Goal: Task Accomplishment & Management: Use online tool/utility

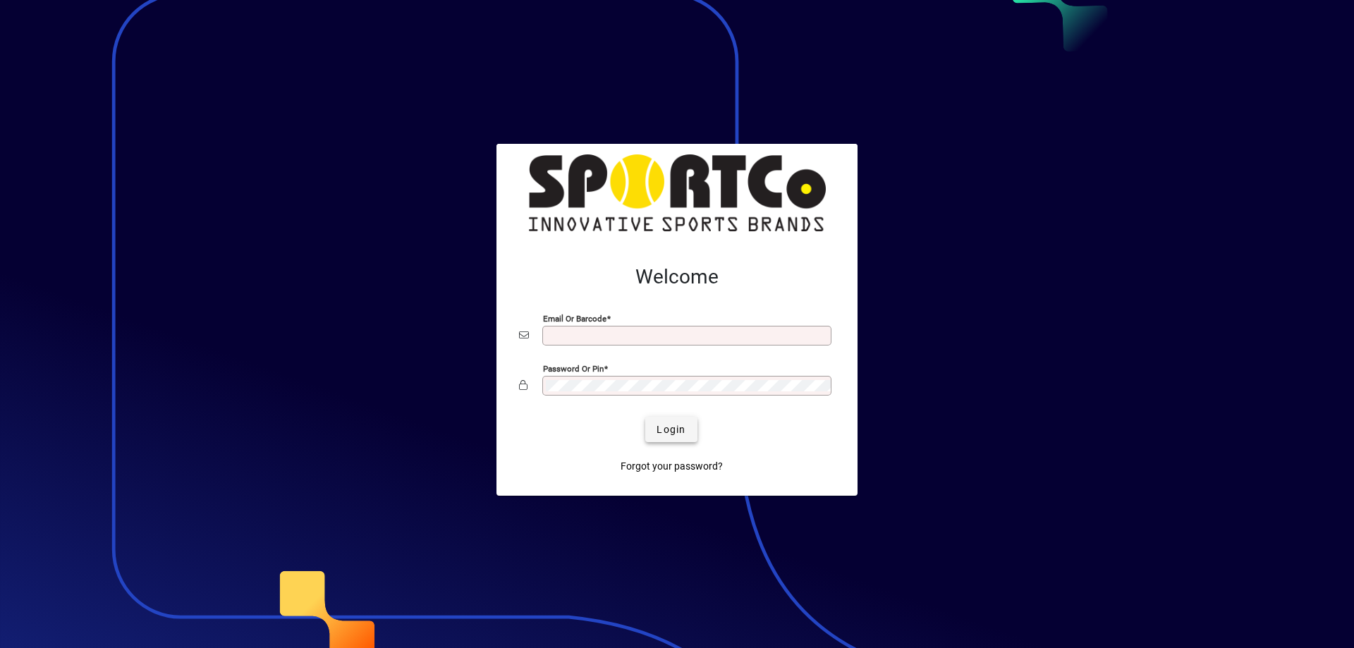
type input "**********"
click at [675, 429] on span "Login" at bounding box center [670, 429] width 29 height 15
click at [675, 429] on div "Login" at bounding box center [671, 429] width 316 height 25
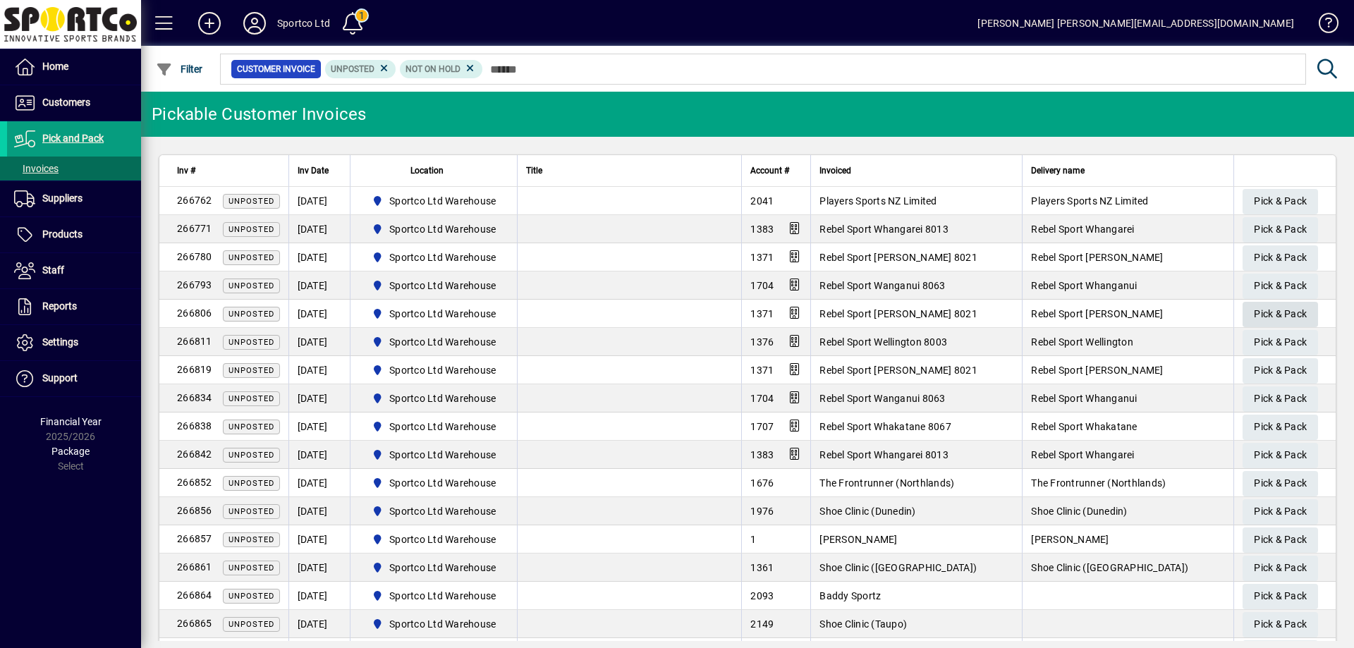
click at [1264, 312] on span "Pick & Pack" at bounding box center [1279, 313] width 53 height 23
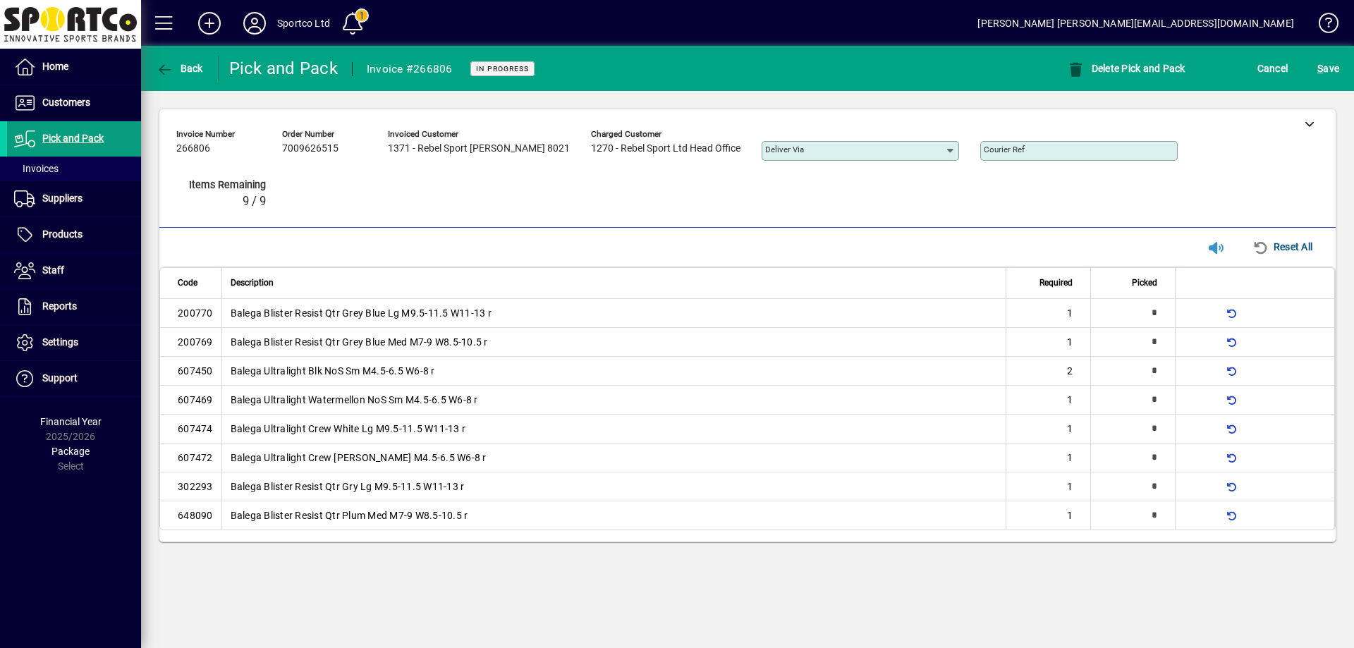
type input "*"
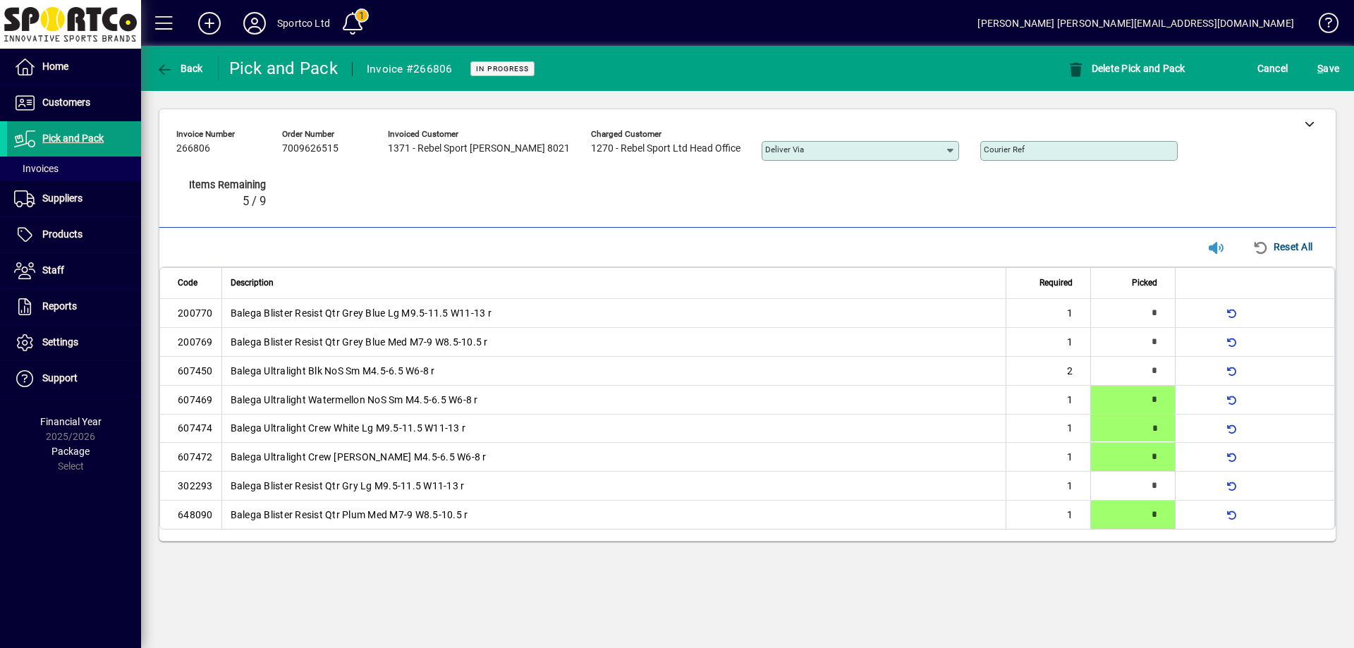
type input "*"
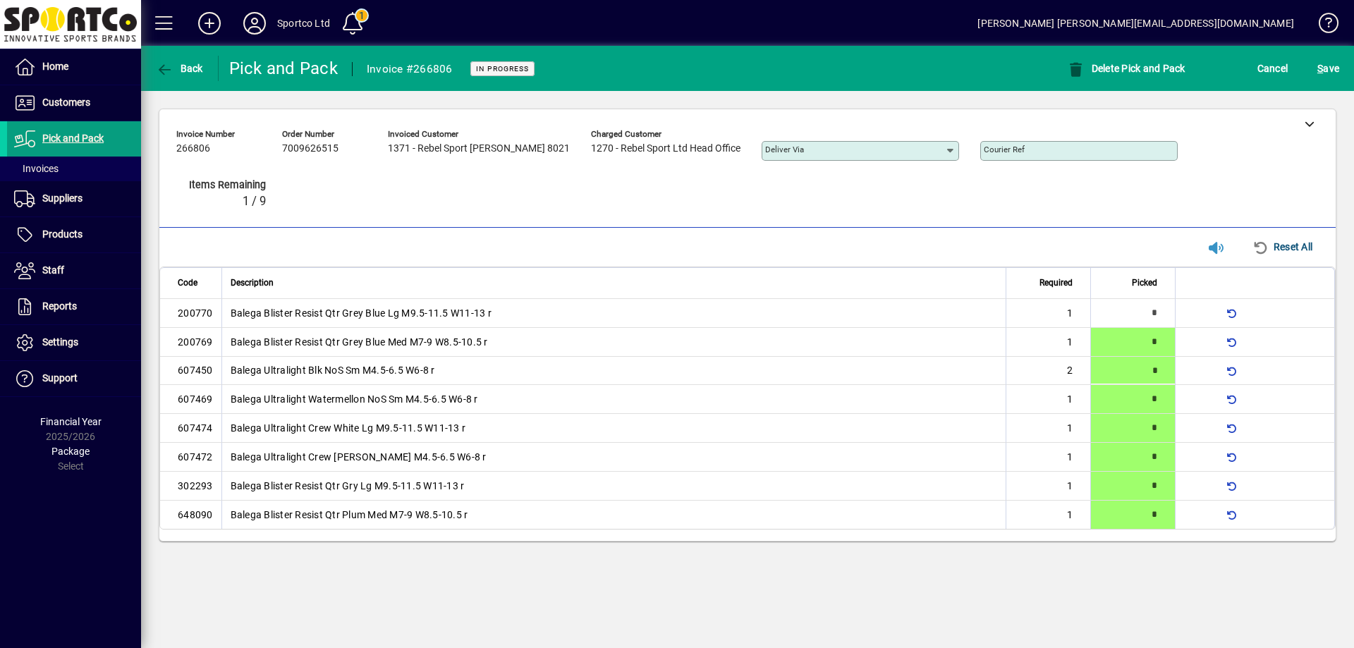
type input "*"
click at [1344, 63] on div "S ave" at bounding box center [1327, 68] width 51 height 25
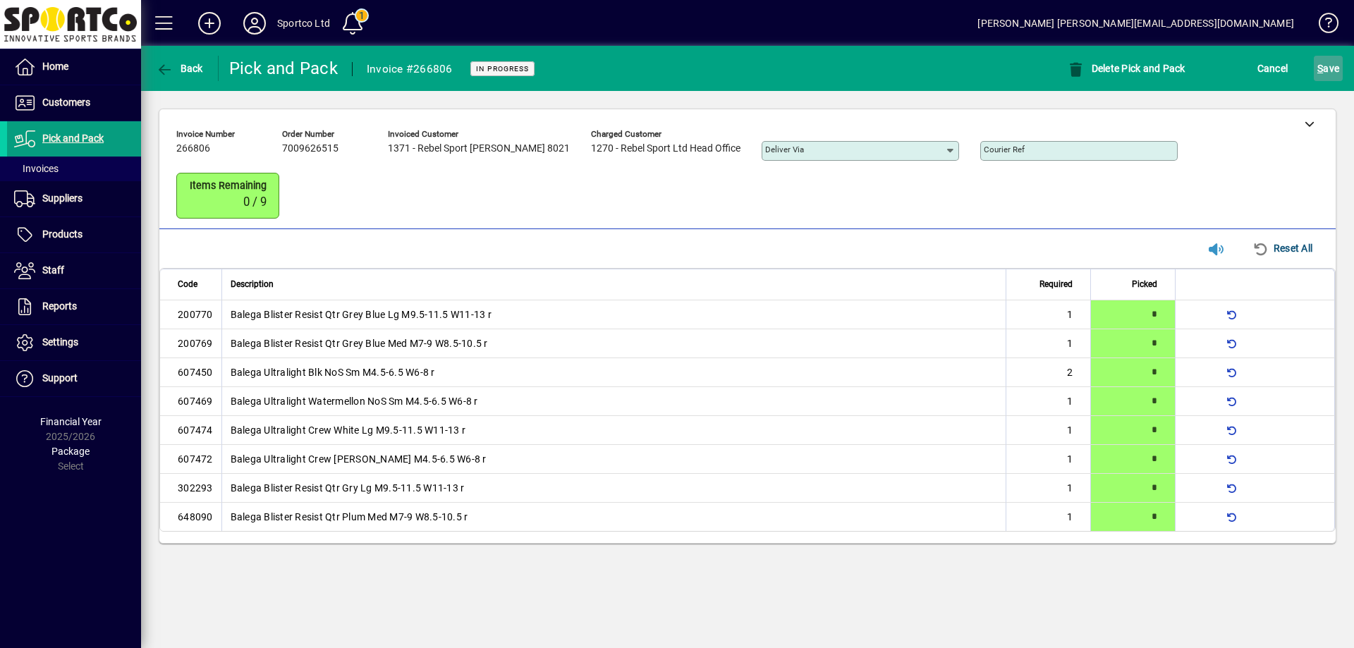
click at [1337, 66] on span "S ave" at bounding box center [1328, 68] width 22 height 23
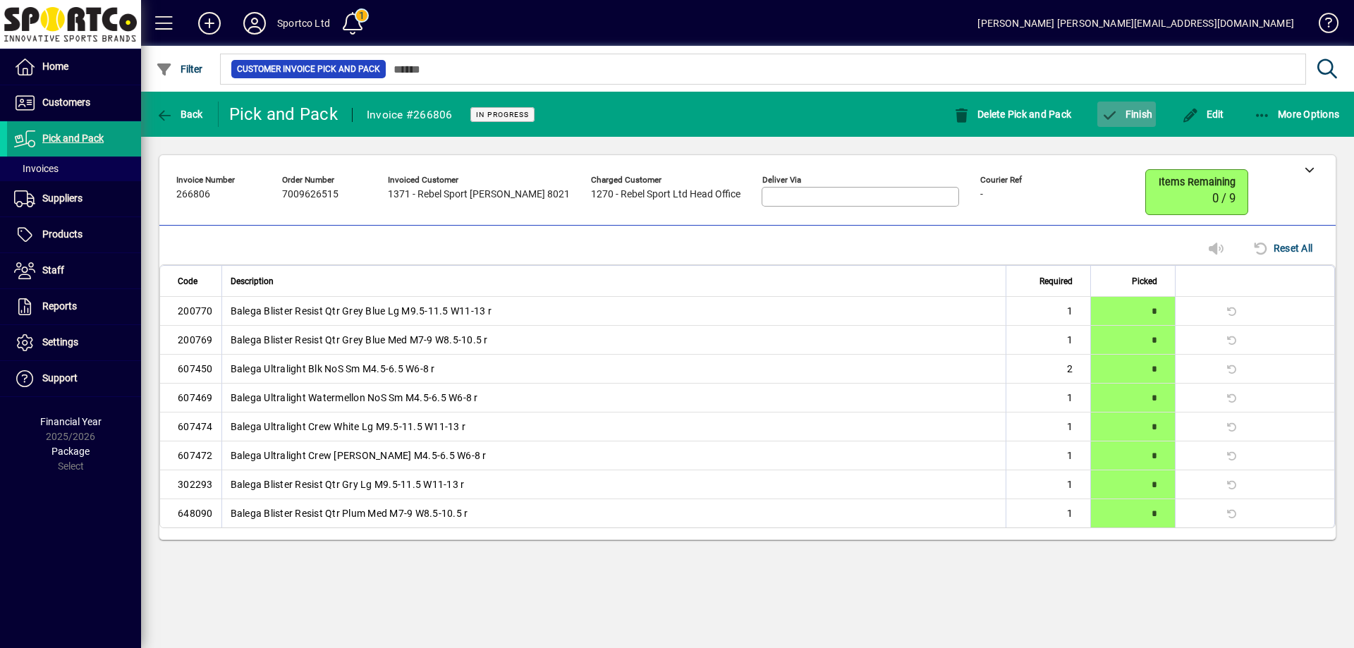
click at [1137, 111] on span "Finish" at bounding box center [1125, 114] width 51 height 11
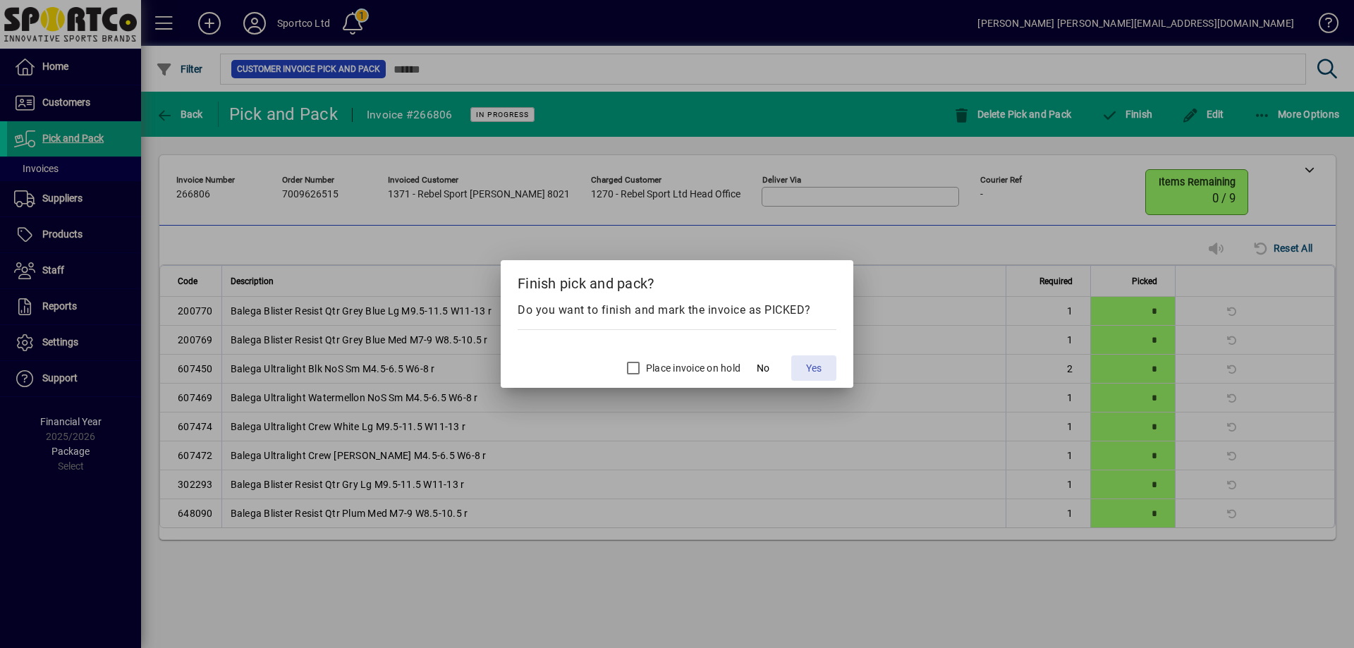
click at [812, 368] on span "Yes" at bounding box center [814, 368] width 16 height 15
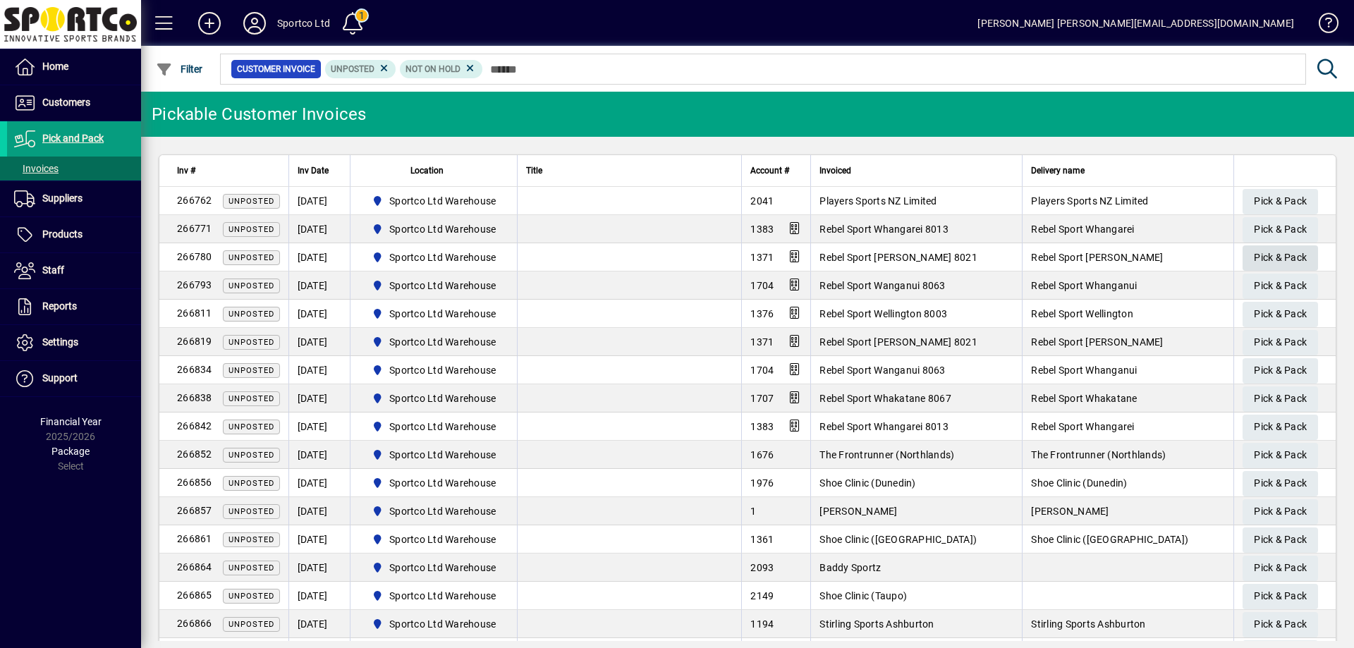
click at [1284, 251] on span "Pick & Pack" at bounding box center [1279, 257] width 53 height 23
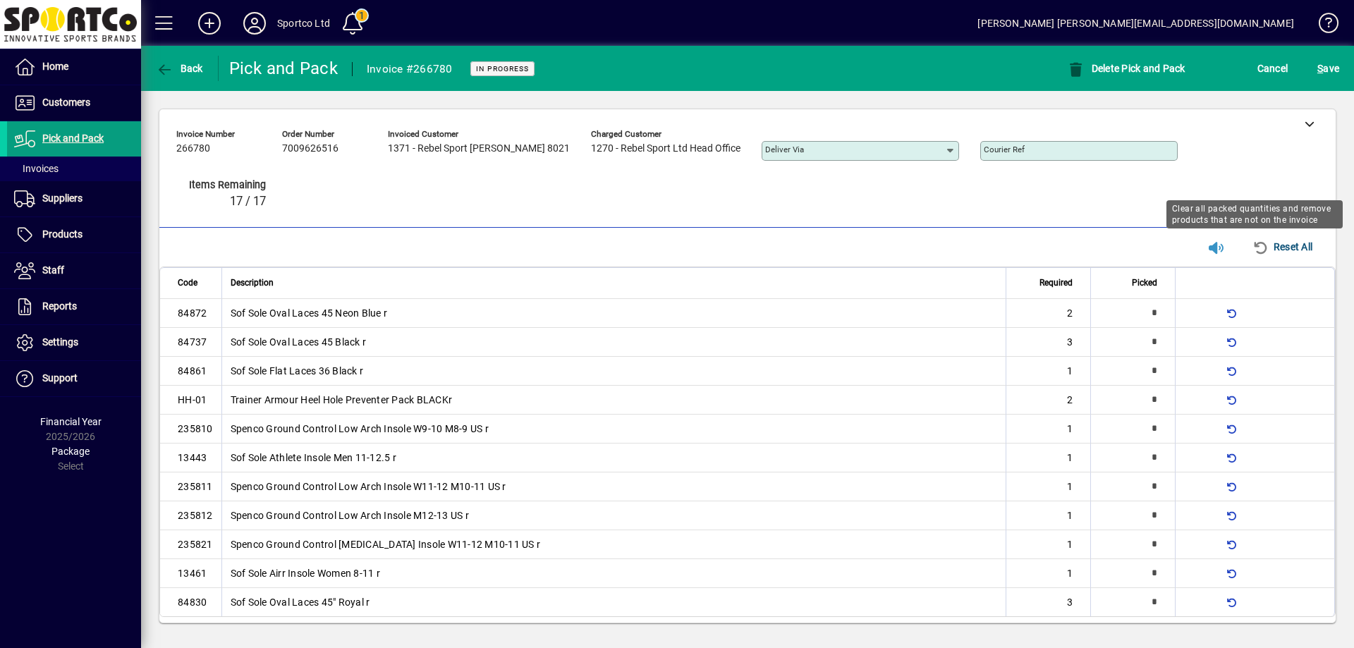
type input "*"
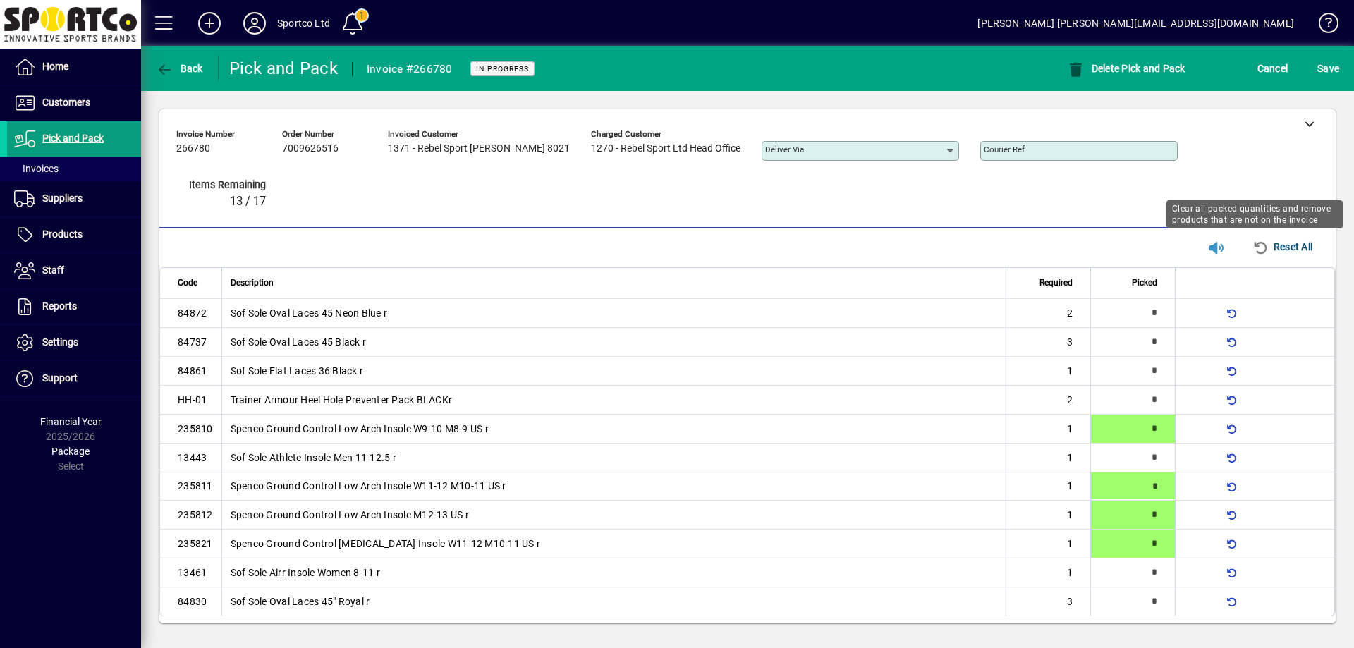
type input "*"
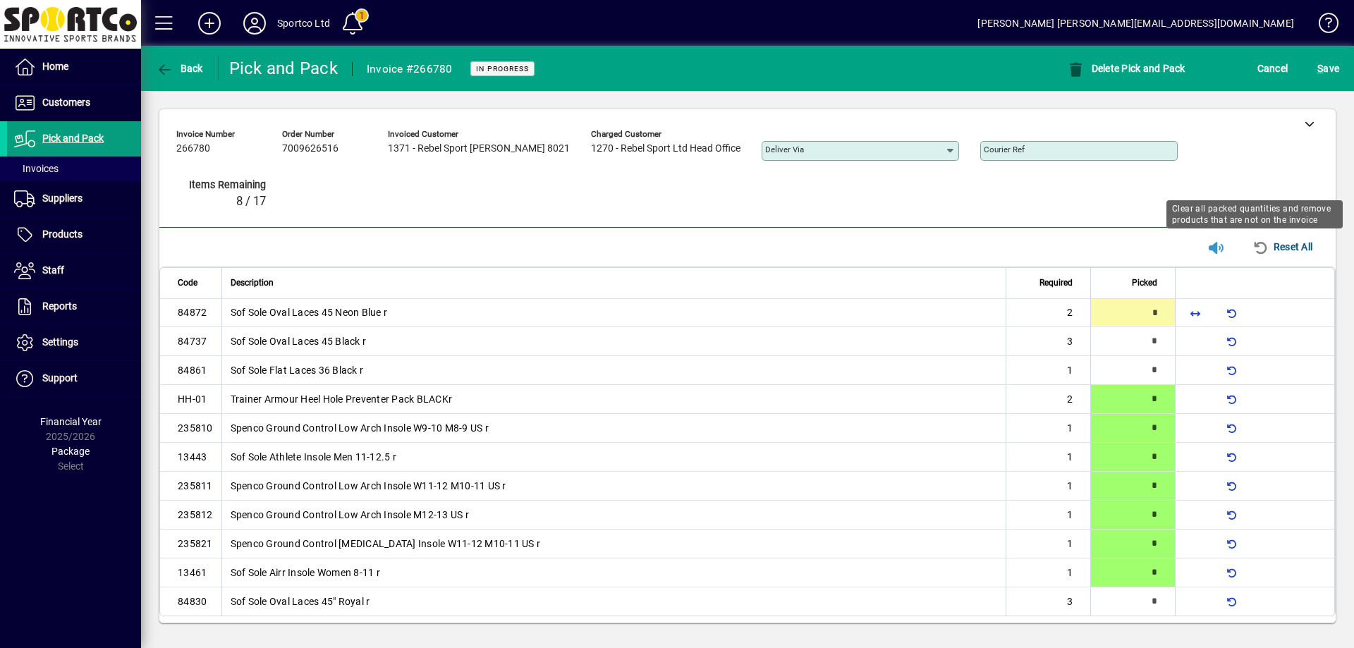
type input "*"
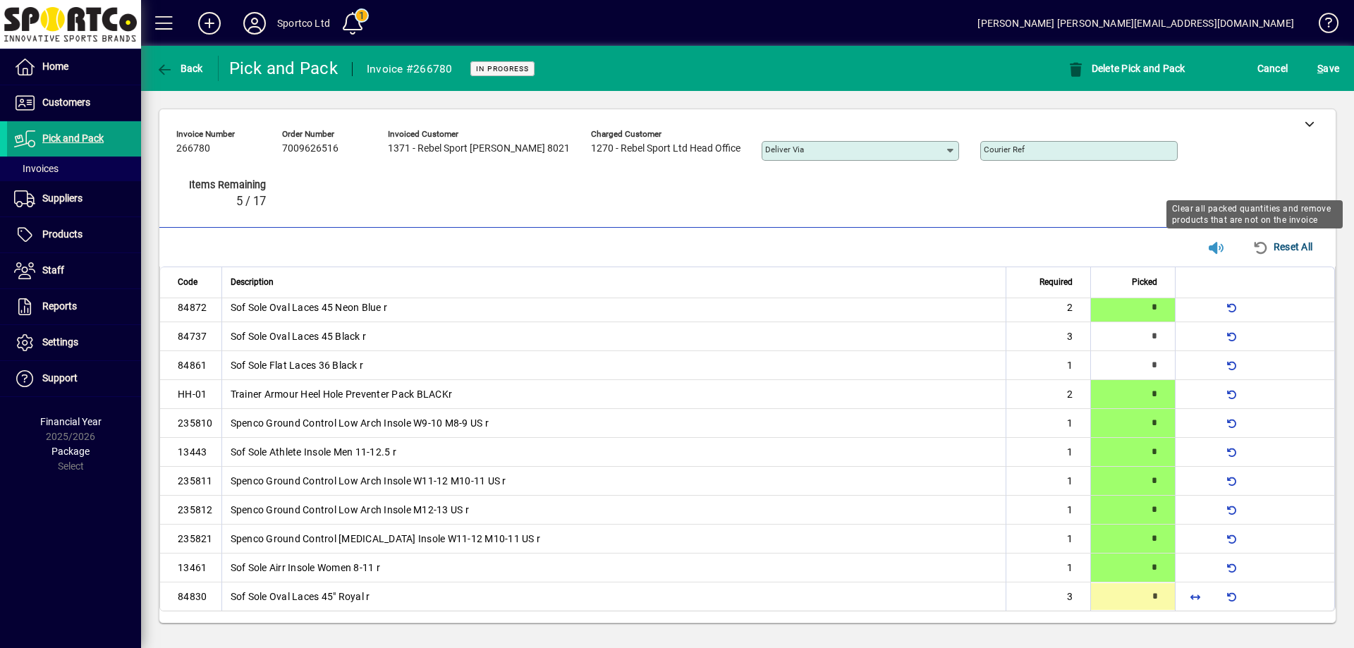
type input "*"
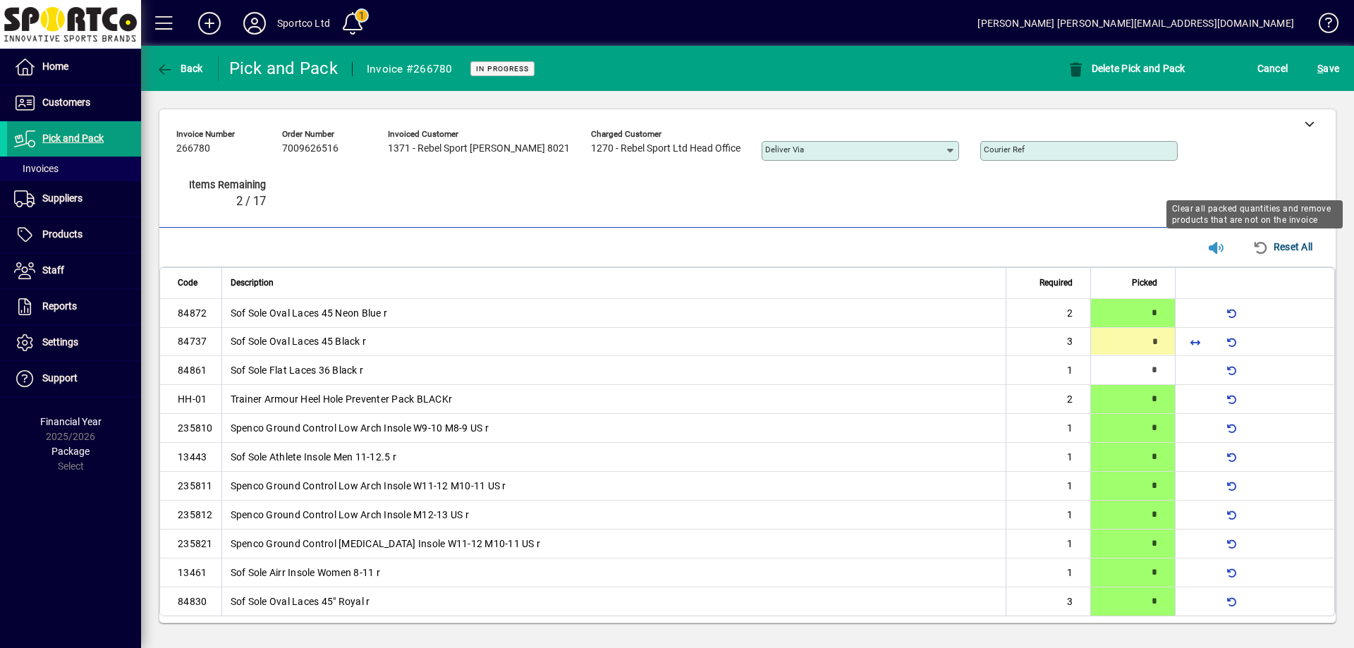
type input "*"
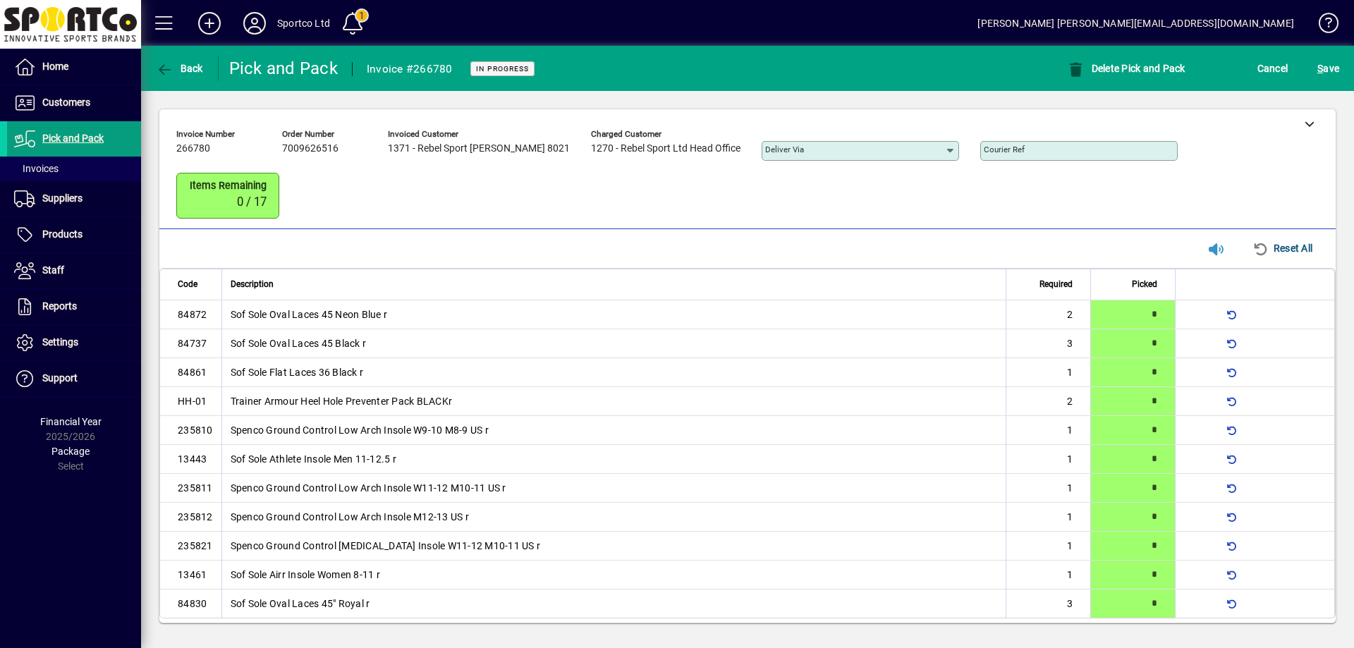
click at [1312, 70] on div "S ave" at bounding box center [1327, 68] width 51 height 25
click at [1321, 65] on span "S" at bounding box center [1320, 68] width 6 height 11
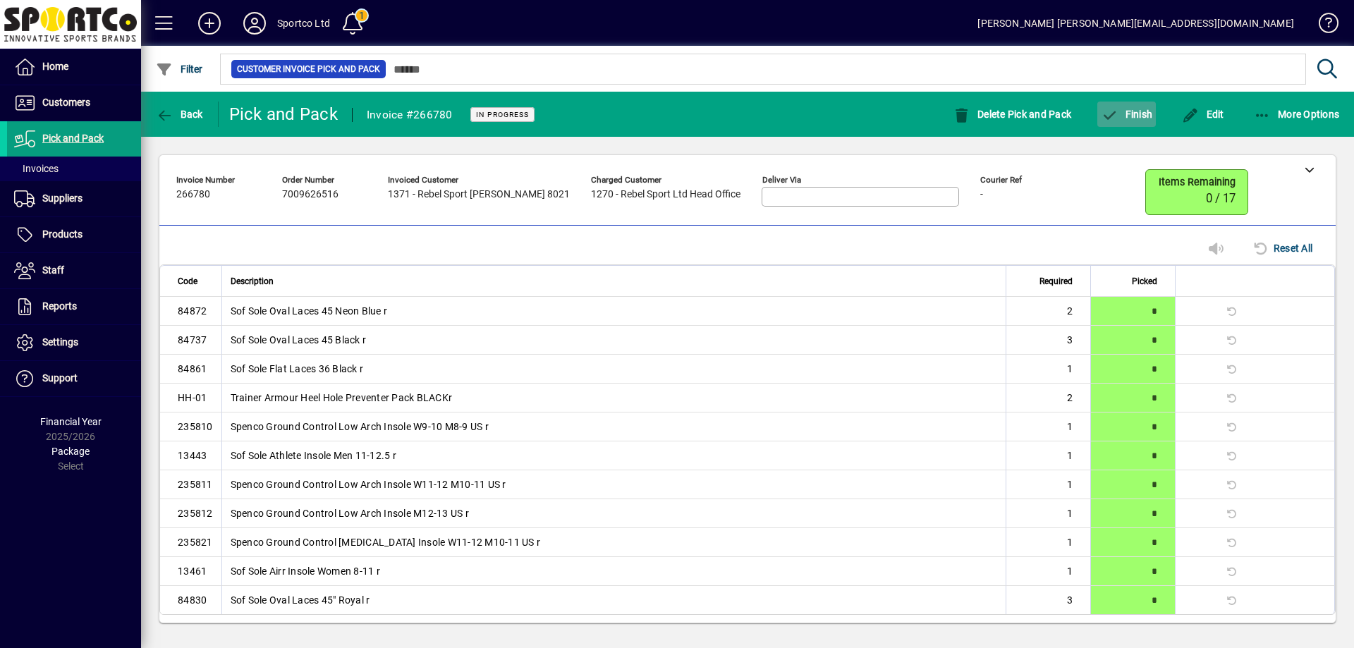
click at [1128, 110] on span "Finish" at bounding box center [1125, 114] width 51 height 11
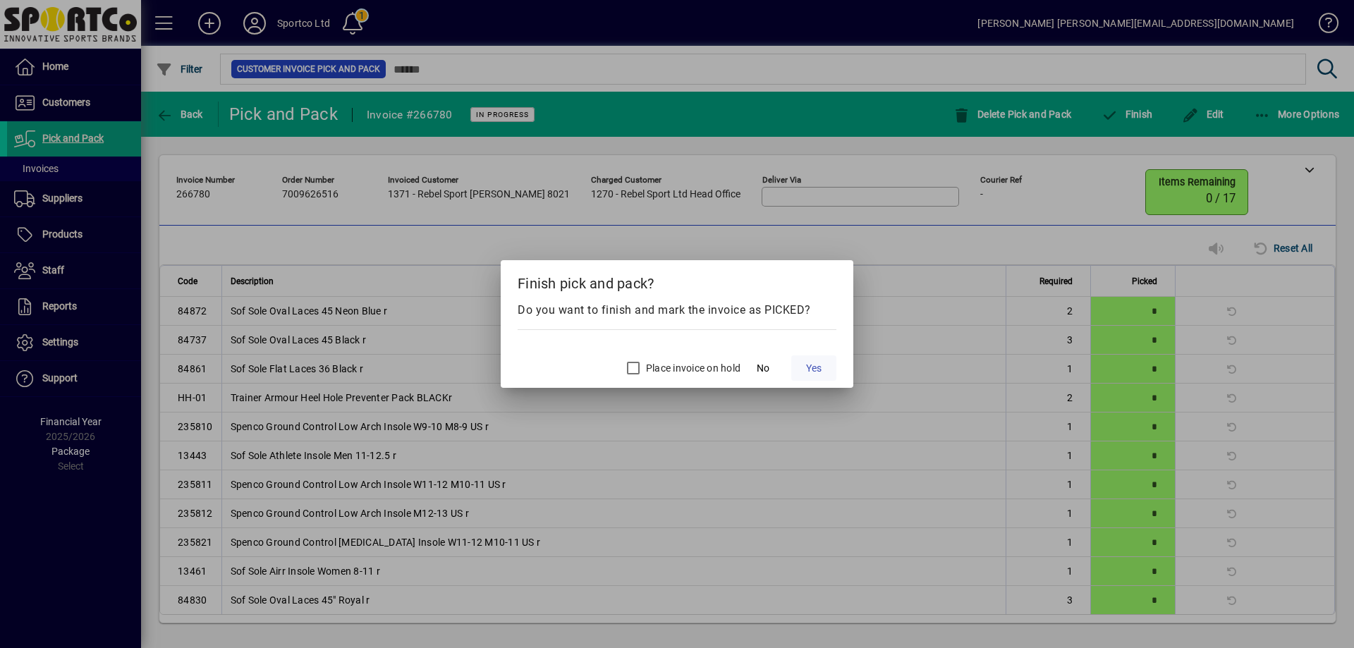
click at [818, 359] on span at bounding box center [813, 368] width 45 height 34
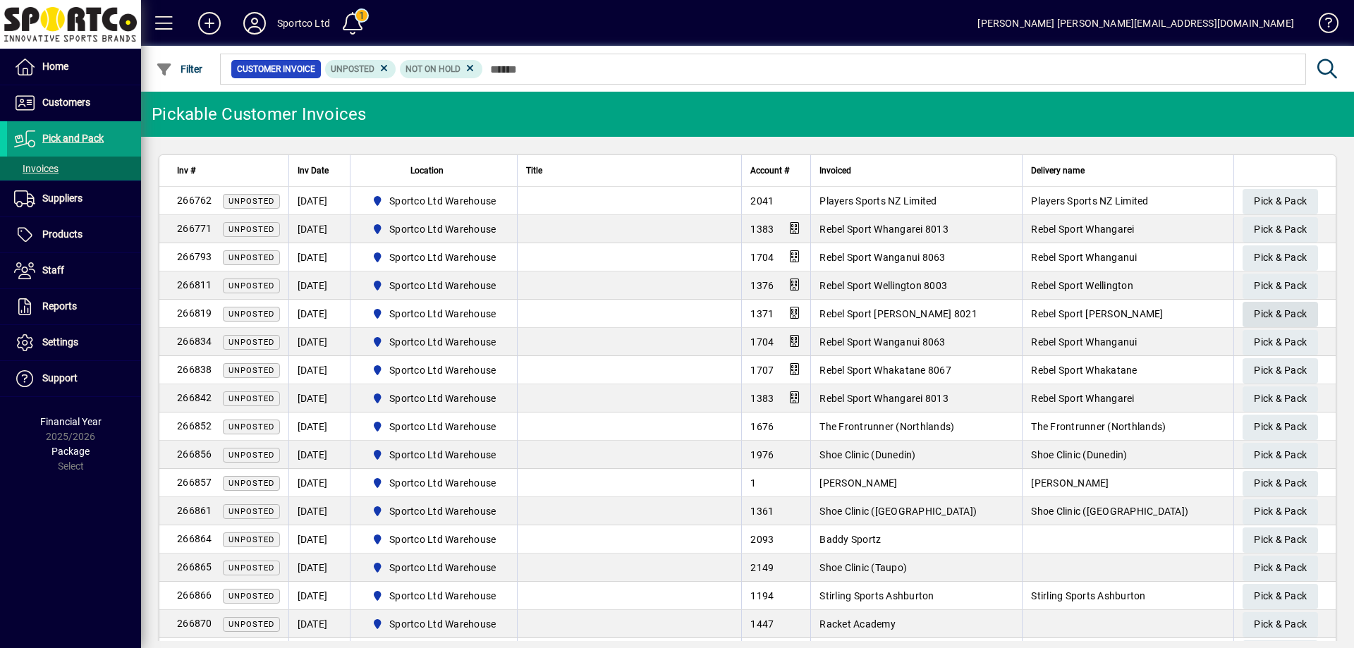
click at [1260, 308] on span "Pick & Pack" at bounding box center [1279, 313] width 53 height 23
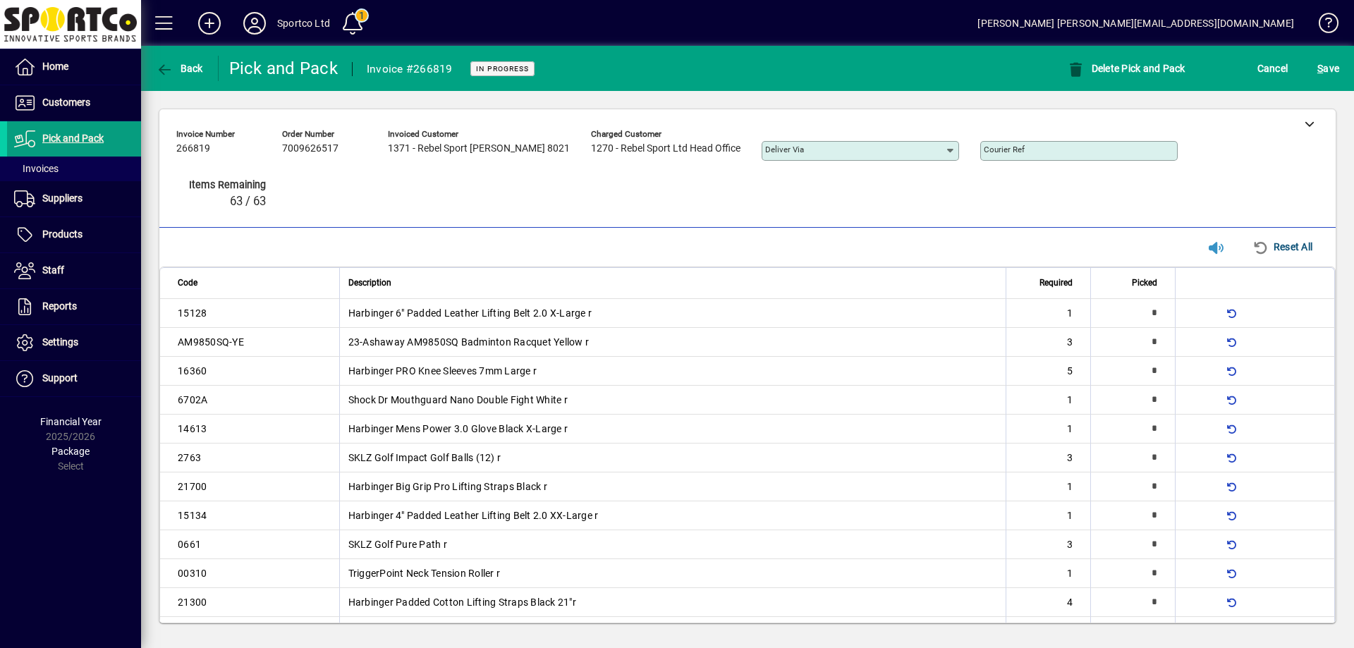
type input "*"
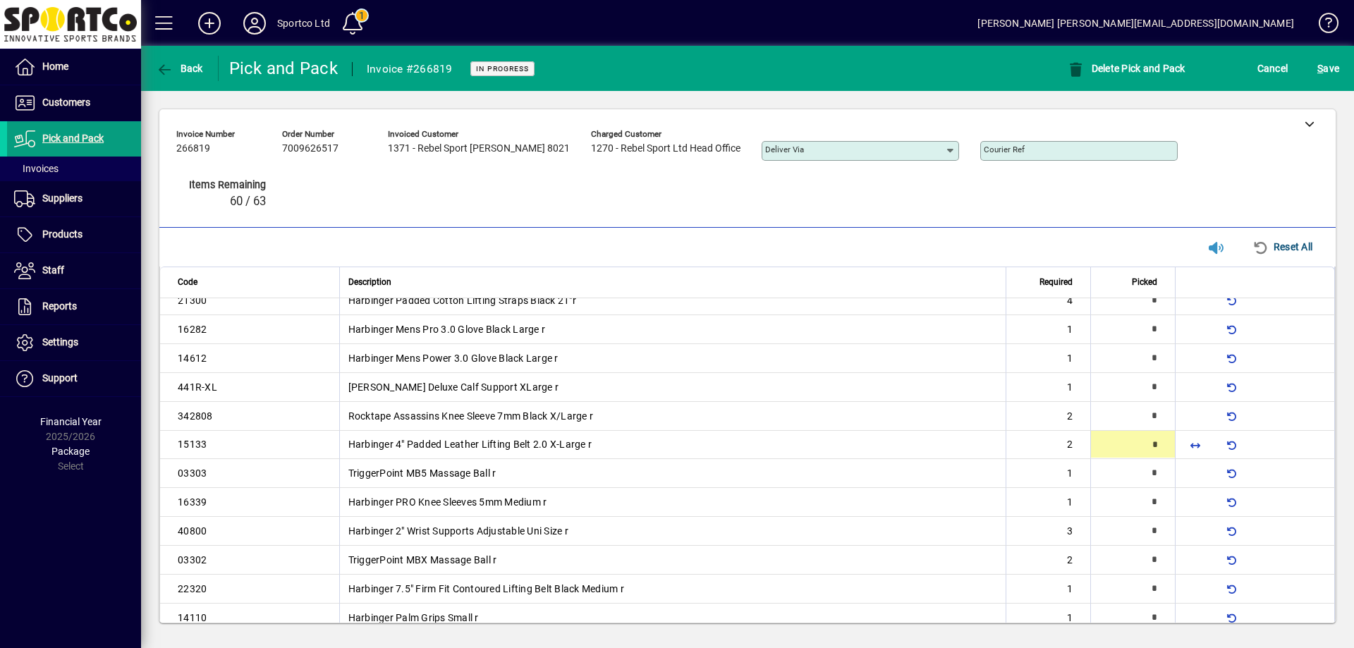
type input "*"
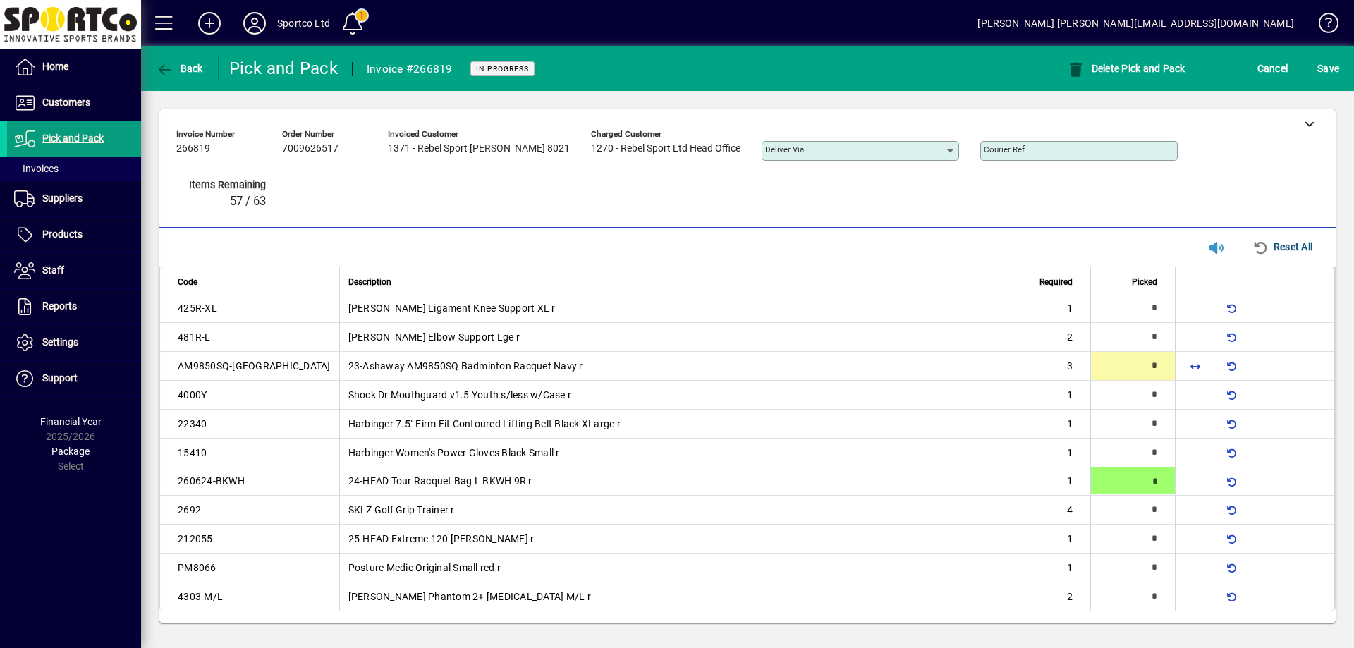
type input "*"
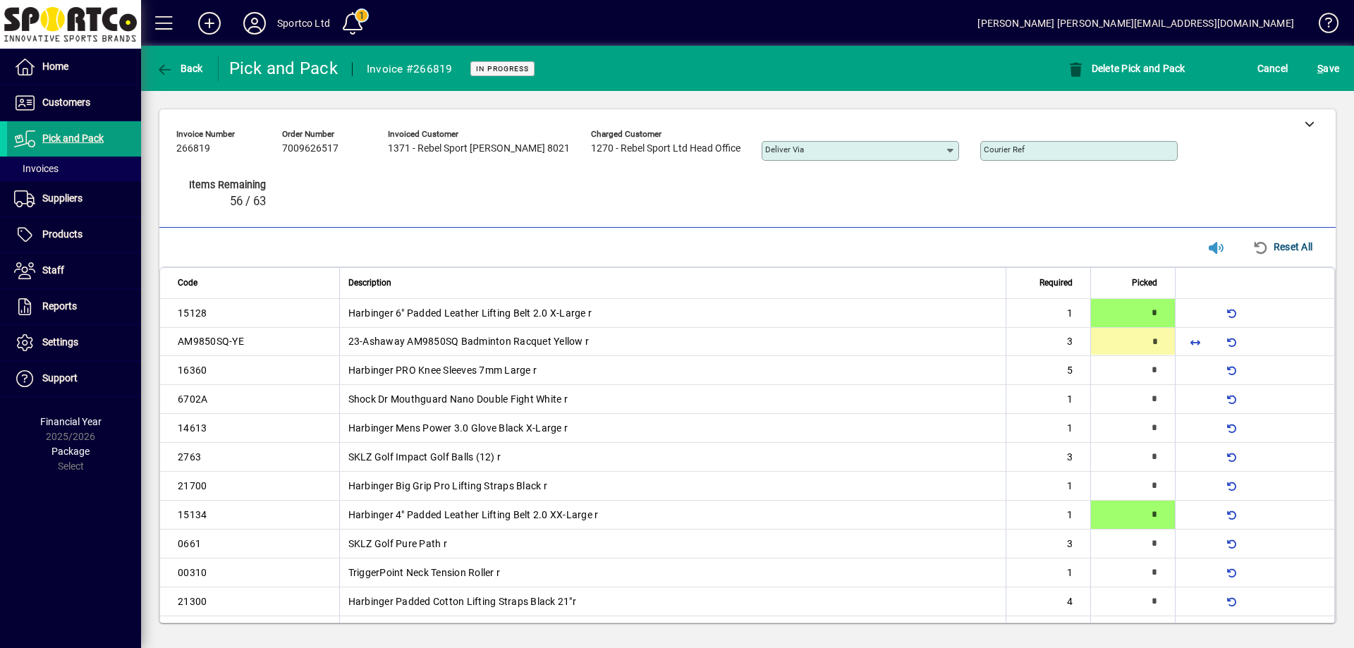
type input "*"
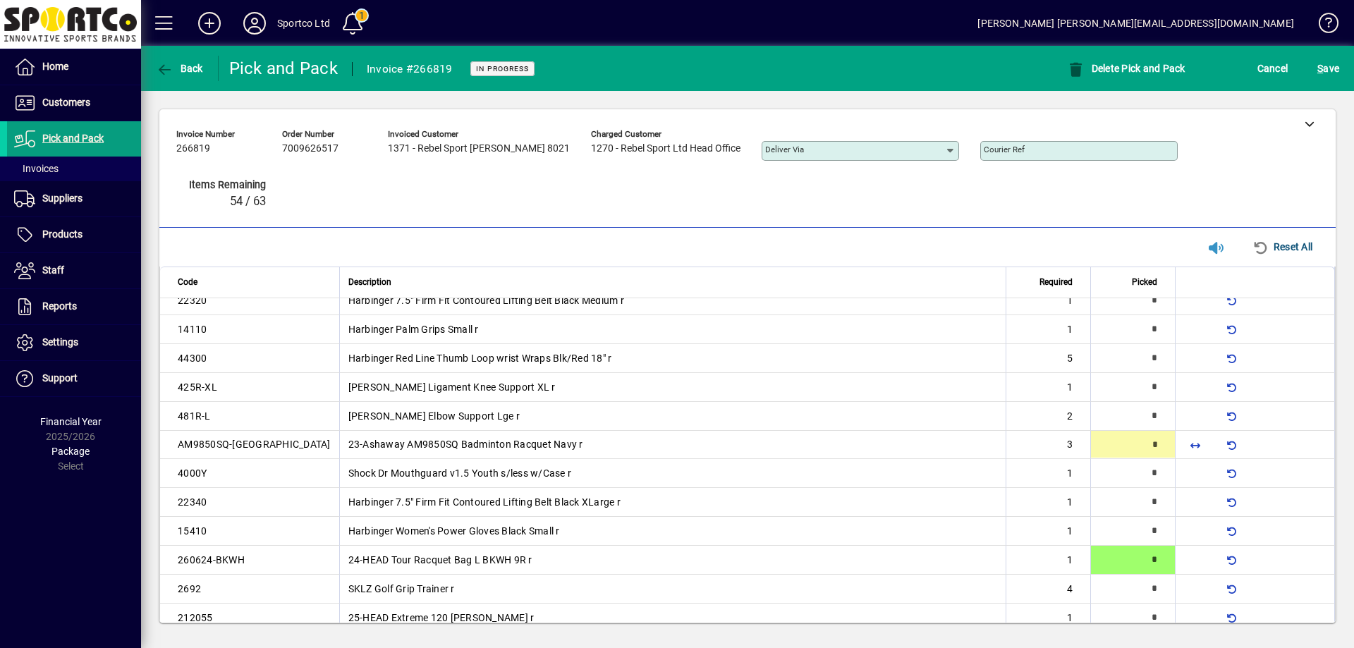
type input "*"
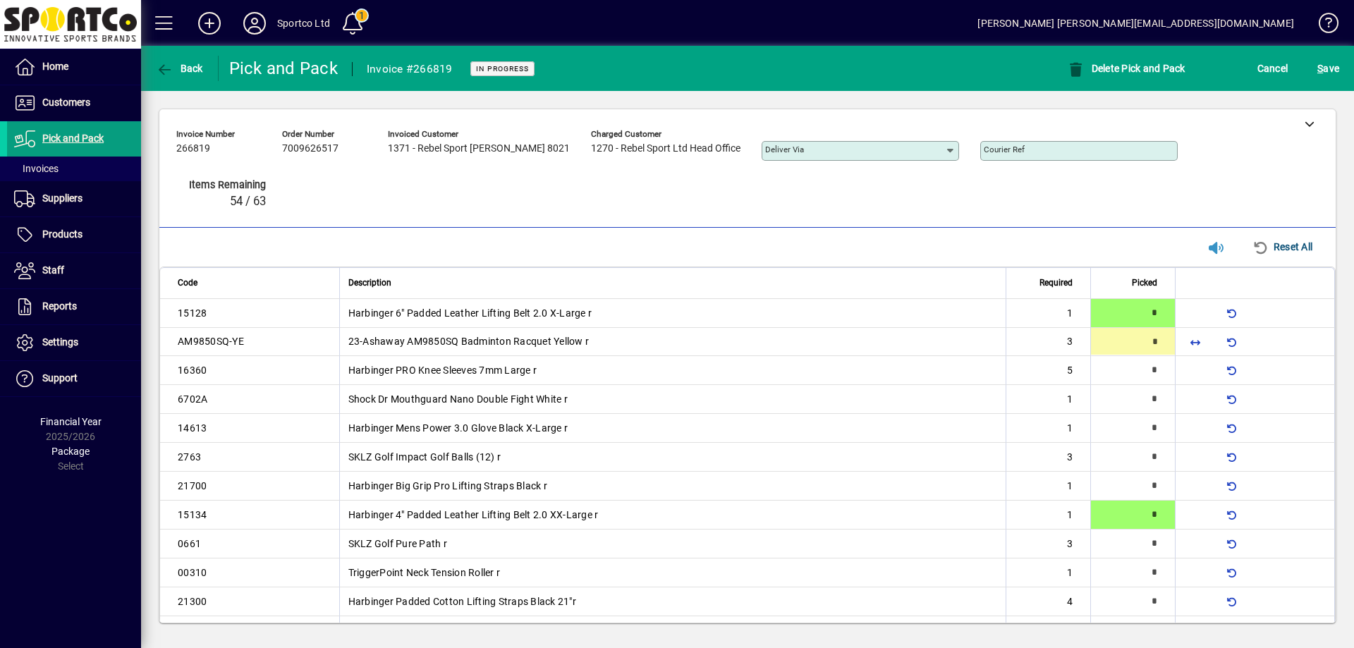
type input "*"
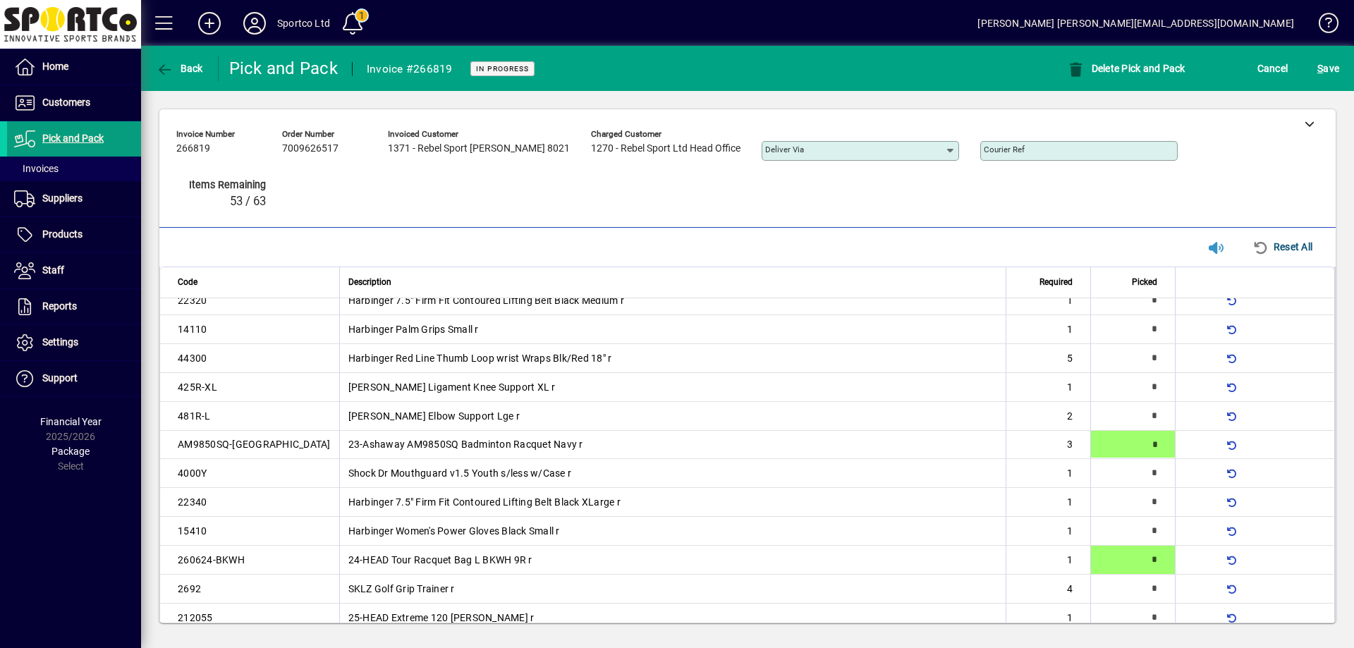
type input "*"
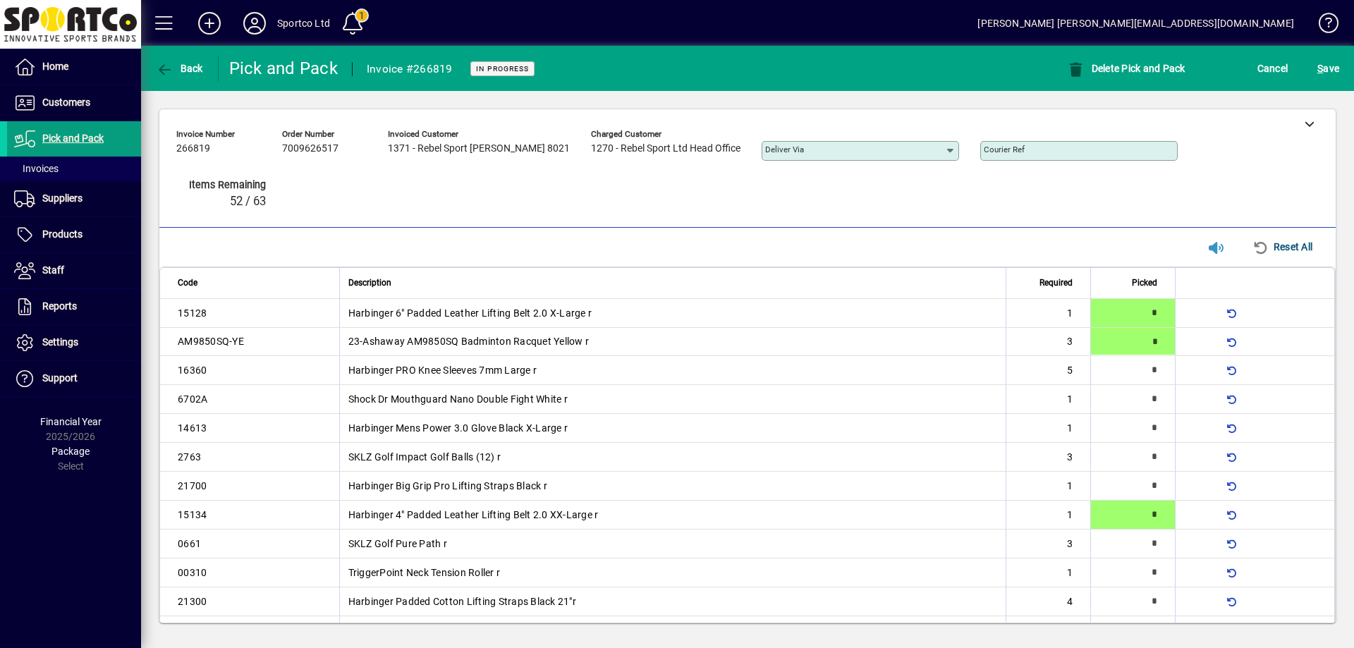
type input "*"
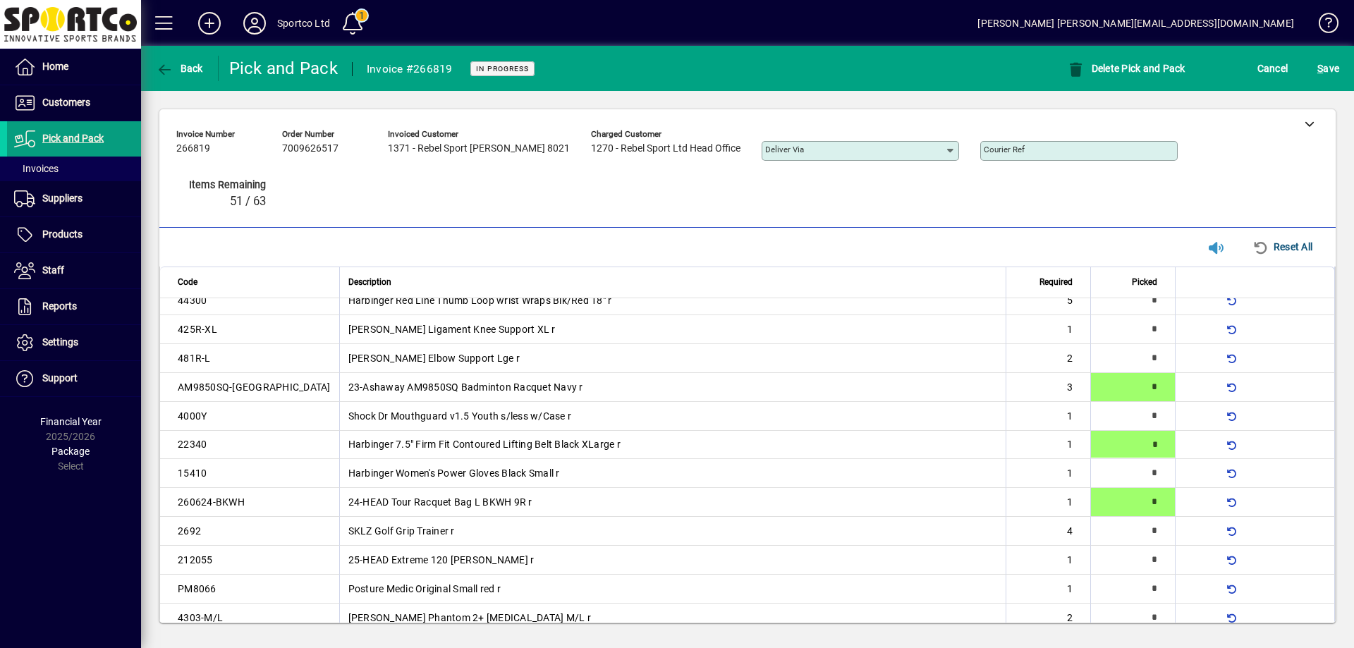
type input "*"
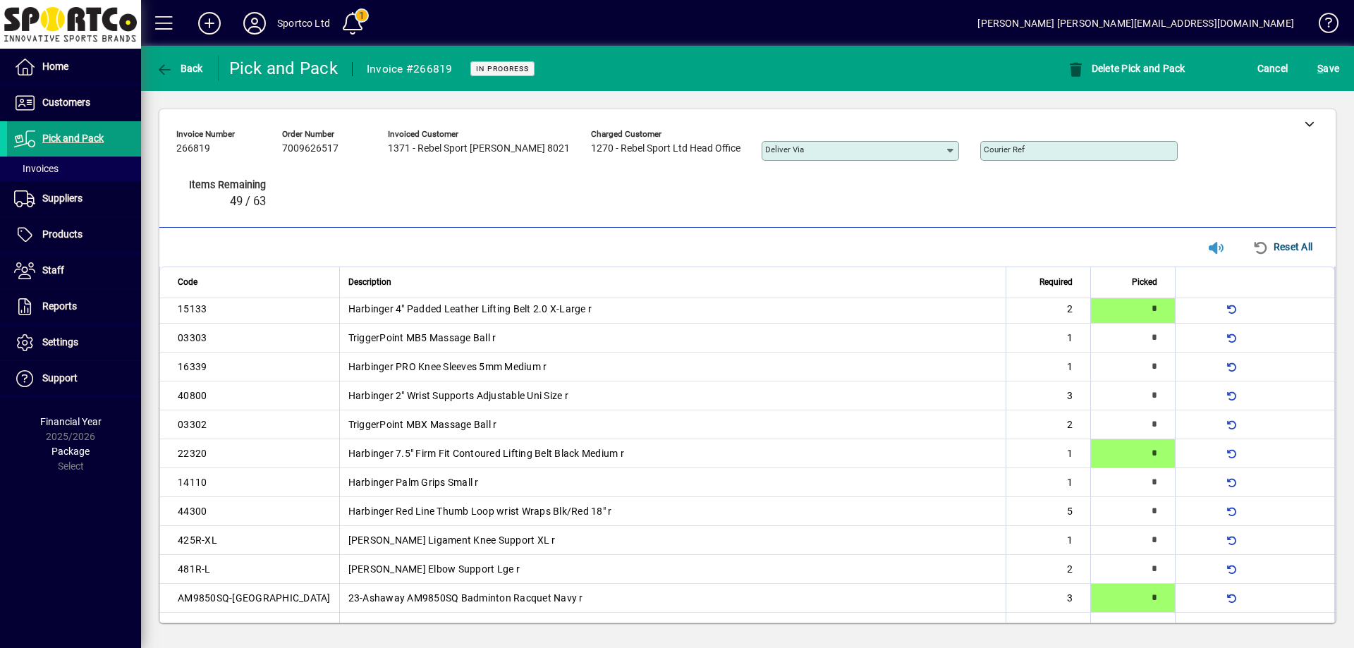
type input "*"
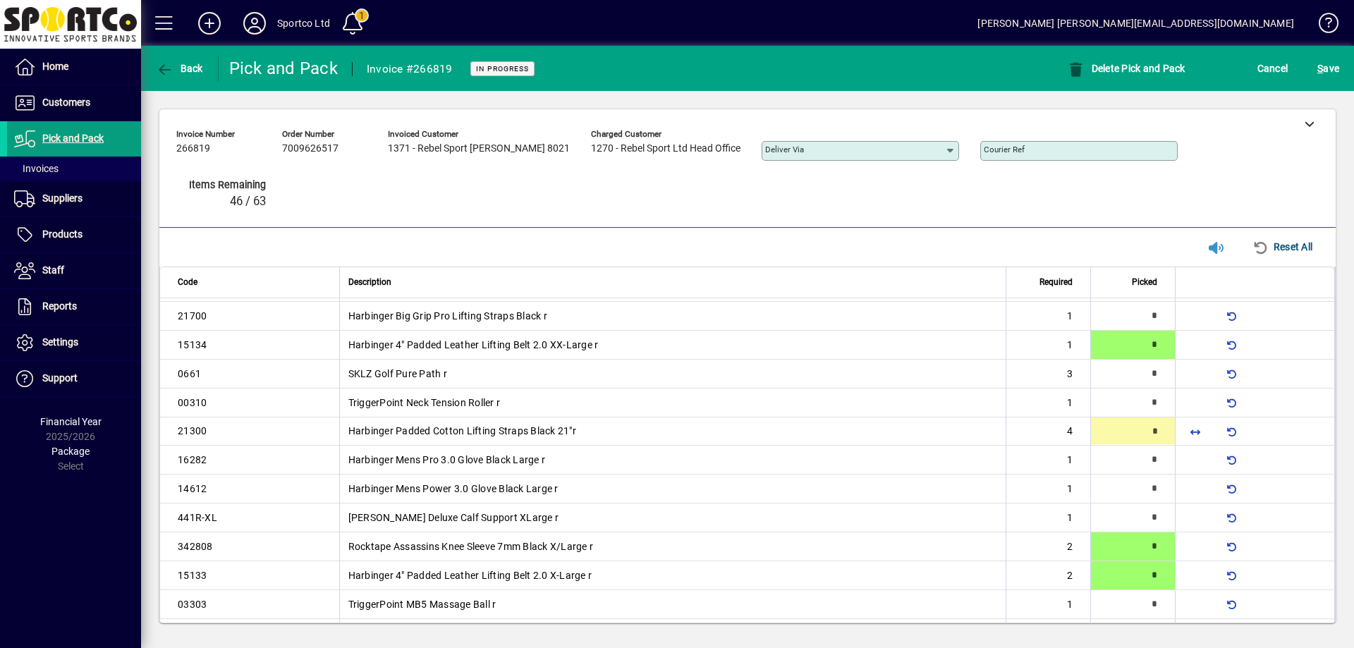
scroll to position [159, 0]
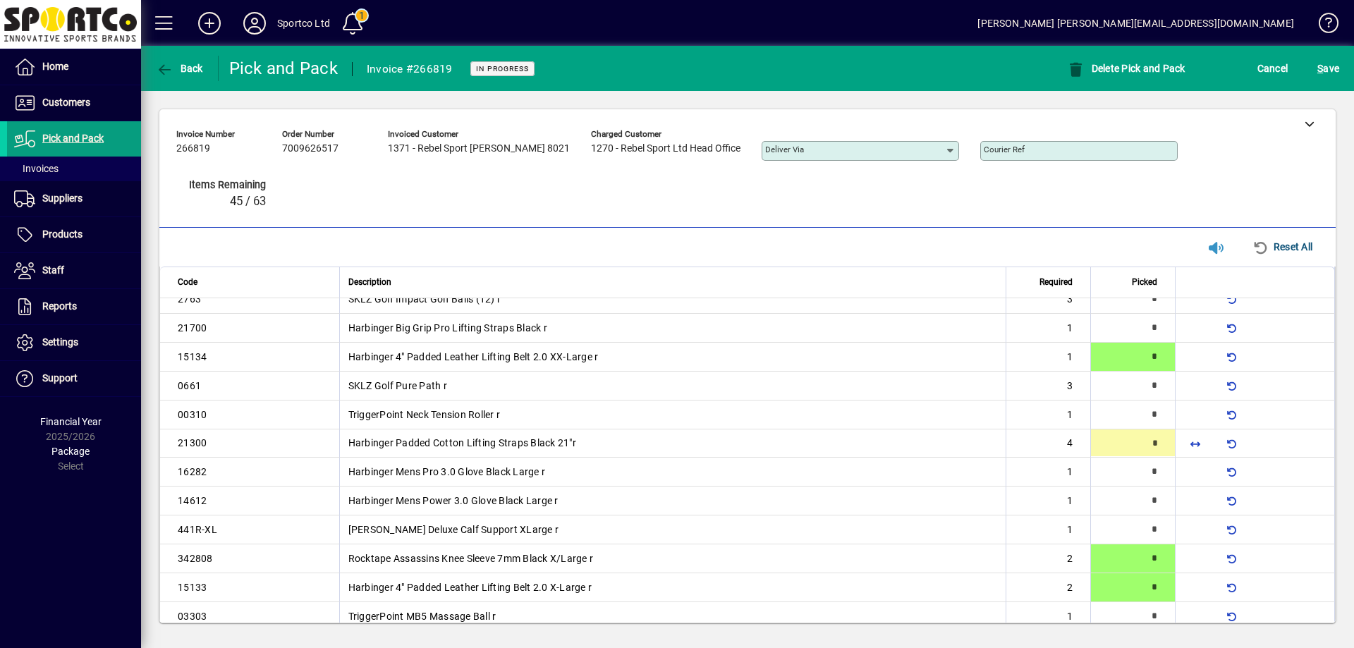
type input "*"
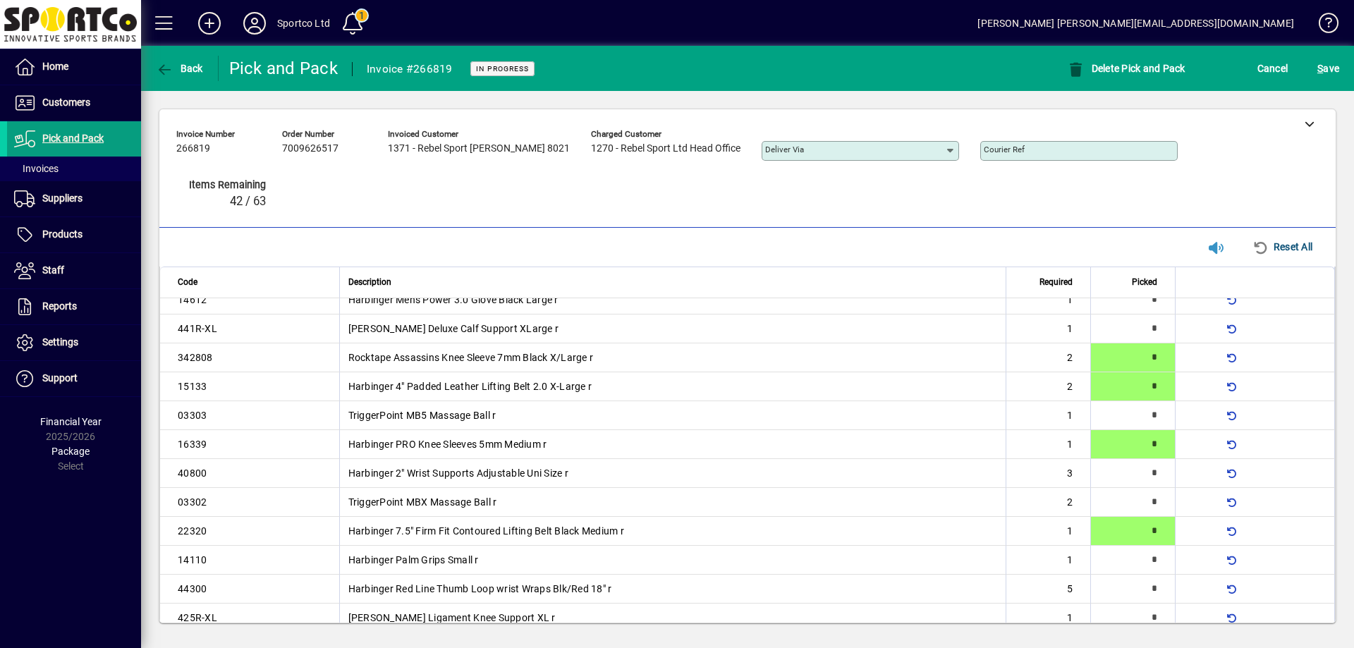
scroll to position [0, 0]
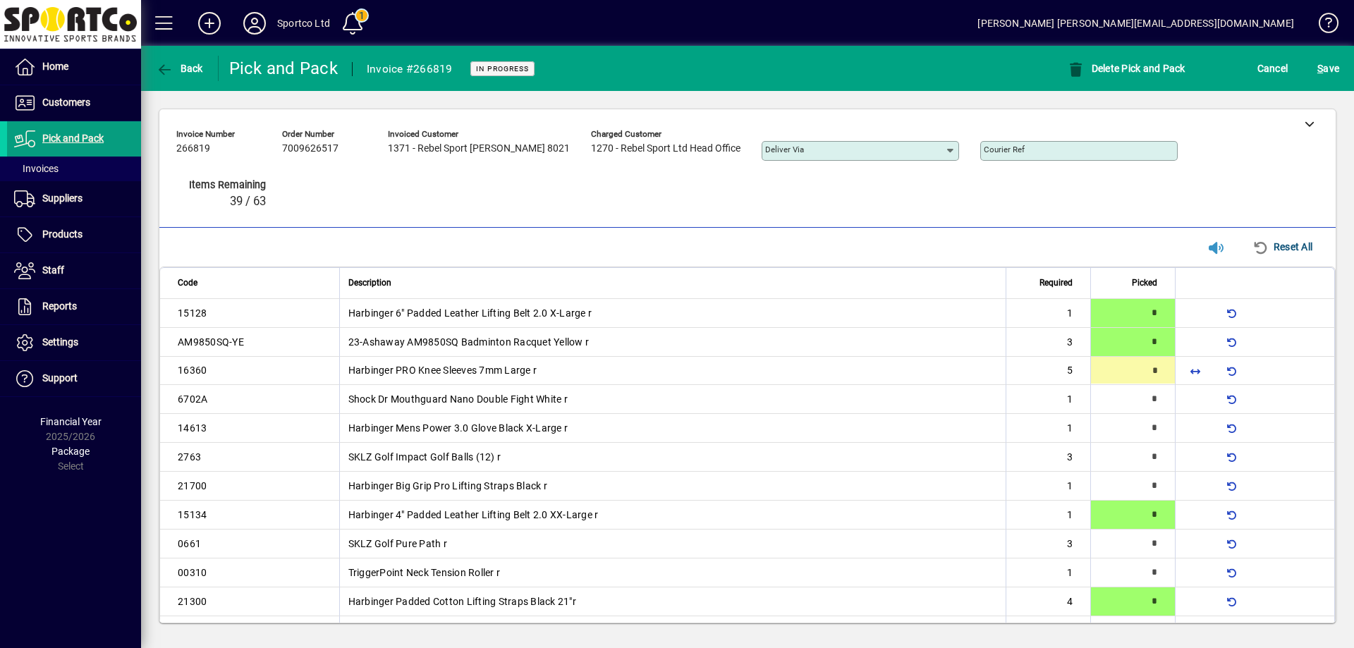
type input "*"
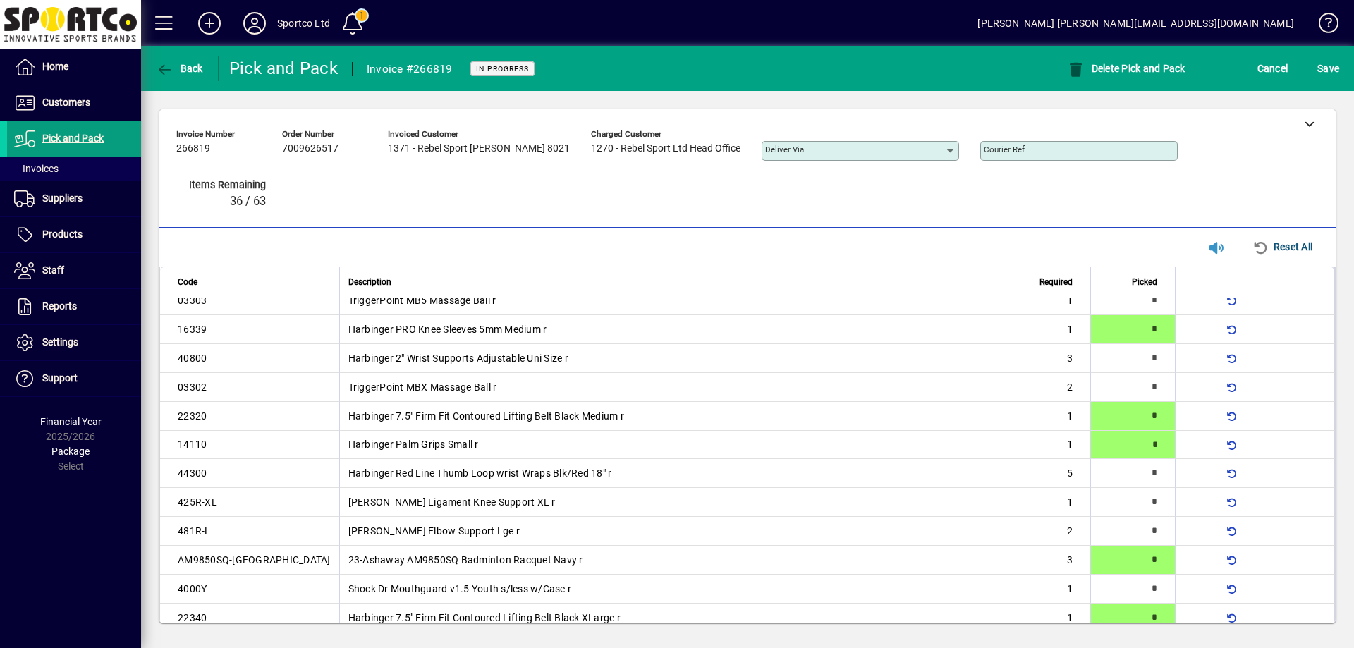
type input "*"
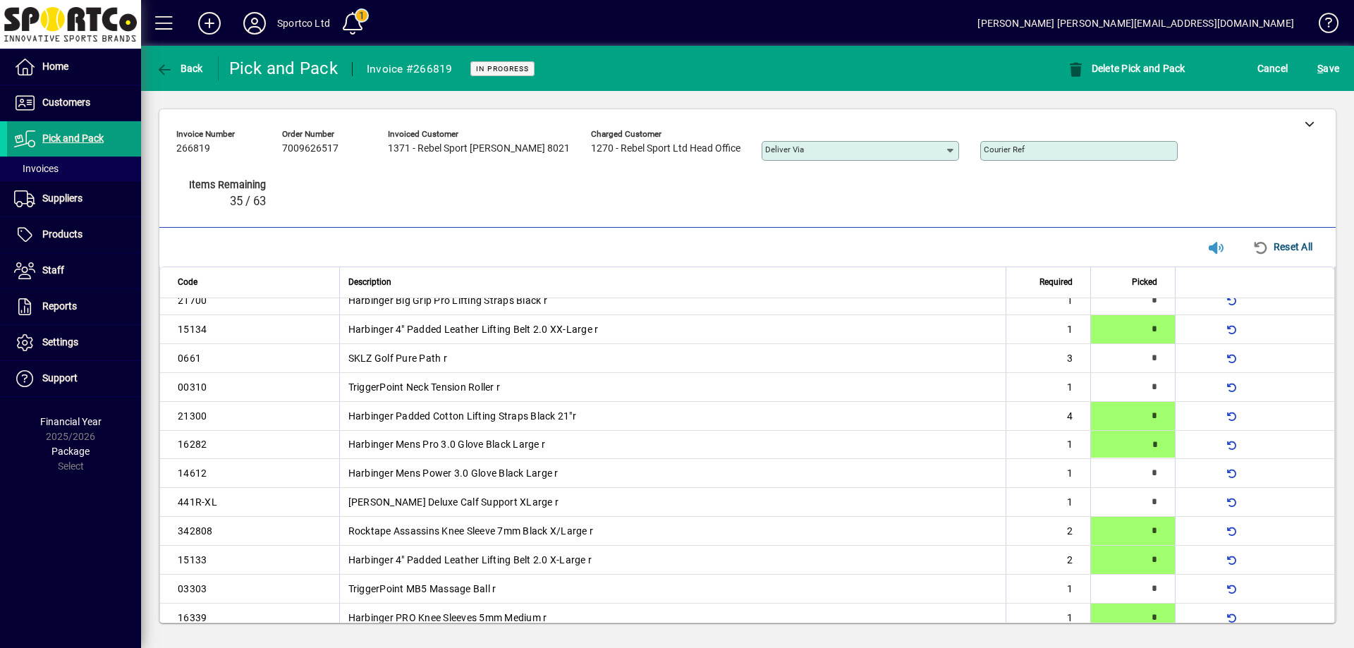
type input "*"
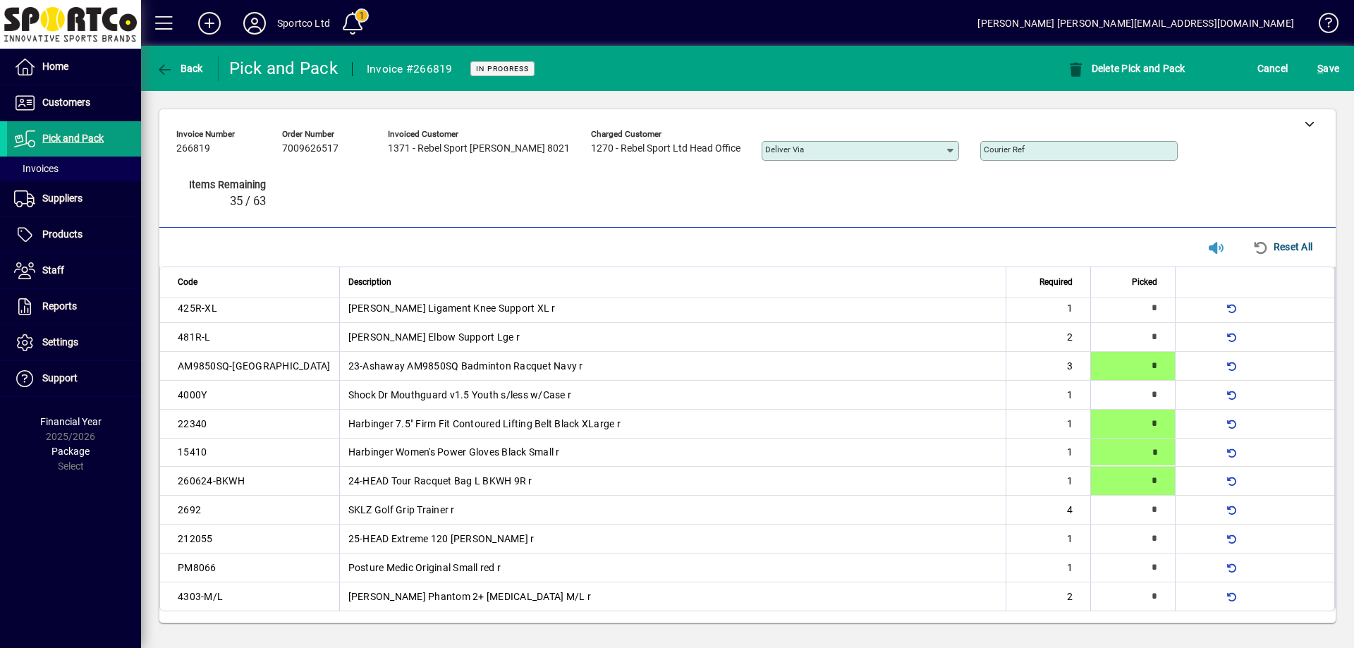
type input "*"
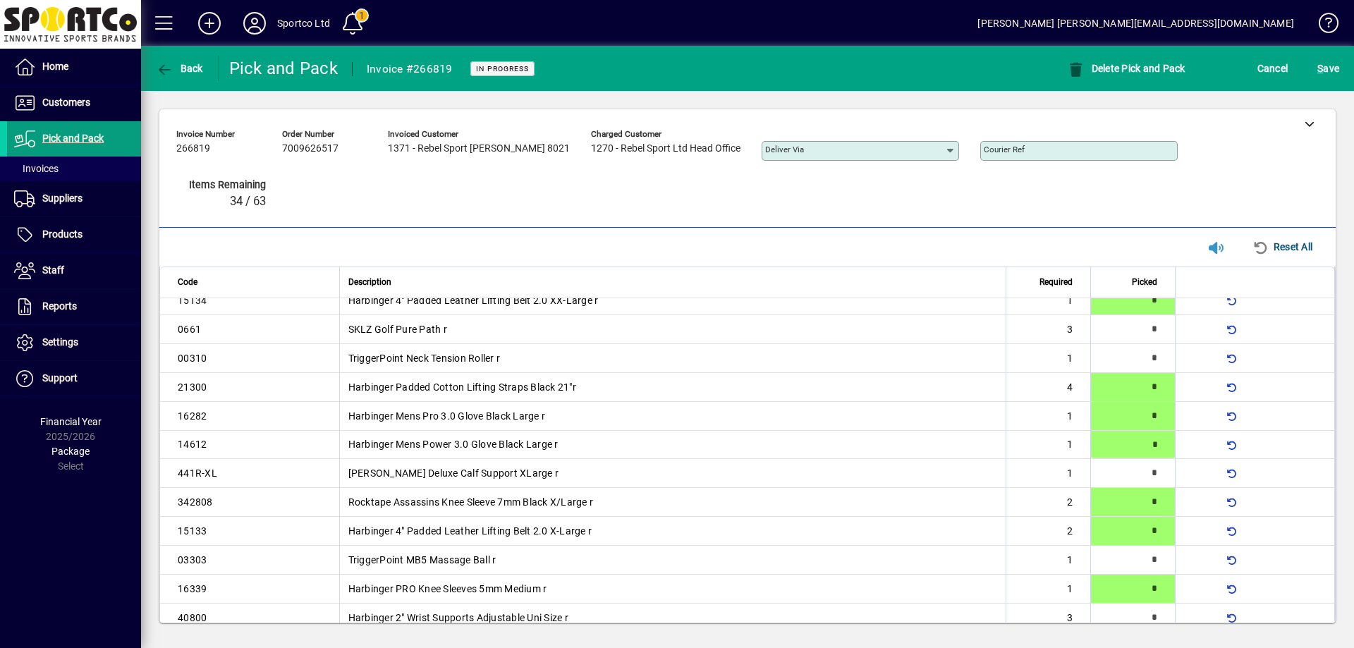
type input "*"
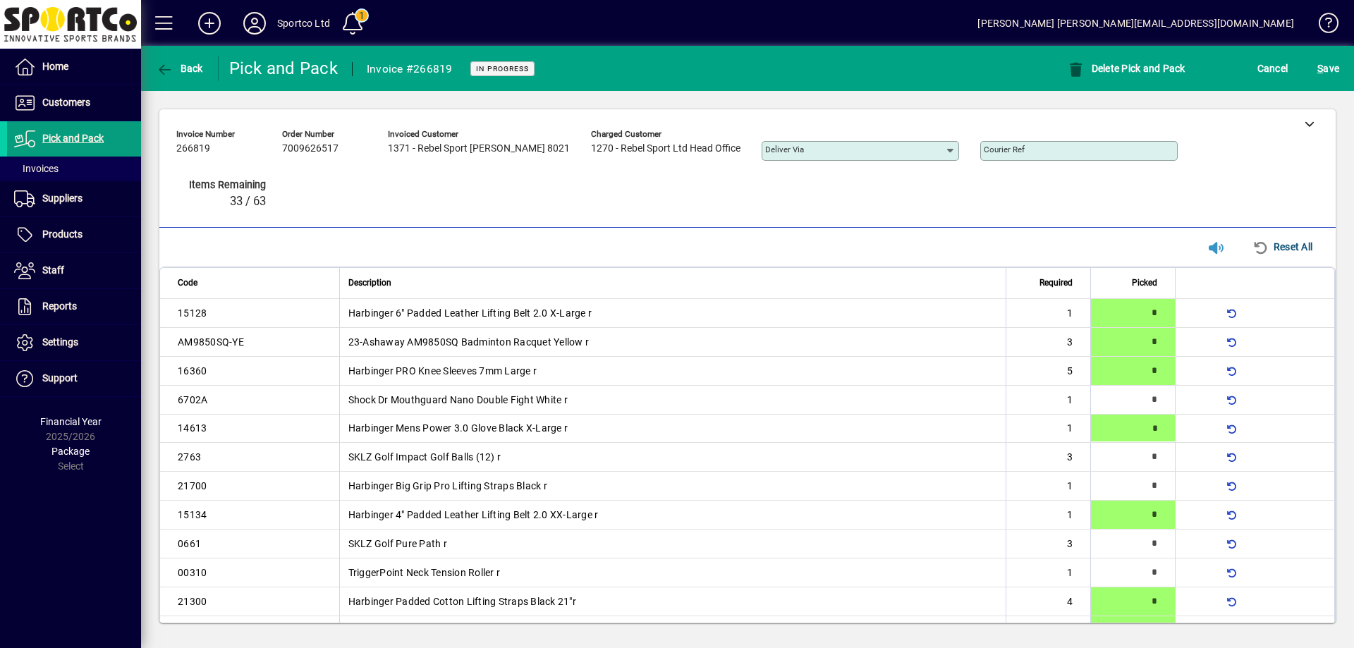
type input "*"
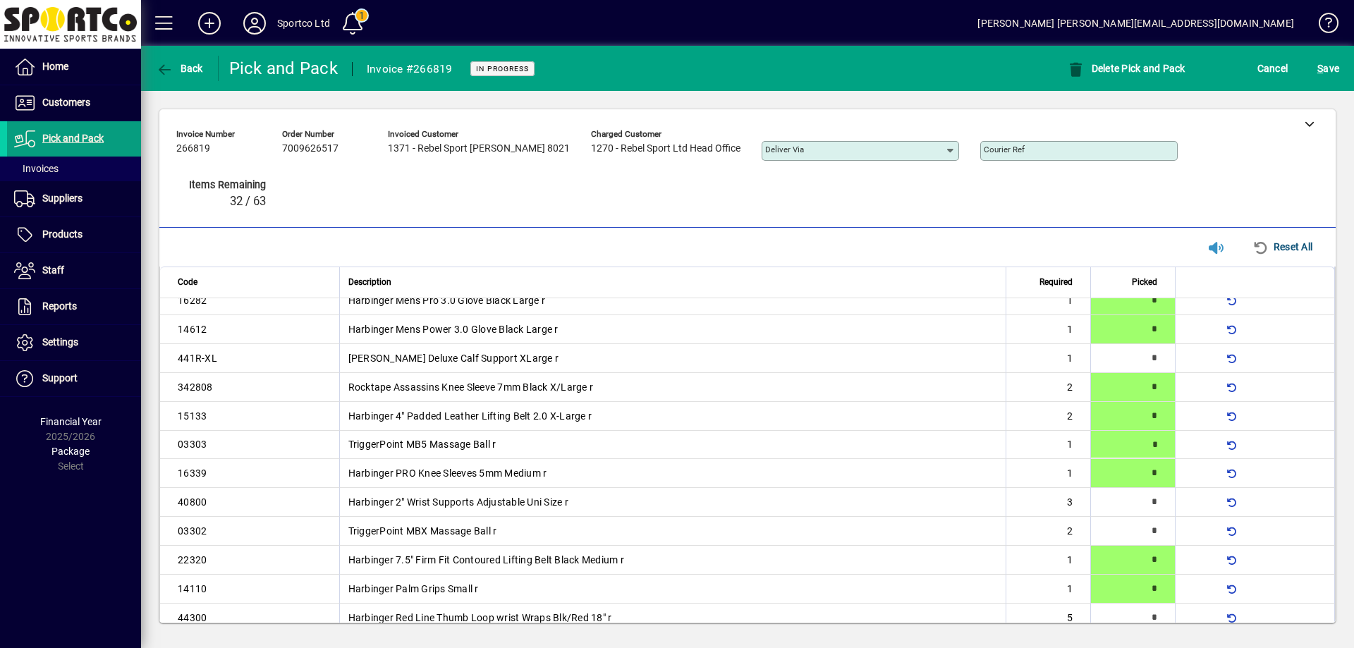
type input "*"
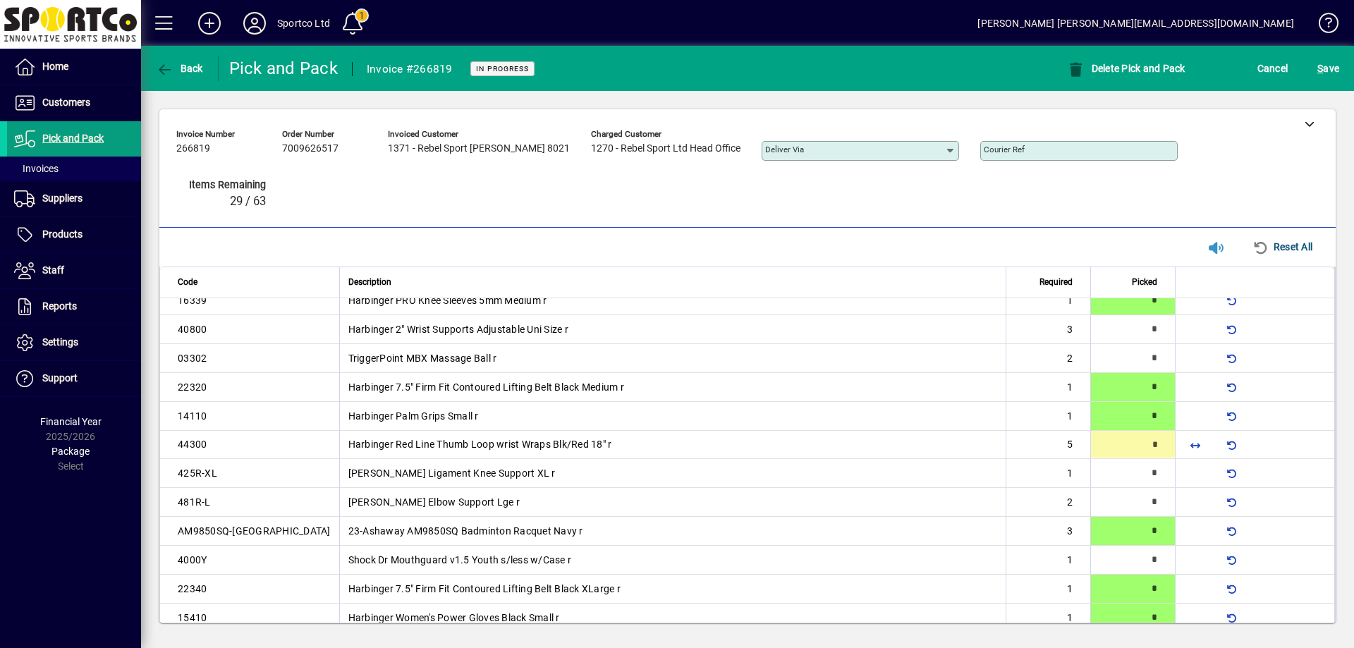
scroll to position [505, 0]
type input "*"
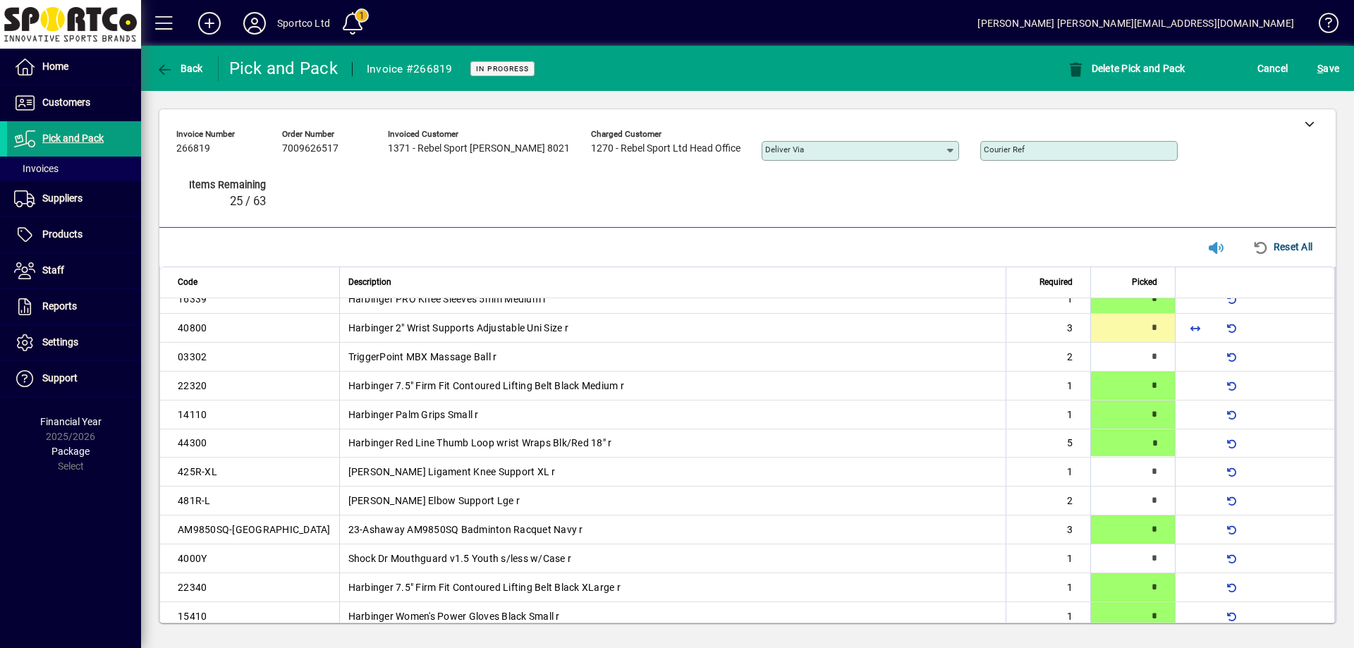
type input "*"
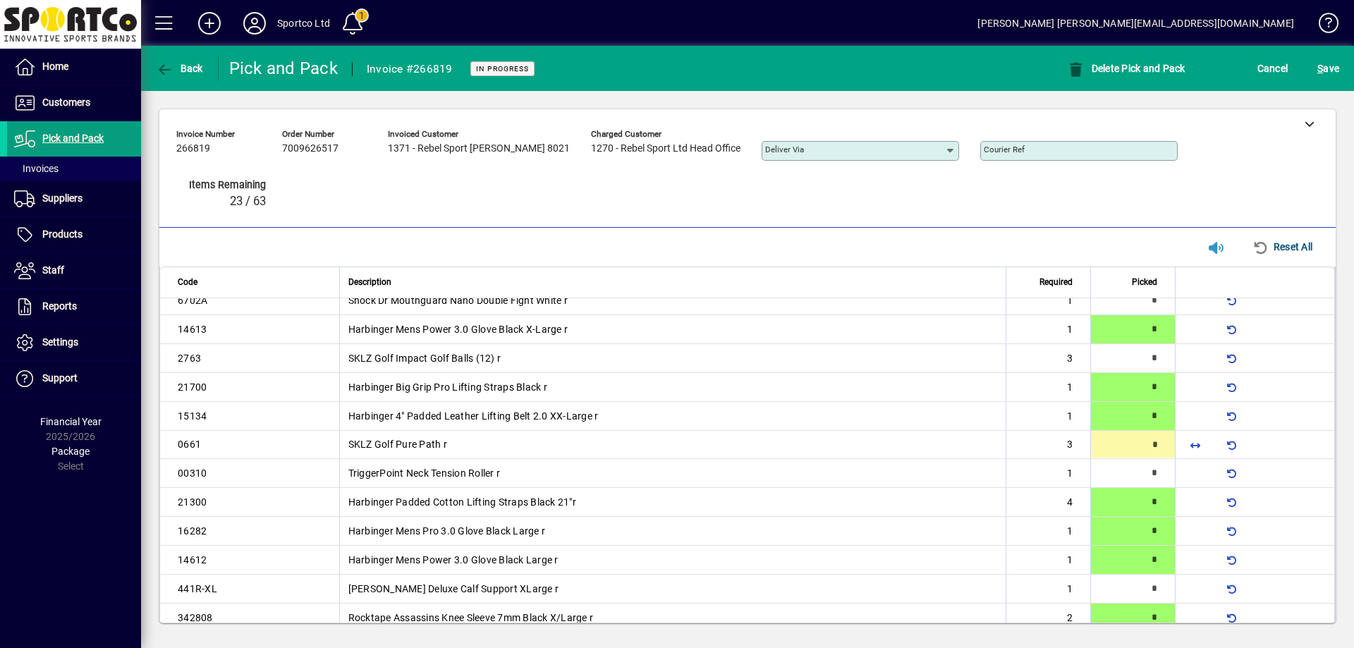
scroll to position [101, 0]
type input "*"
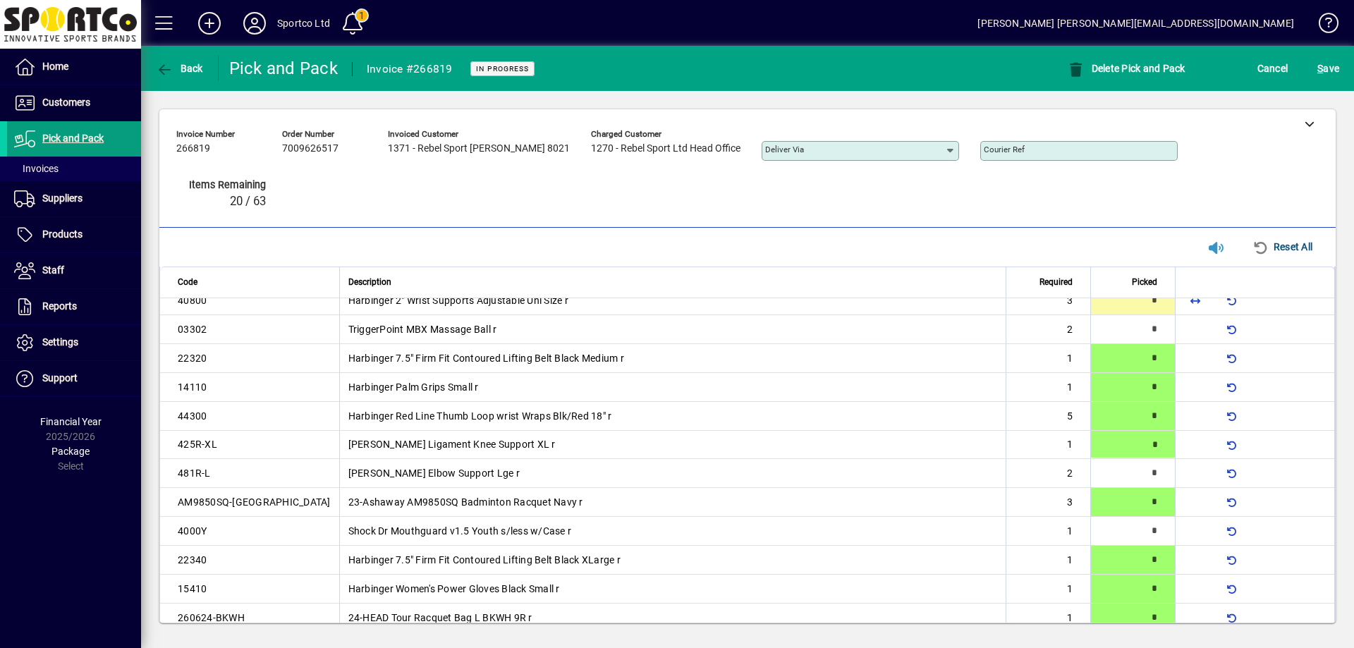
scroll to position [670, 0]
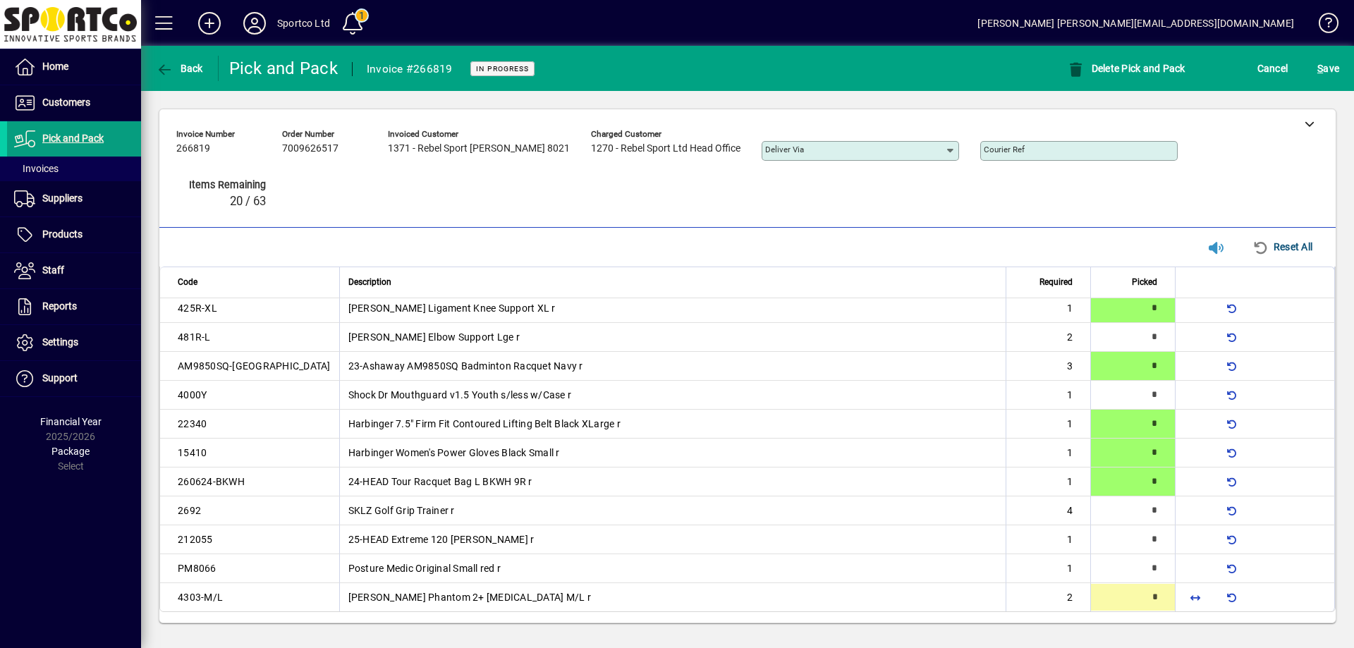
type input "*"
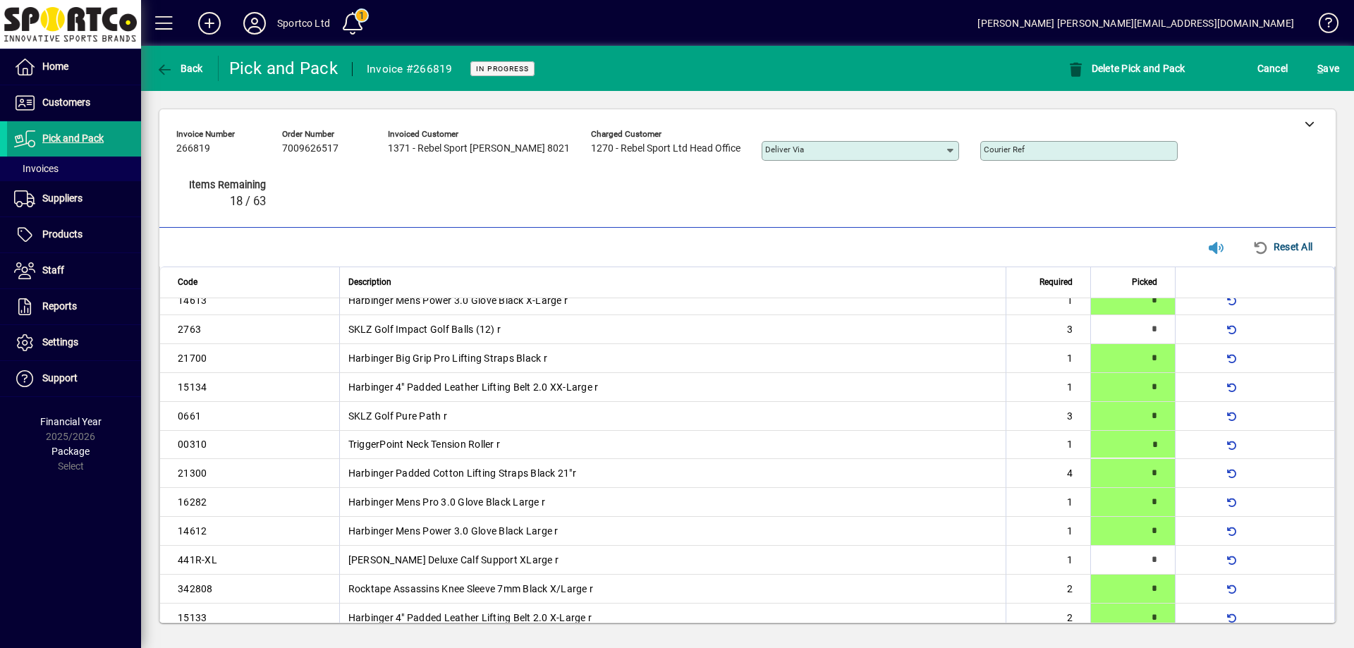
type input "*"
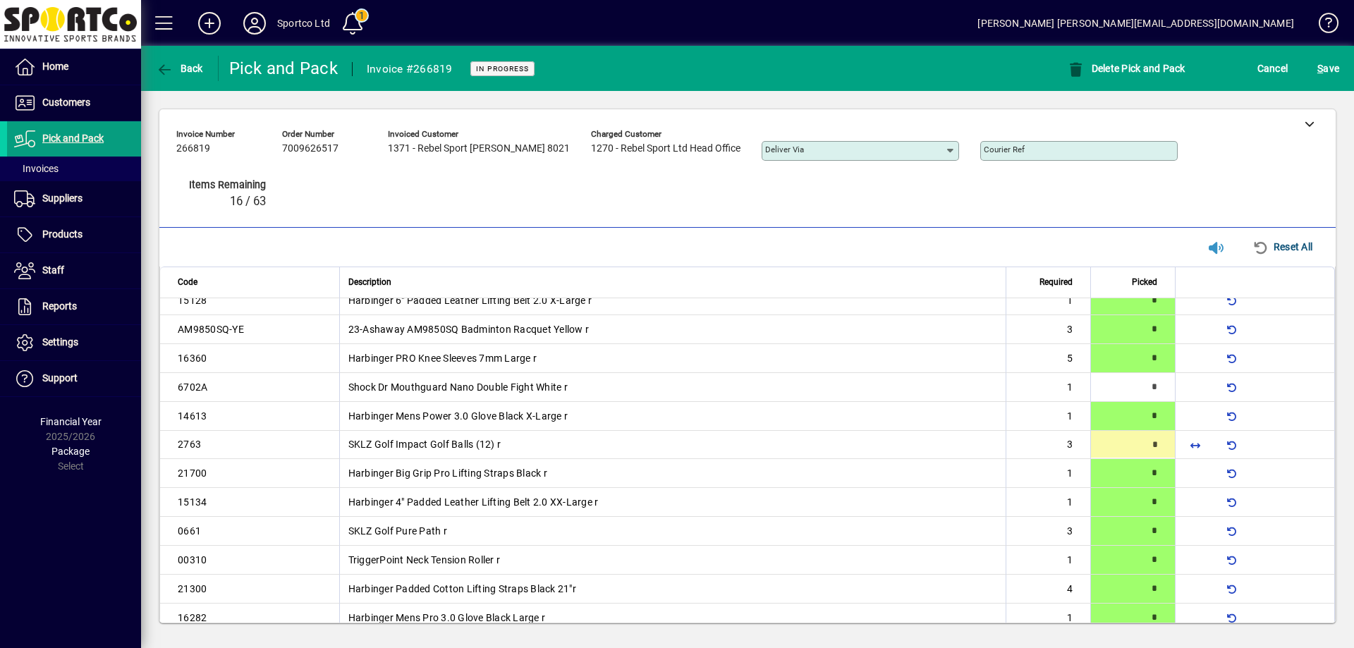
type input "*"
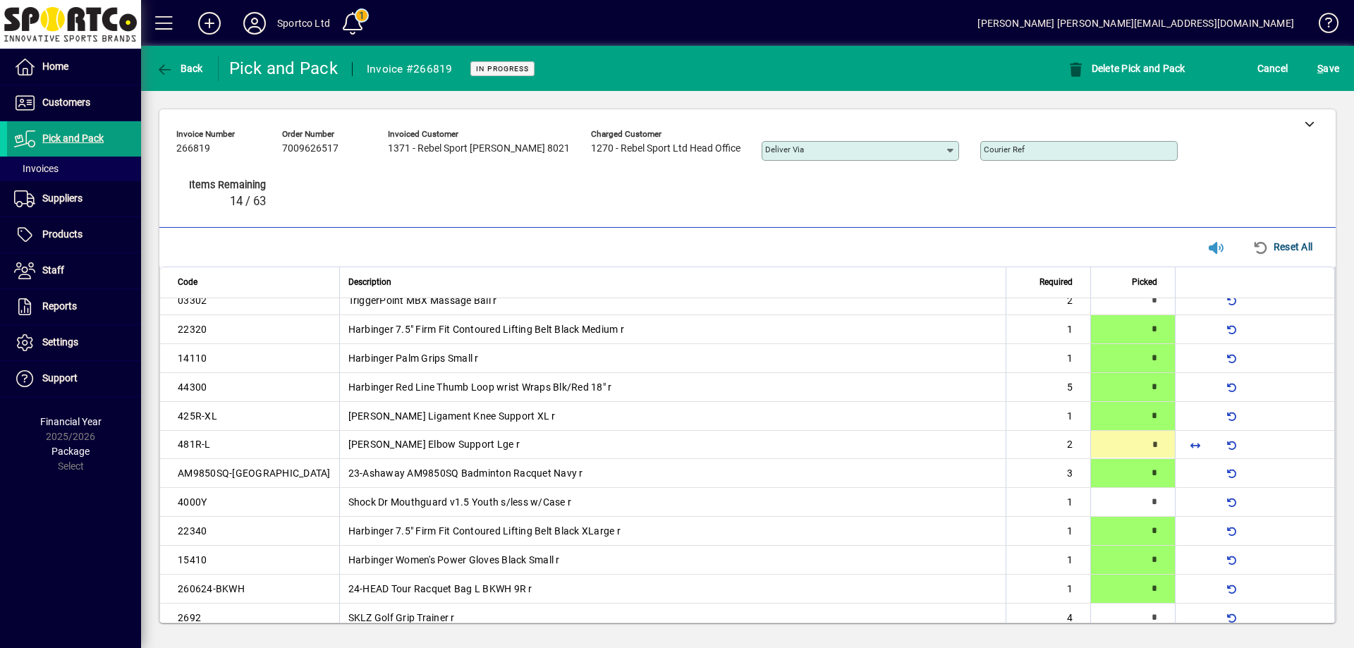
type input "*"
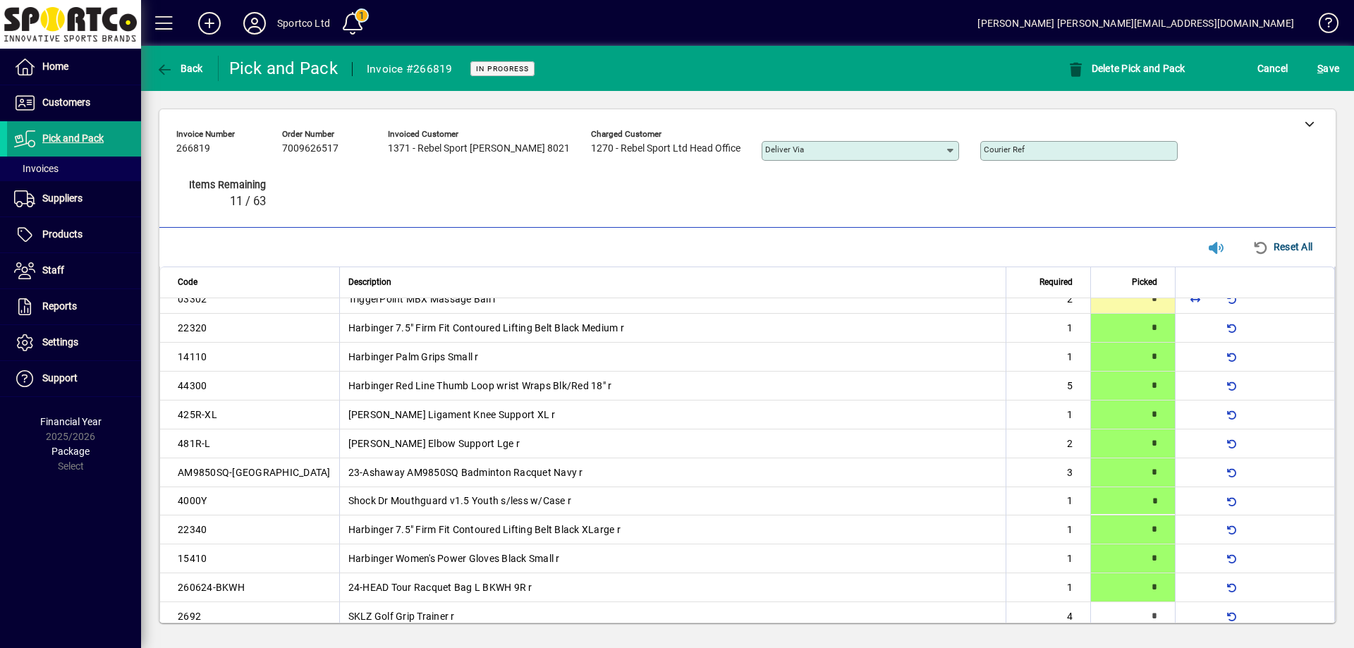
type input "*"
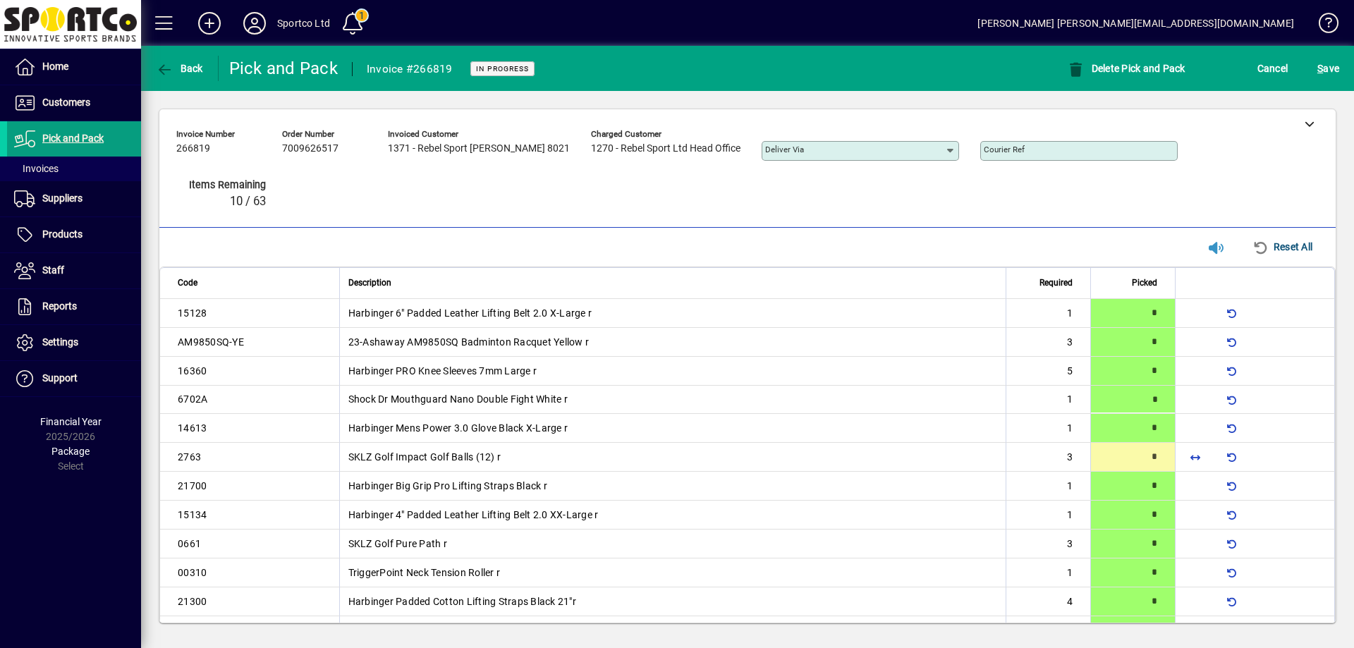
type input "*"
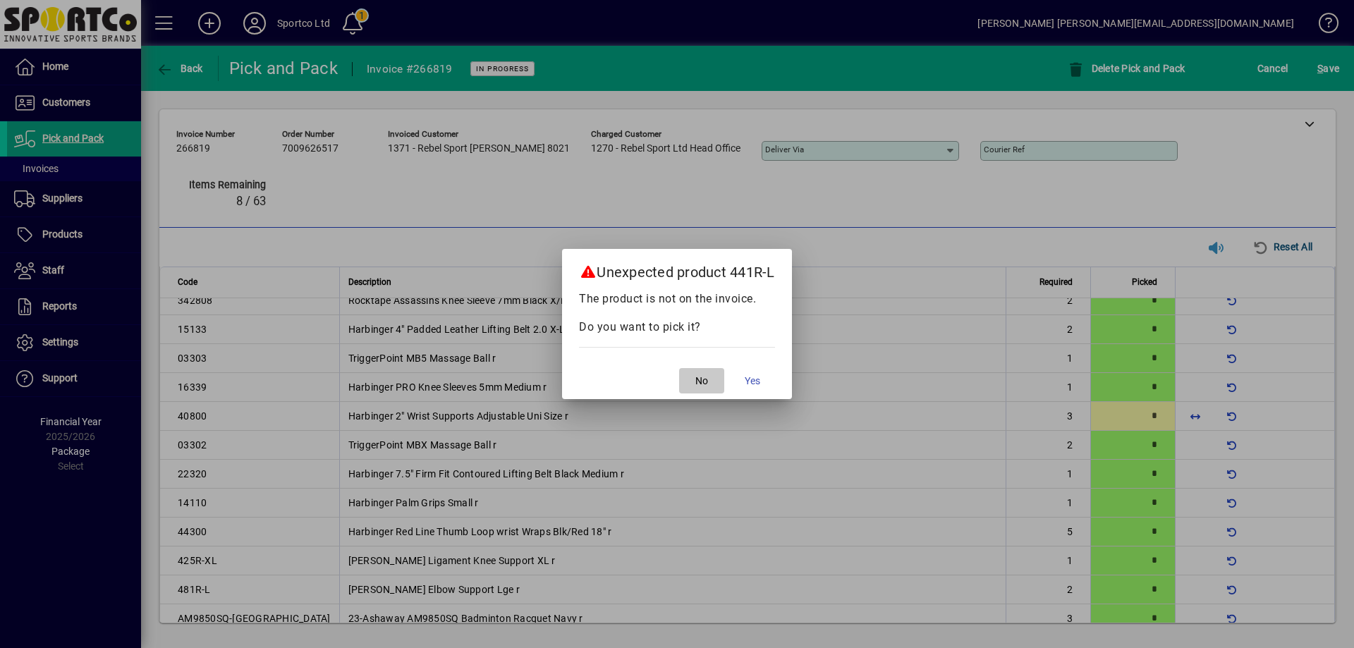
click at [706, 383] on span "No" at bounding box center [701, 381] width 13 height 15
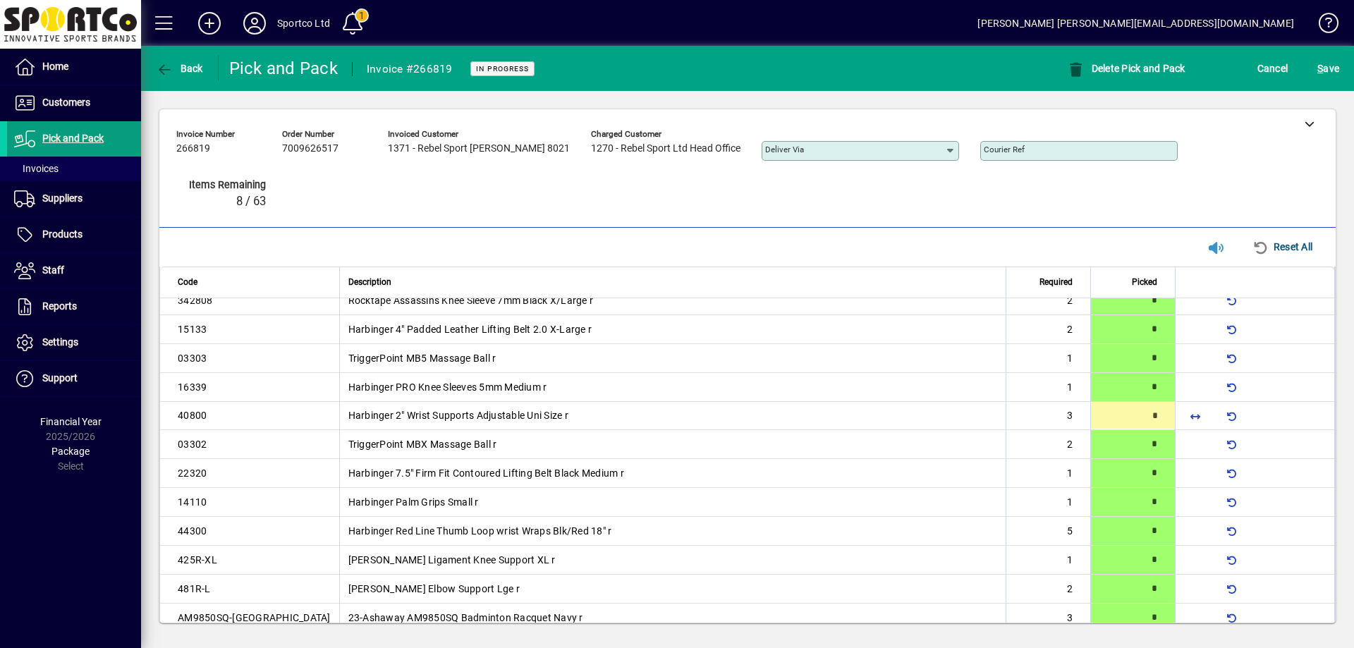
type input "*"
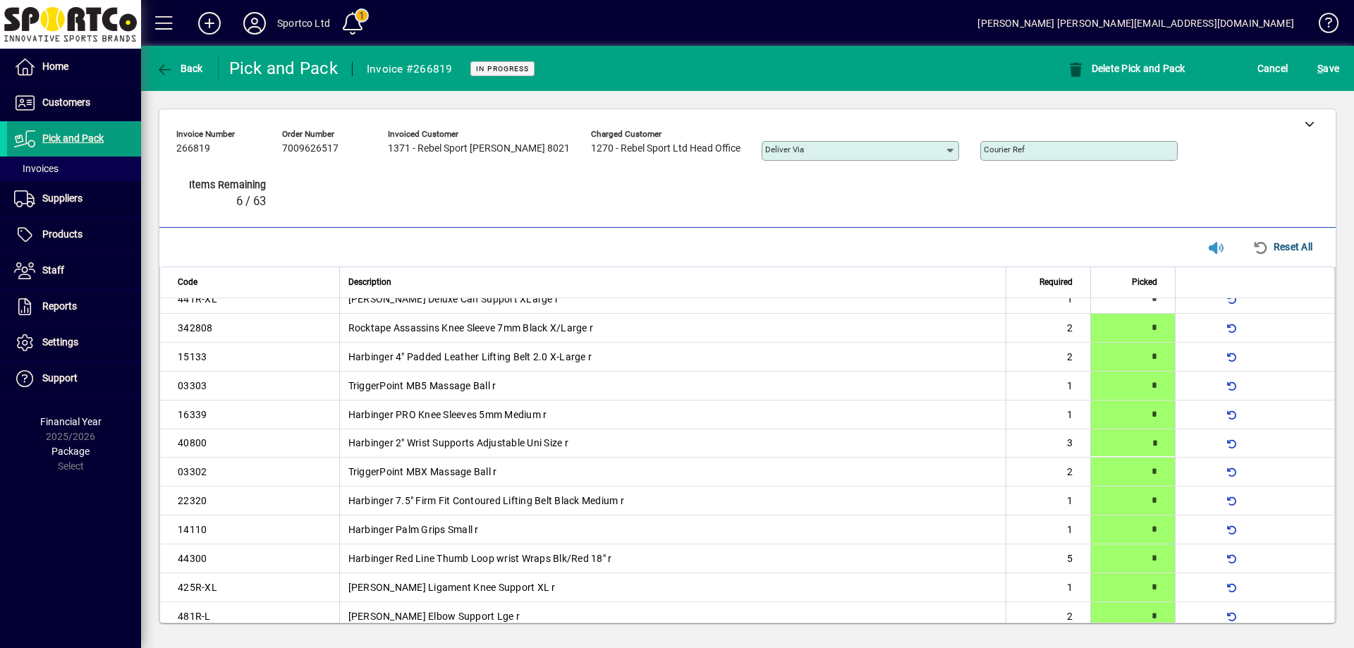
type input "*"
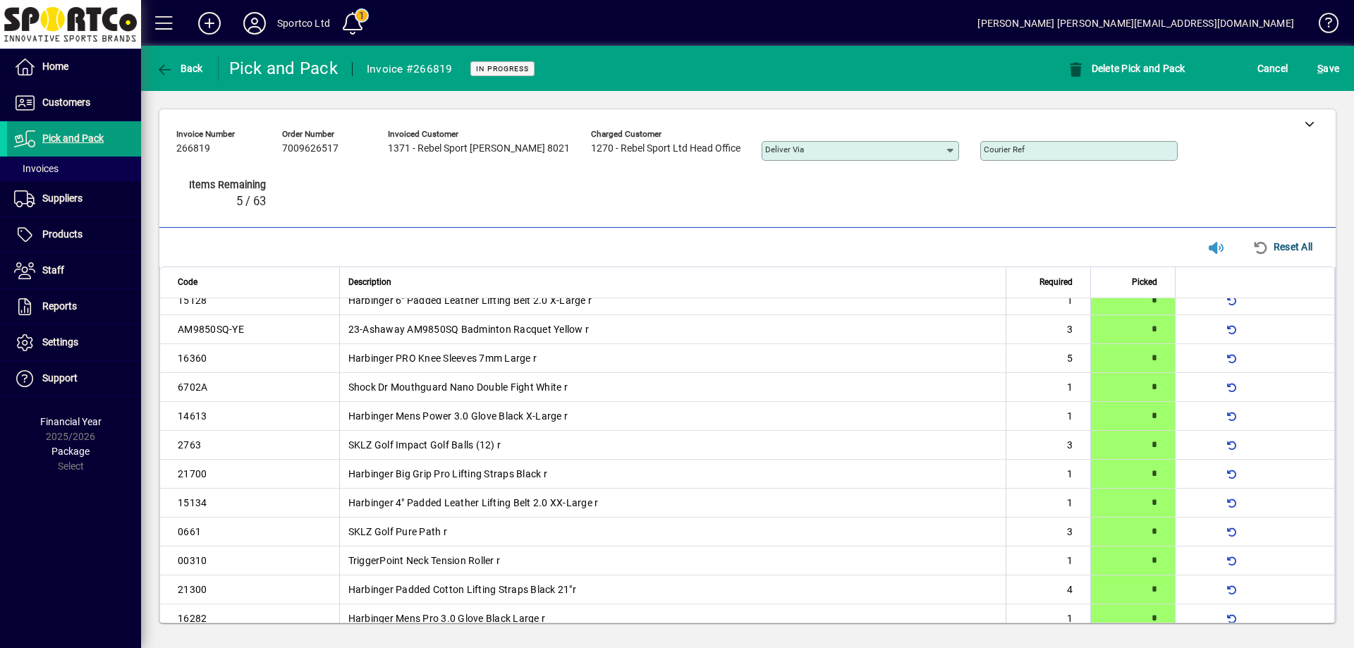
scroll to position [670, 0]
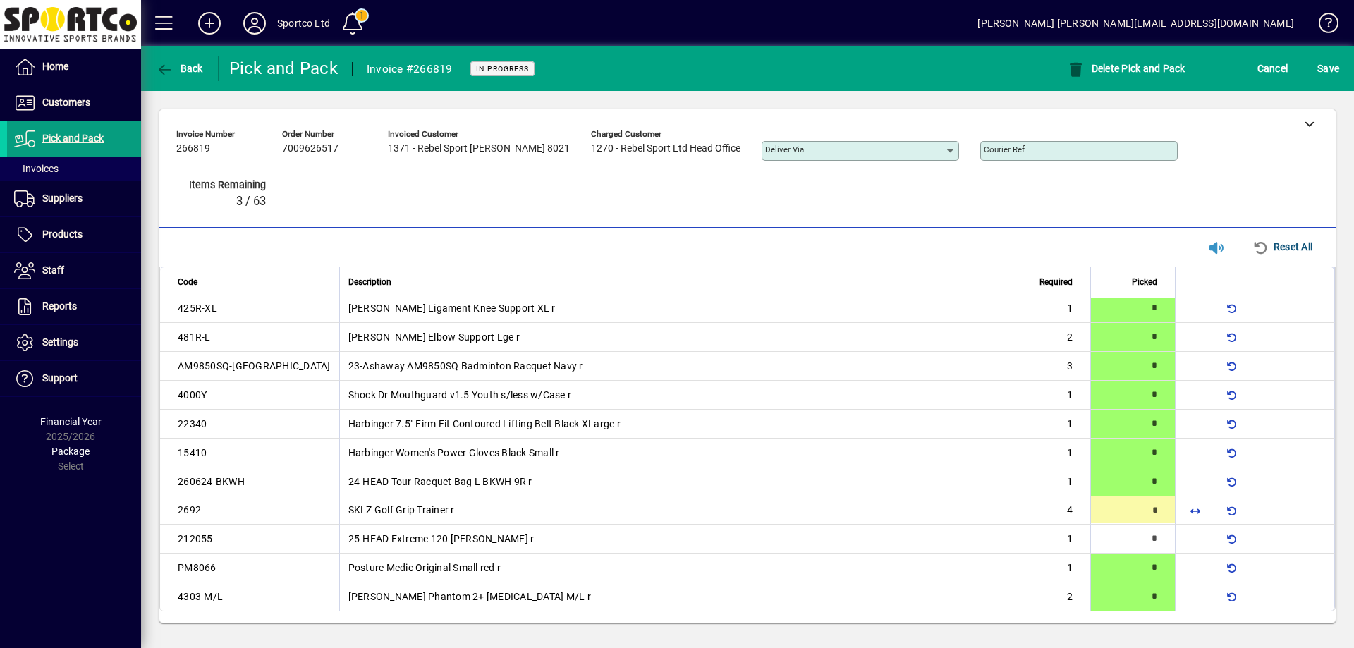
type input "*"
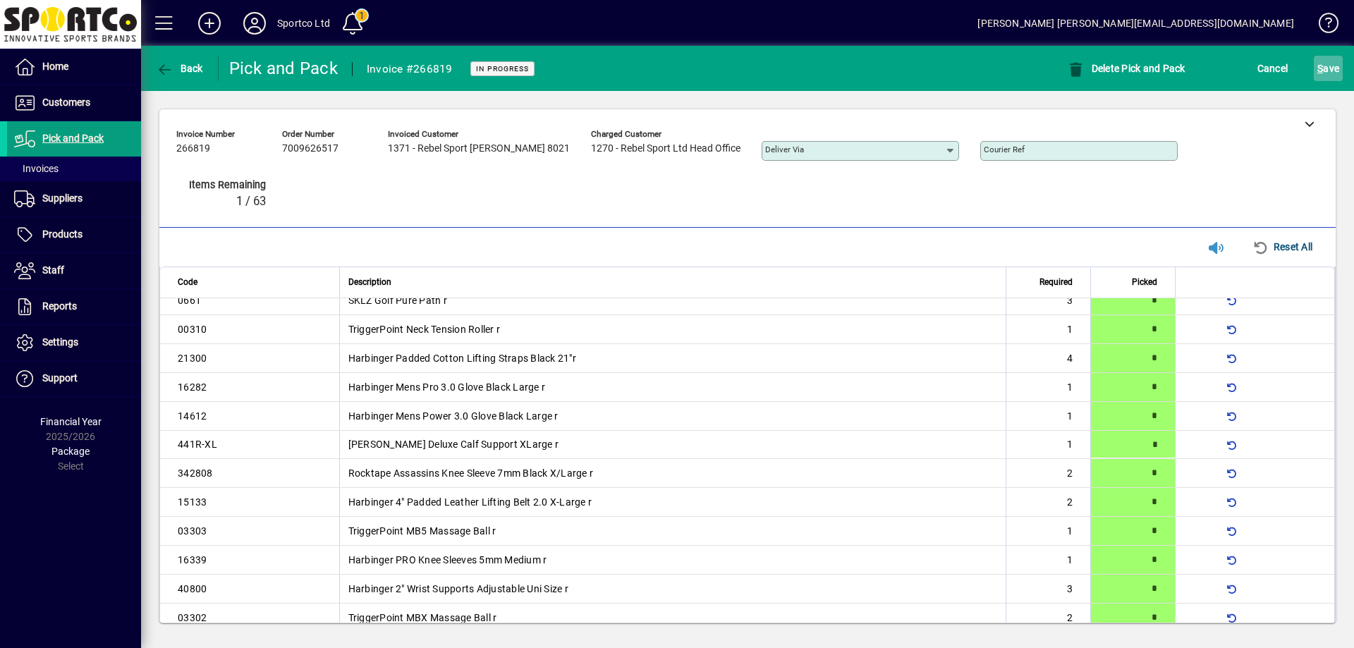
click at [1322, 63] on span "S" at bounding box center [1320, 68] width 6 height 11
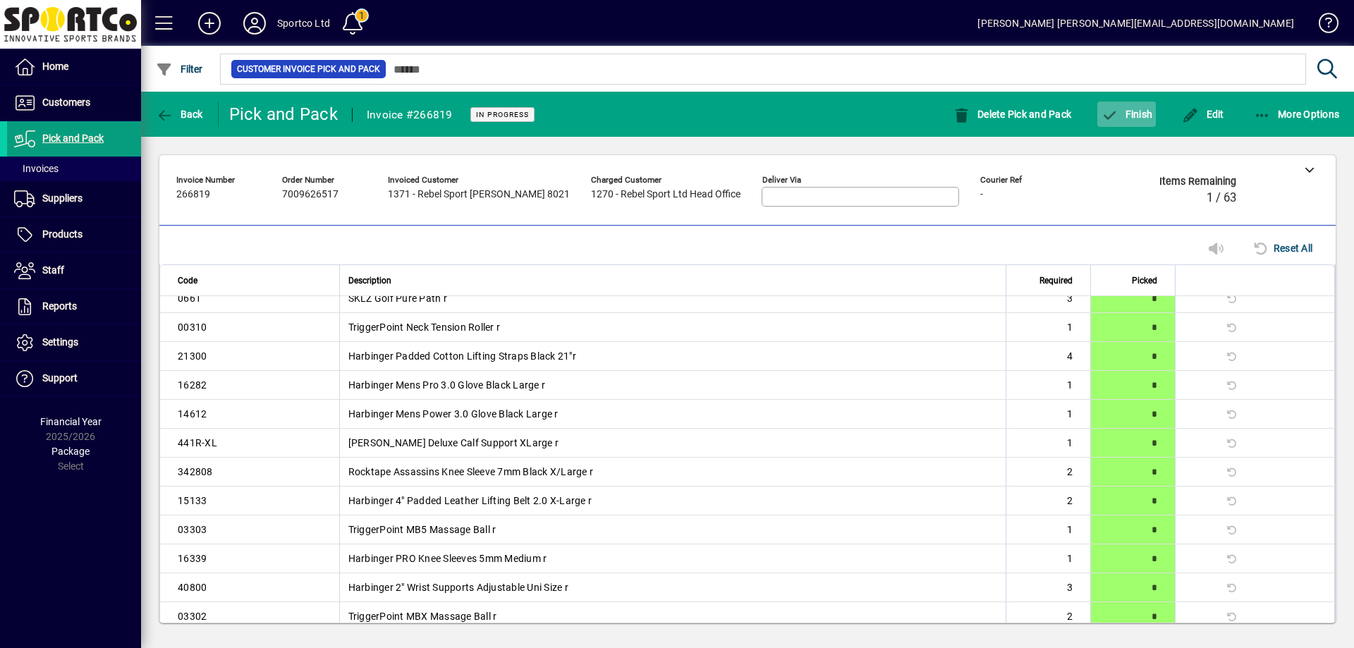
click at [1132, 111] on span "Finish" at bounding box center [1125, 114] width 51 height 11
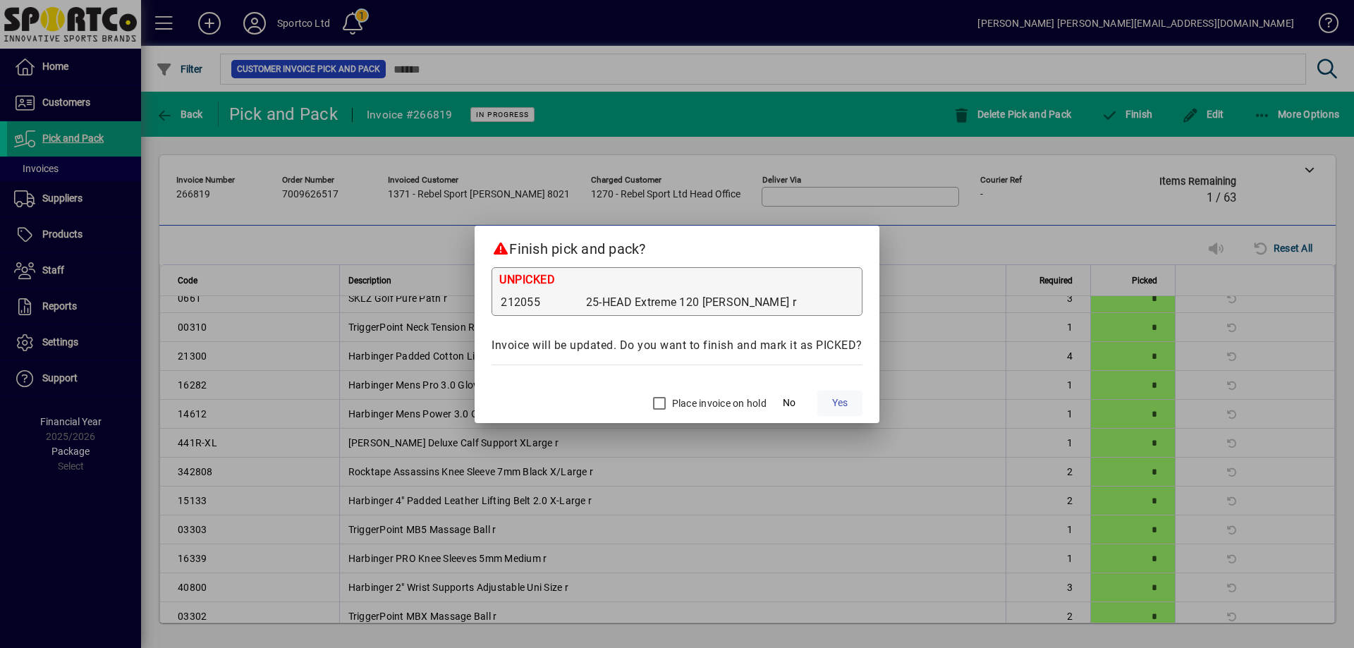
click at [840, 397] on span "Yes" at bounding box center [840, 402] width 16 height 15
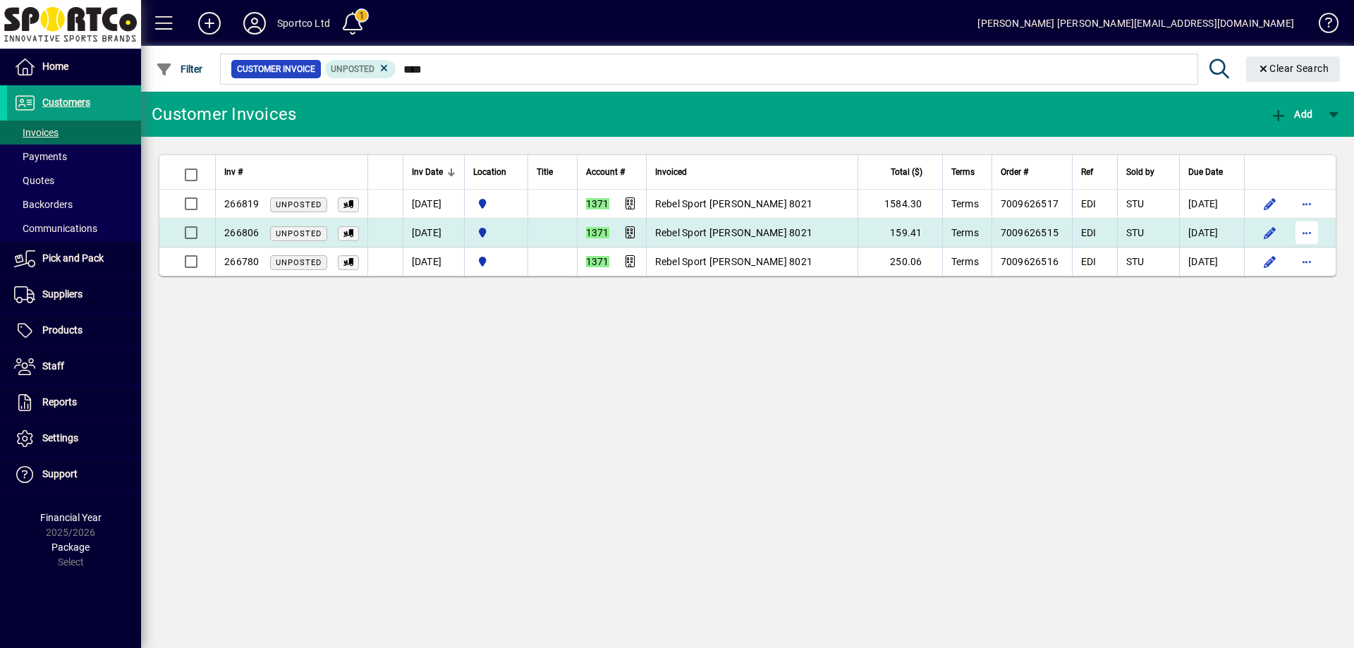
type input "****"
click at [1303, 233] on span "button" at bounding box center [1306, 233] width 34 height 34
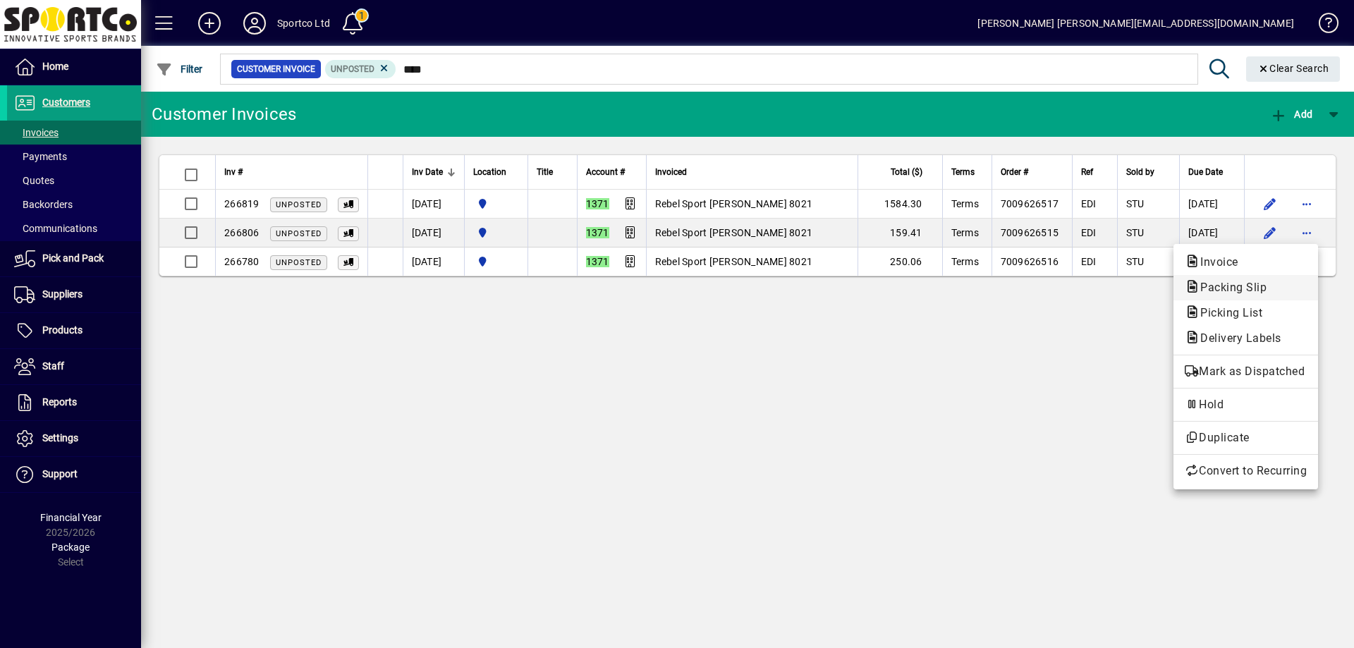
click at [1284, 284] on span "Packing Slip" at bounding box center [1245, 287] width 122 height 17
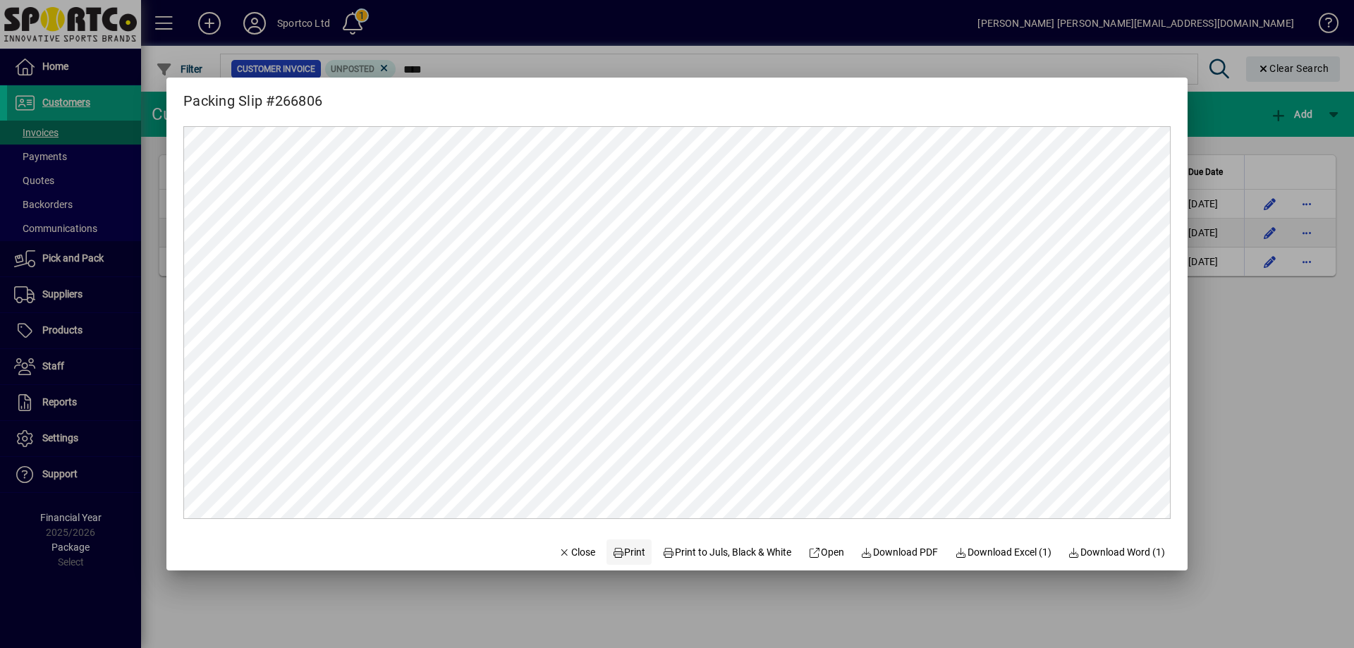
click at [623, 545] on span "Print" at bounding box center [629, 552] width 34 height 15
click at [571, 548] on span "Close" at bounding box center [576, 552] width 37 height 15
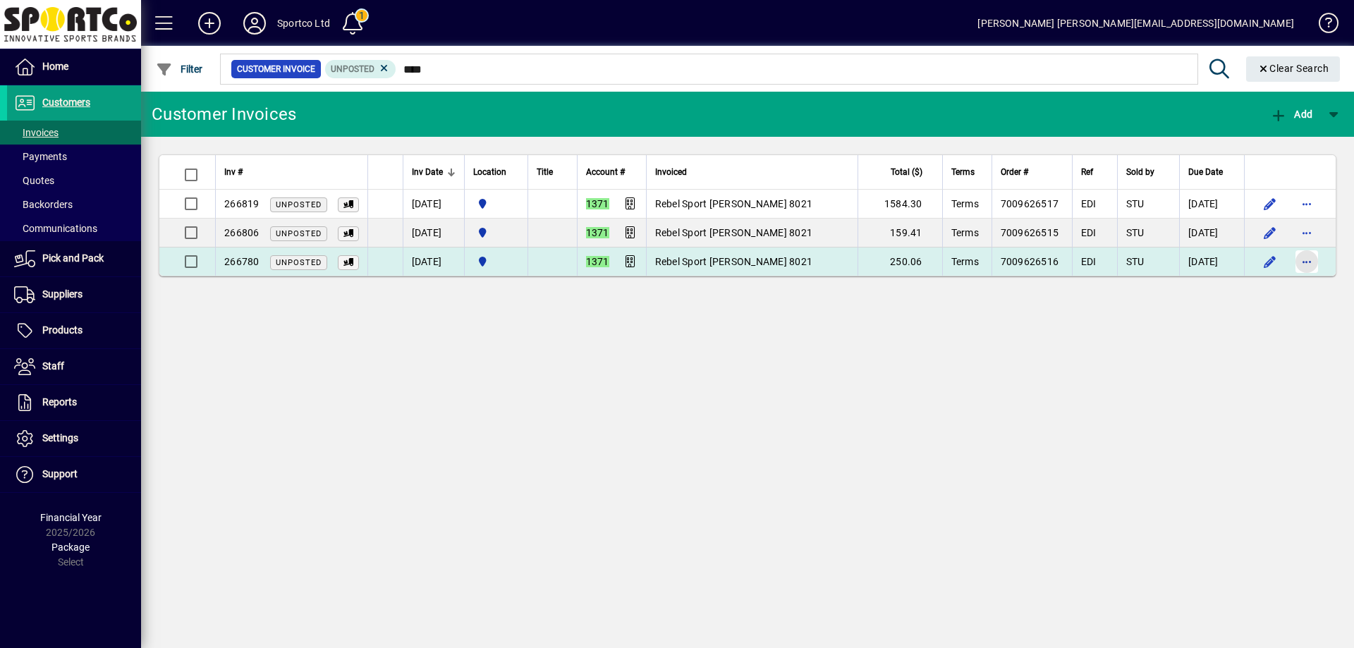
click at [1308, 262] on span "button" at bounding box center [1306, 262] width 34 height 34
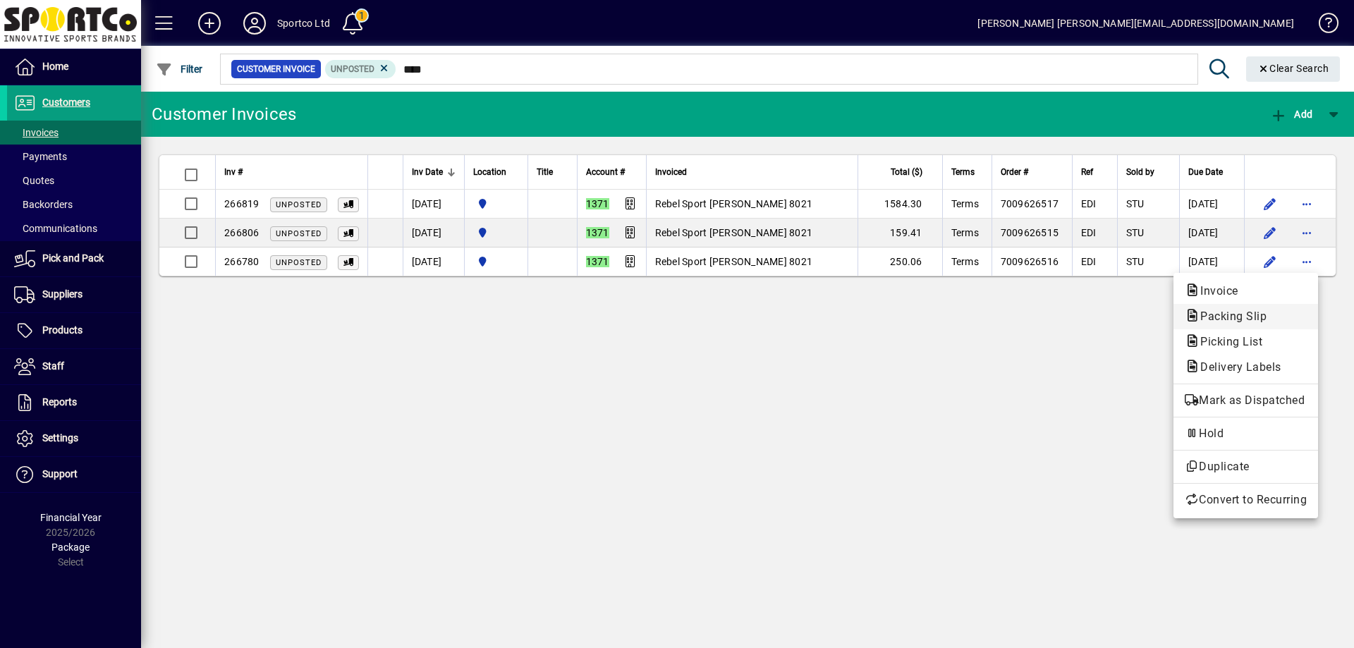
click at [1213, 315] on span "Packing Slip" at bounding box center [1228, 315] width 89 height 13
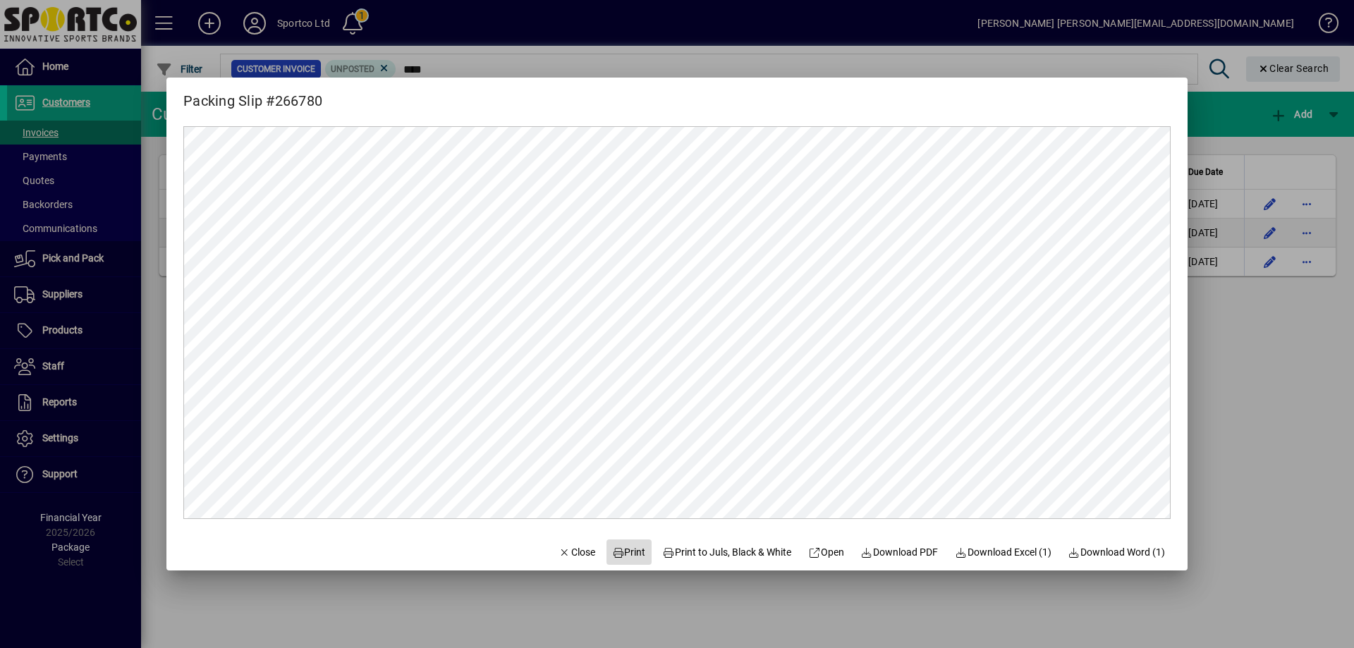
click at [627, 547] on span "Print" at bounding box center [629, 552] width 34 height 15
drag, startPoint x: 562, startPoint y: 549, endPoint x: 579, endPoint y: 552, distance: 17.2
click at [563, 549] on span "Close" at bounding box center [576, 552] width 37 height 15
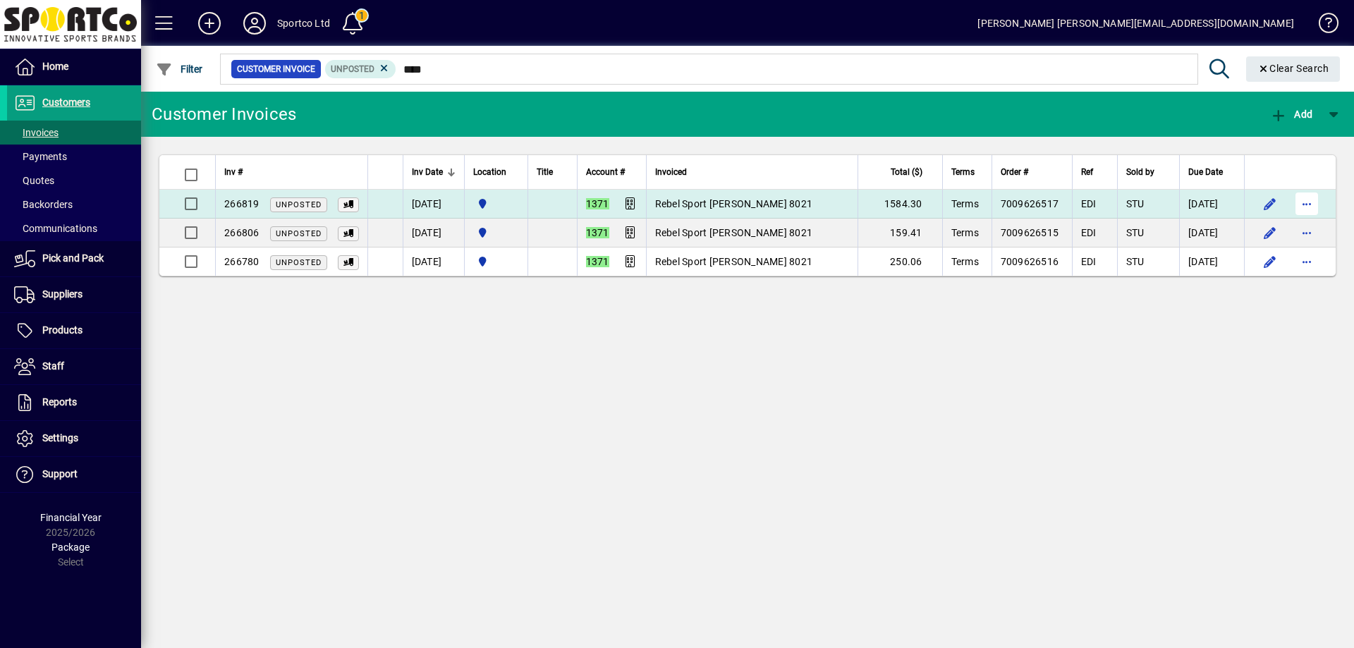
click at [1310, 197] on span "button" at bounding box center [1306, 204] width 34 height 34
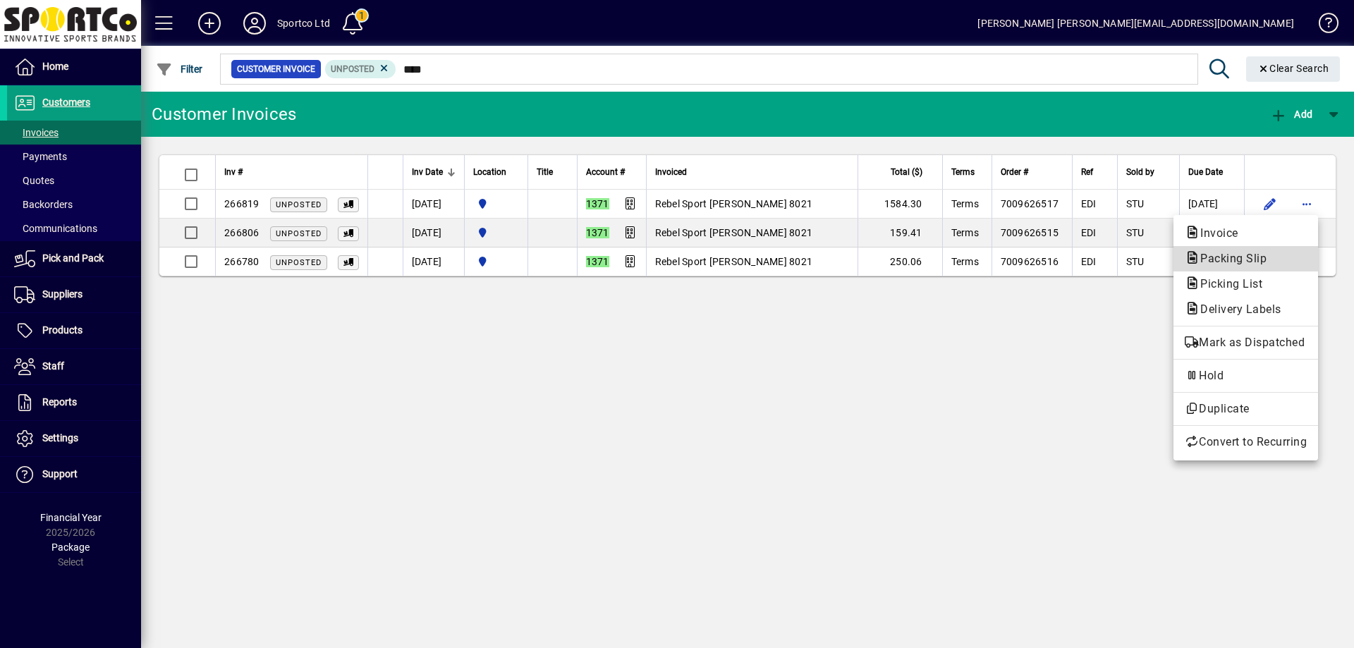
click at [1288, 254] on span "Packing Slip" at bounding box center [1245, 258] width 122 height 17
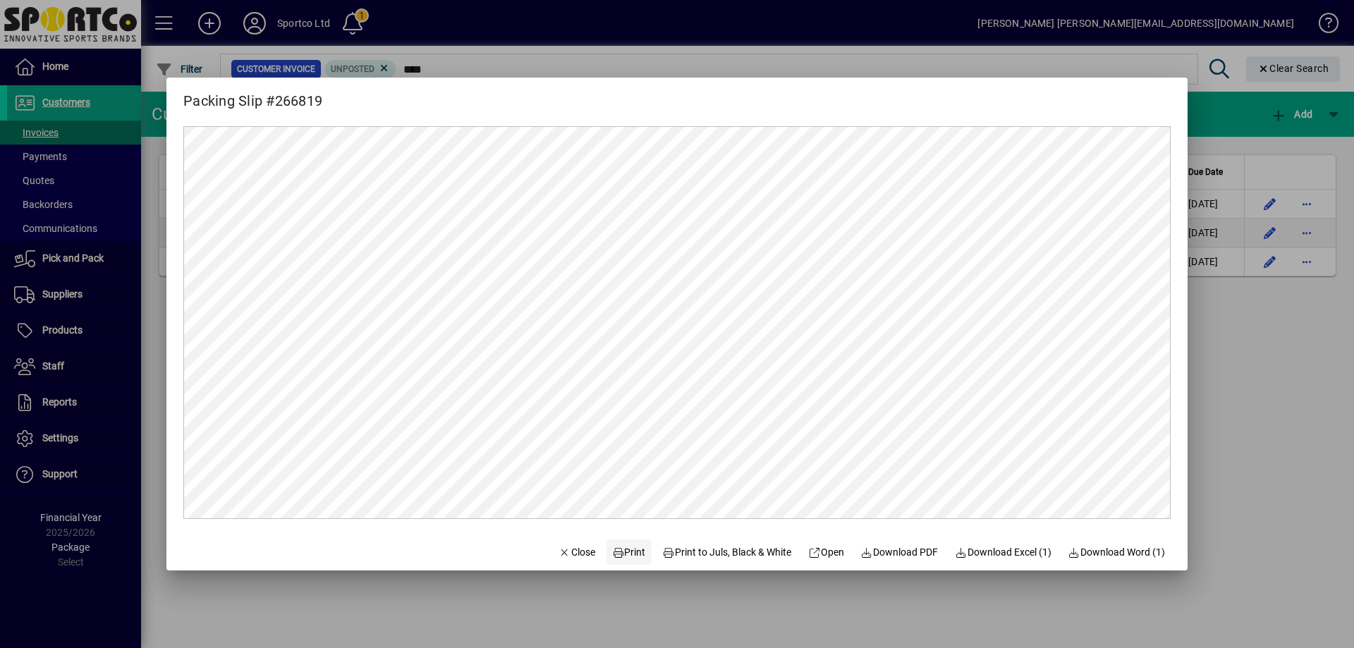
click at [620, 548] on span "Print" at bounding box center [629, 552] width 34 height 15
click at [563, 553] on span "Close" at bounding box center [576, 552] width 37 height 15
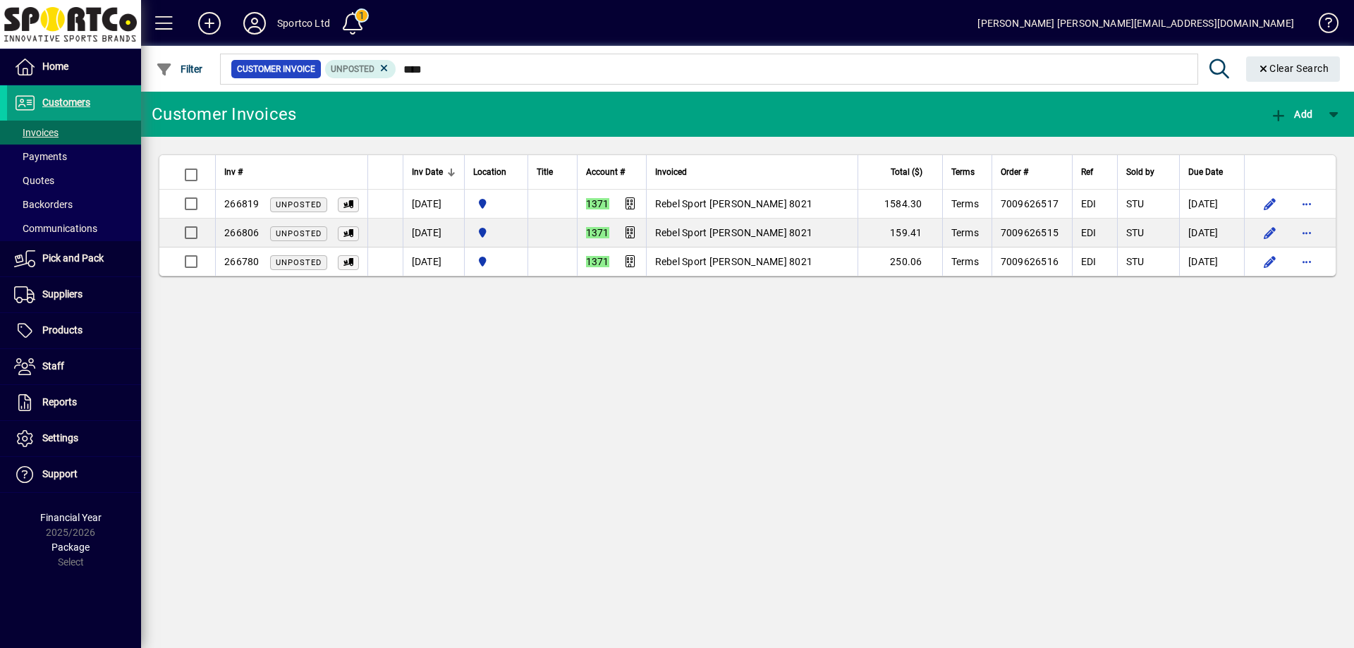
click at [917, 470] on div "Customer Invoices Add Inv # Inv Date Location Title Account # Invoiced Total ($…" at bounding box center [747, 370] width 1213 height 556
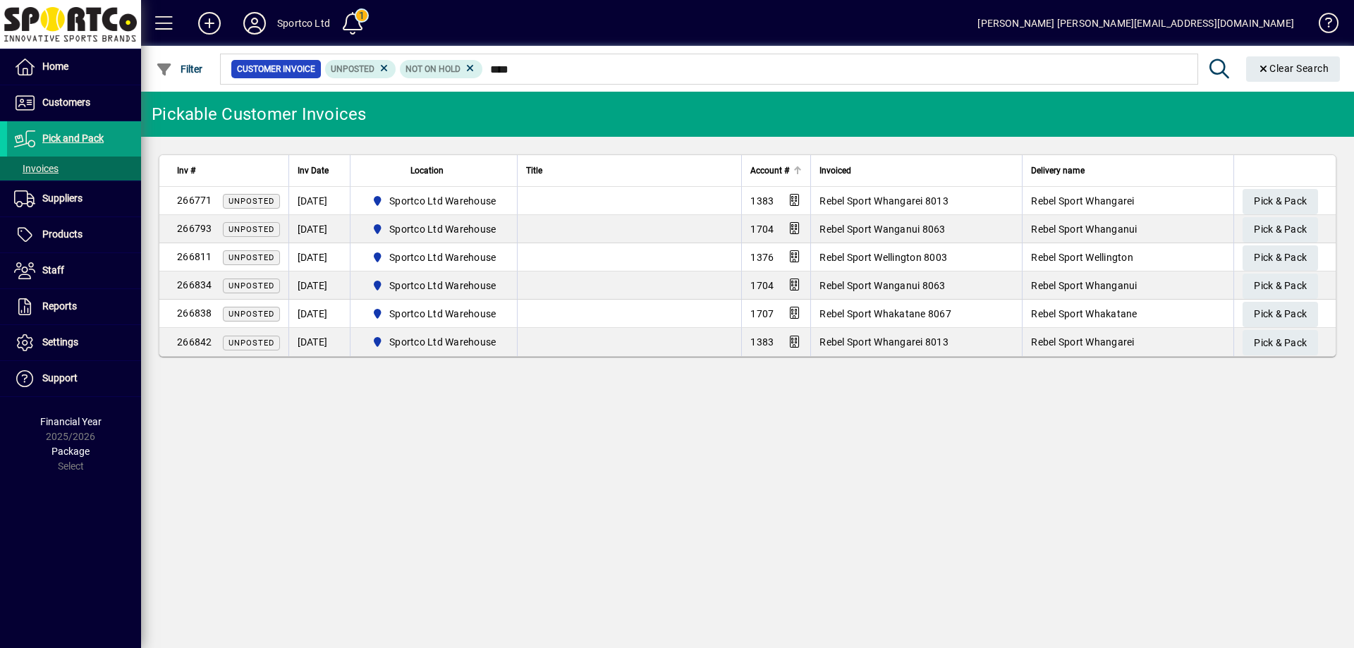
type input "****"
click at [781, 166] on span "Account #" at bounding box center [769, 171] width 39 height 16
click at [648, 343] on td at bounding box center [629, 342] width 224 height 28
click at [1291, 332] on span "Pick & Pack" at bounding box center [1279, 342] width 53 height 23
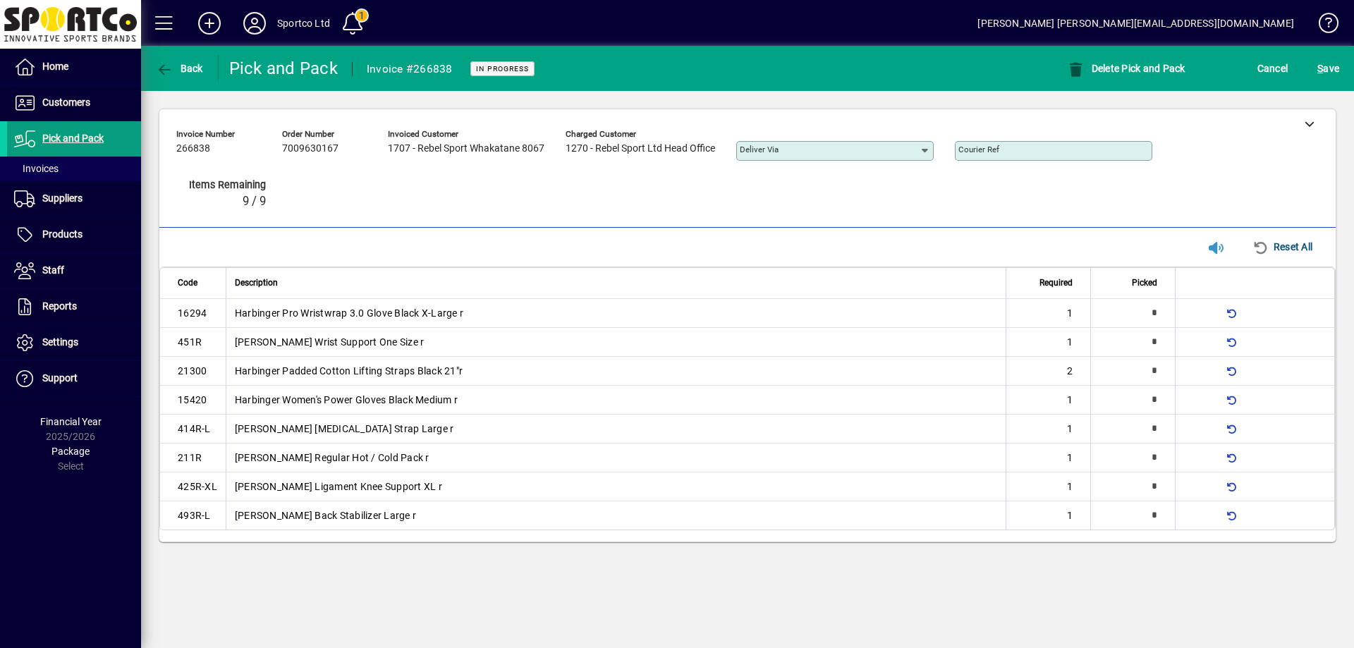
type input "*"
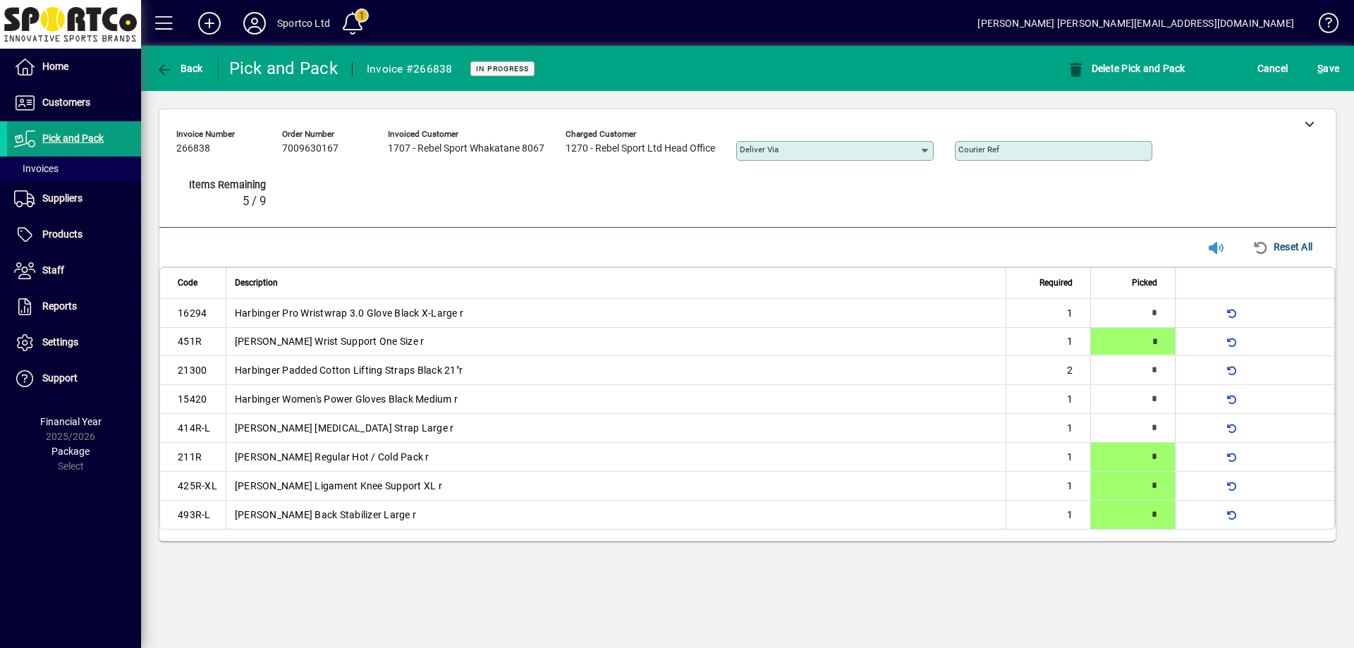
type input "*"
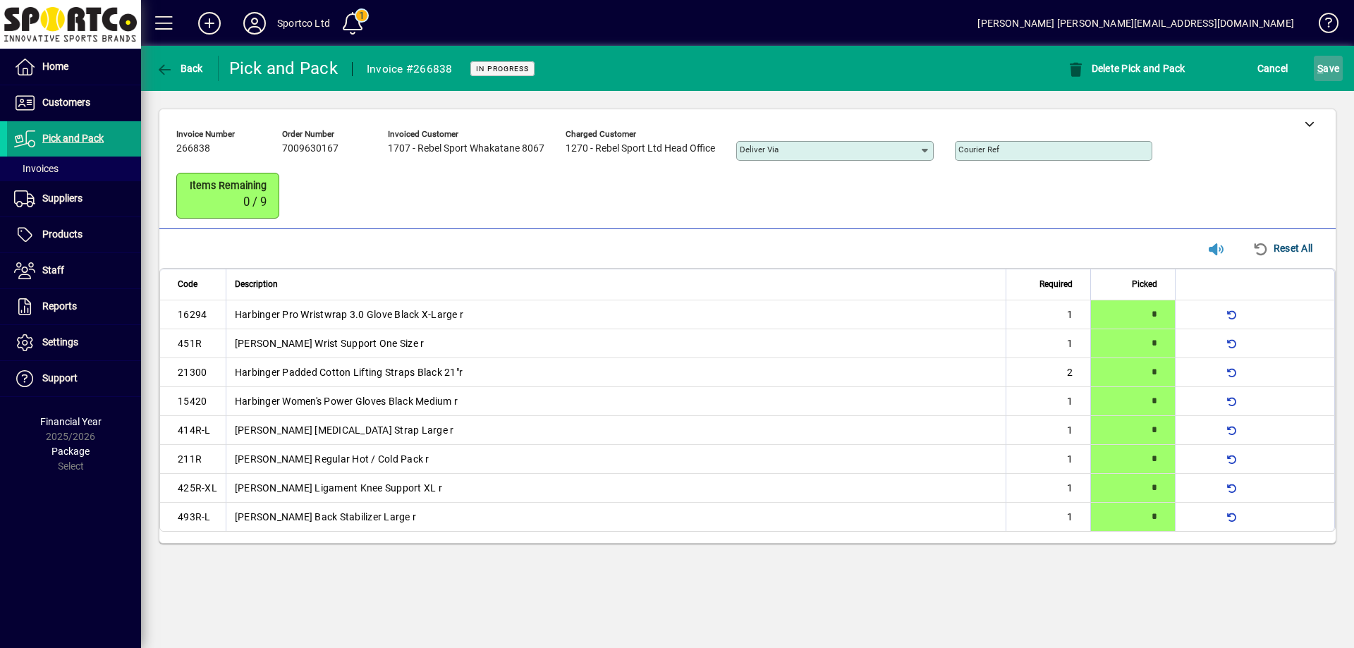
click at [1334, 68] on span "S ave" at bounding box center [1328, 68] width 22 height 23
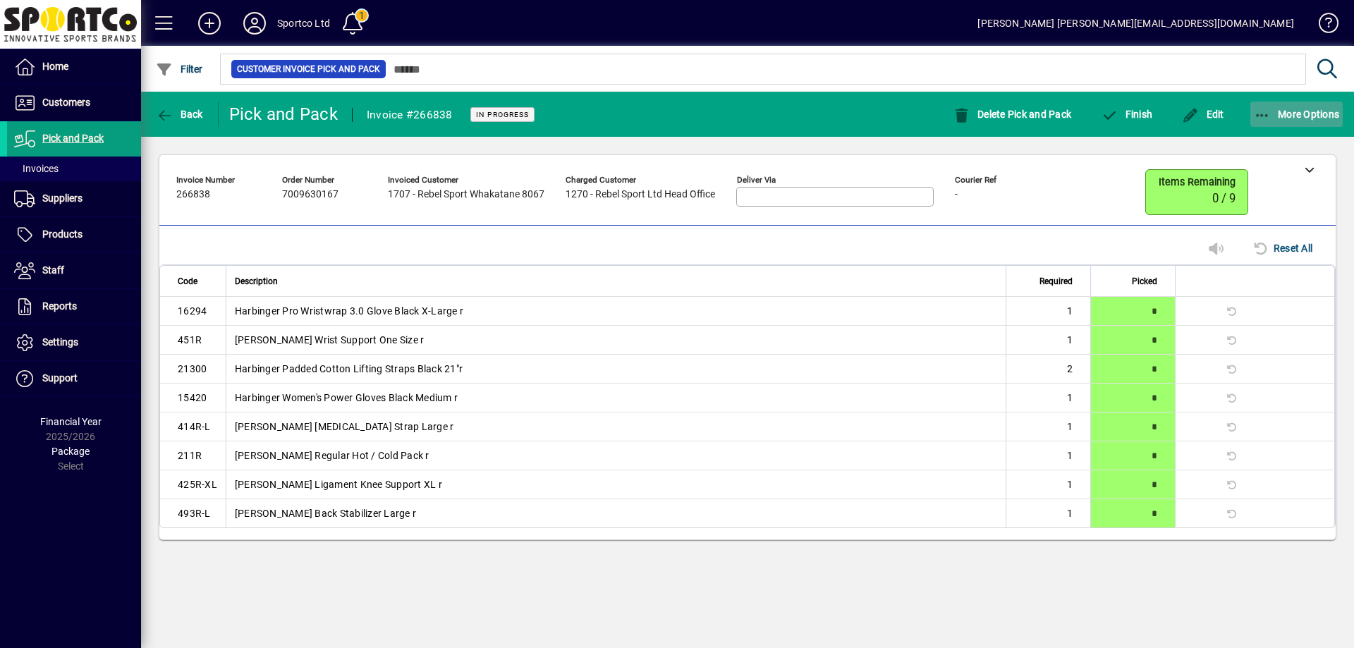
click at [1261, 116] on icon "button" at bounding box center [1262, 116] width 18 height 14
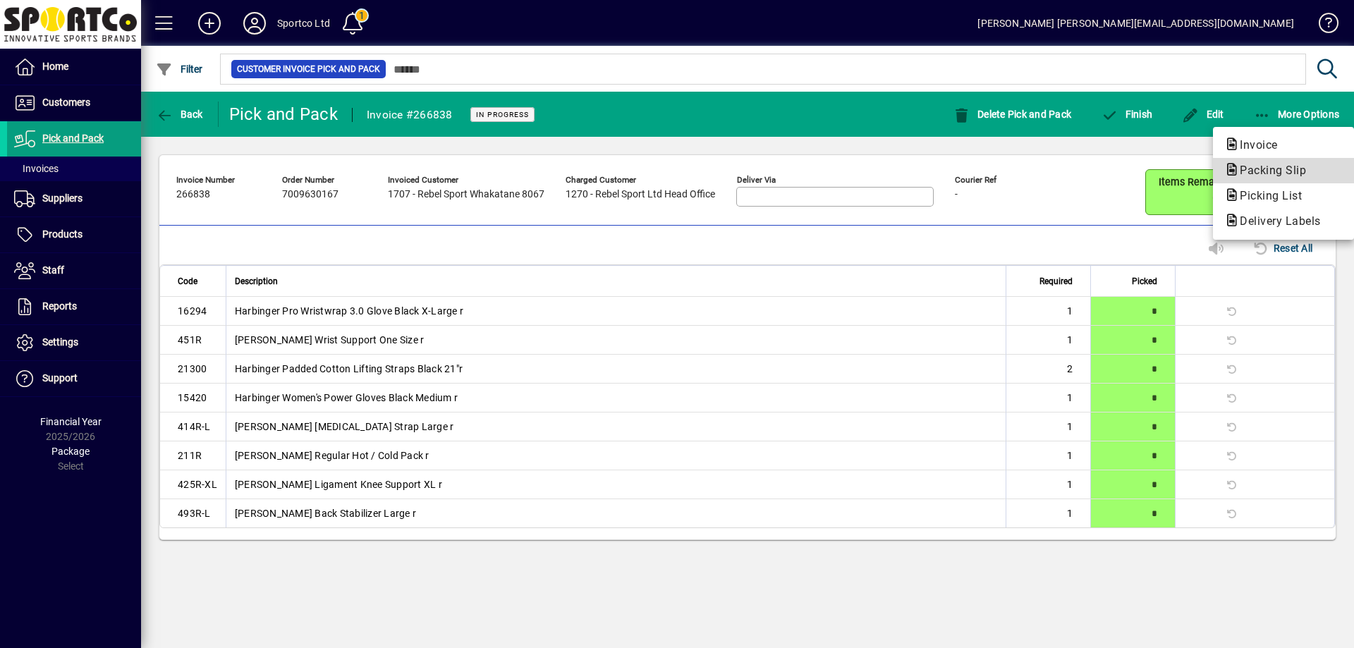
click at [1282, 164] on span "Packing Slip" at bounding box center [1268, 170] width 89 height 13
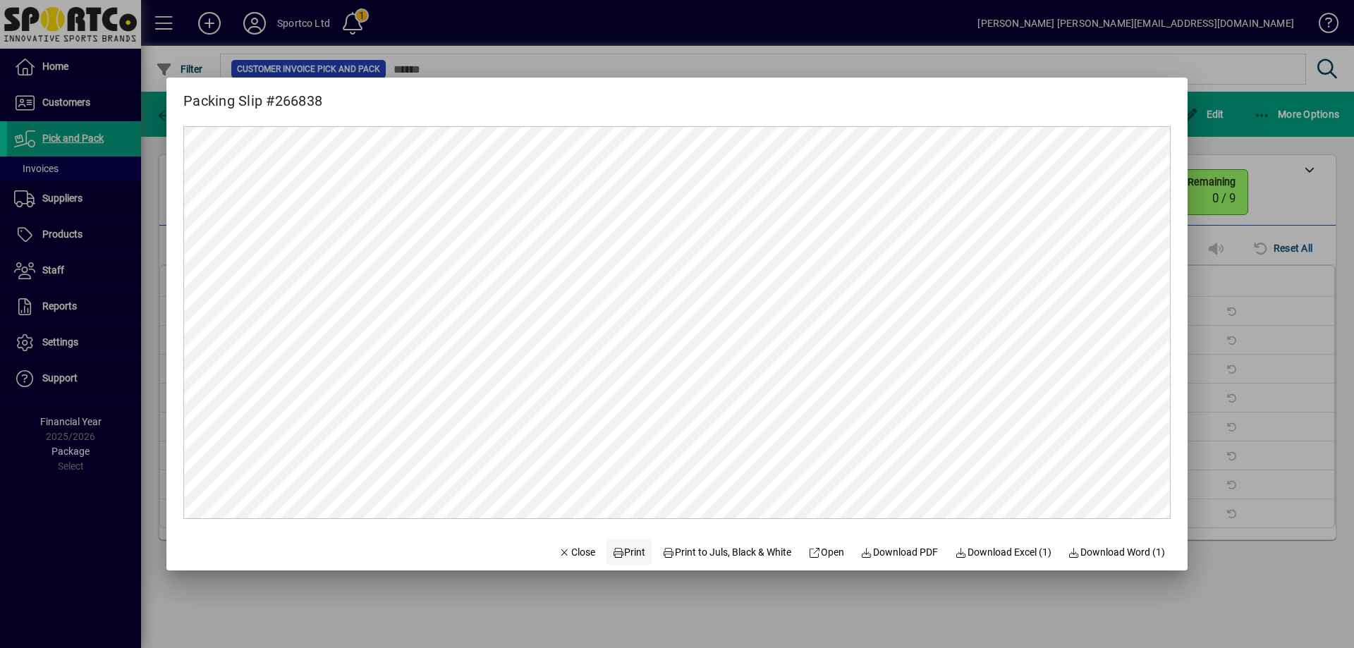
click at [625, 555] on span "Print" at bounding box center [629, 552] width 34 height 15
click at [564, 551] on span "Close" at bounding box center [576, 552] width 37 height 15
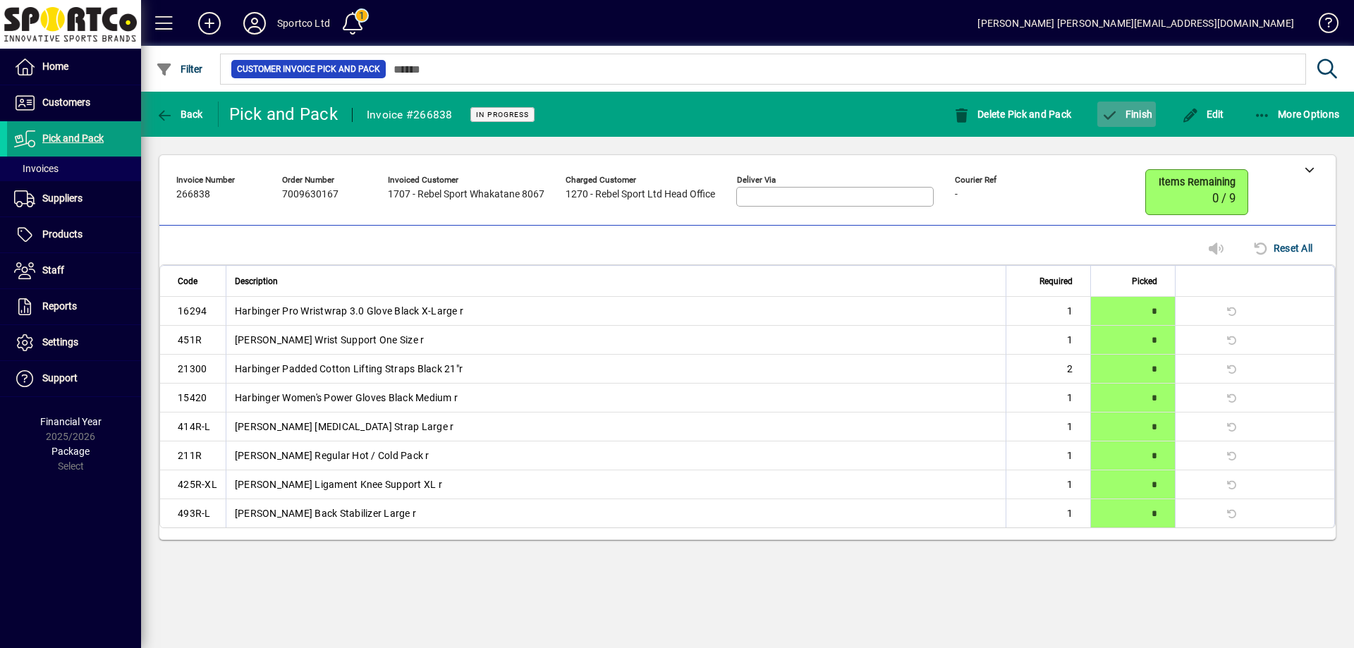
click at [1128, 111] on span "Finish" at bounding box center [1125, 114] width 51 height 11
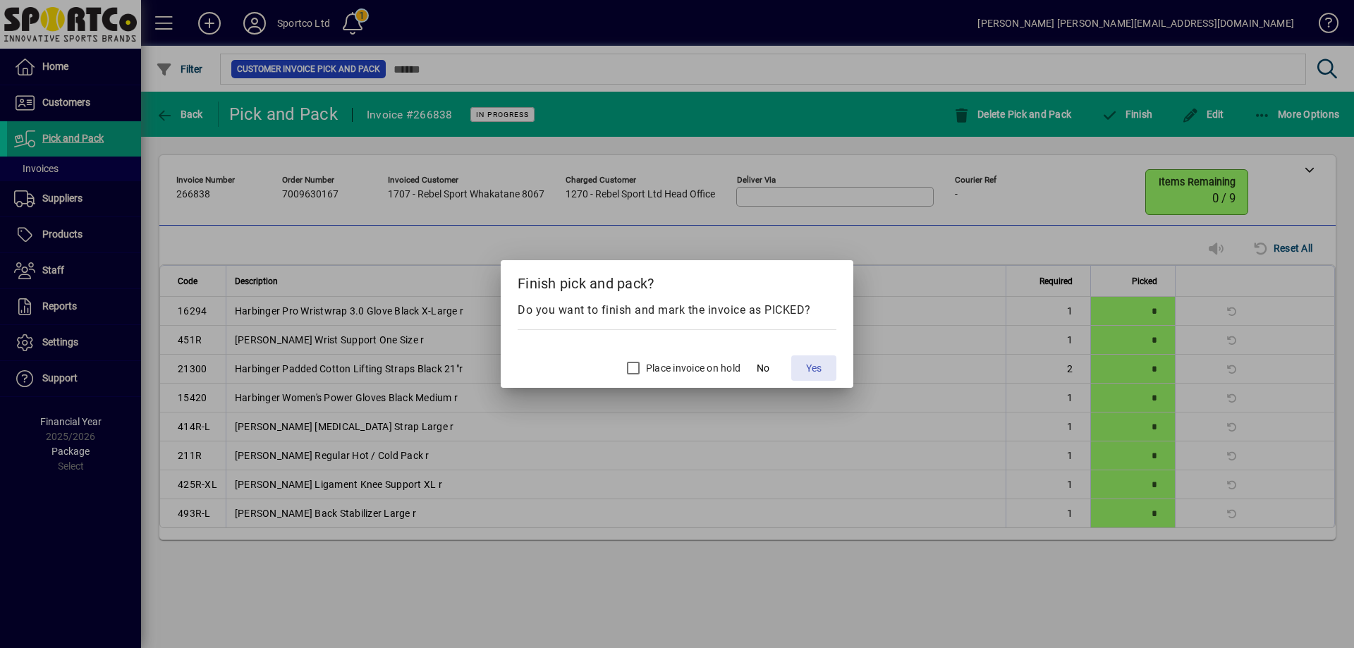
click at [811, 374] on span "Yes" at bounding box center [814, 368] width 16 height 15
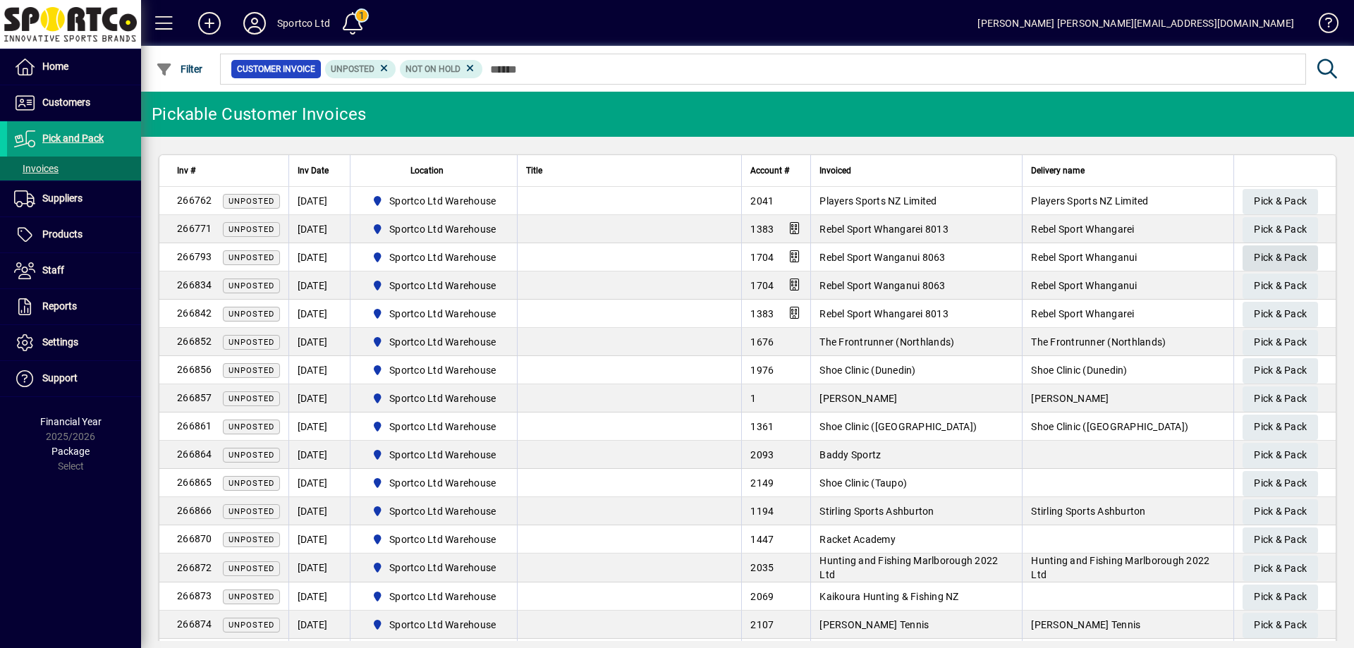
click at [1275, 257] on span "Pick & Pack" at bounding box center [1279, 257] width 53 height 23
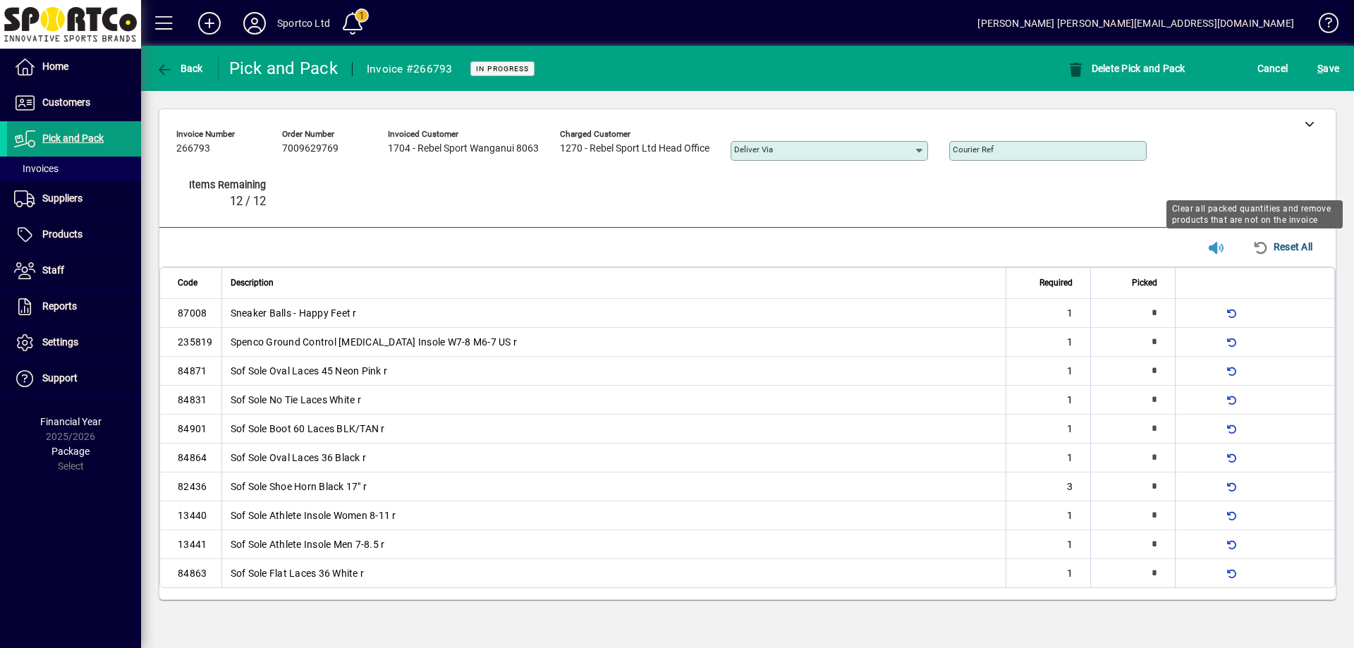
type input "*"
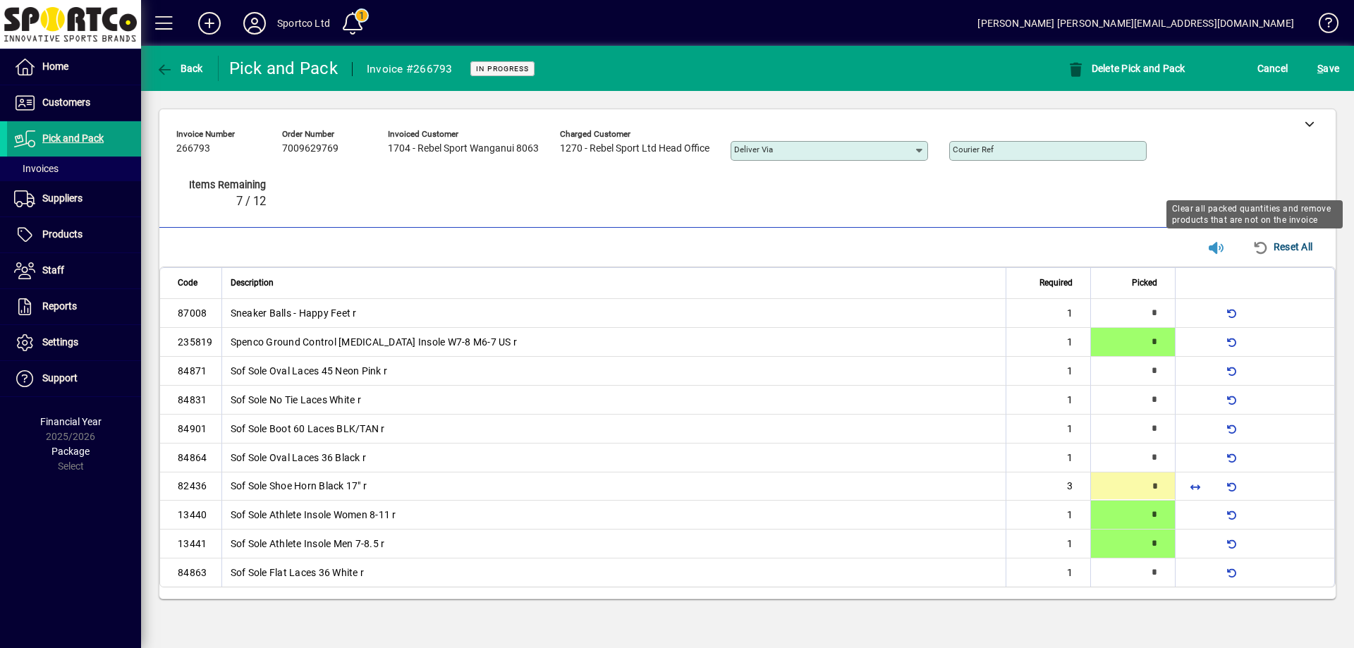
type input "*"
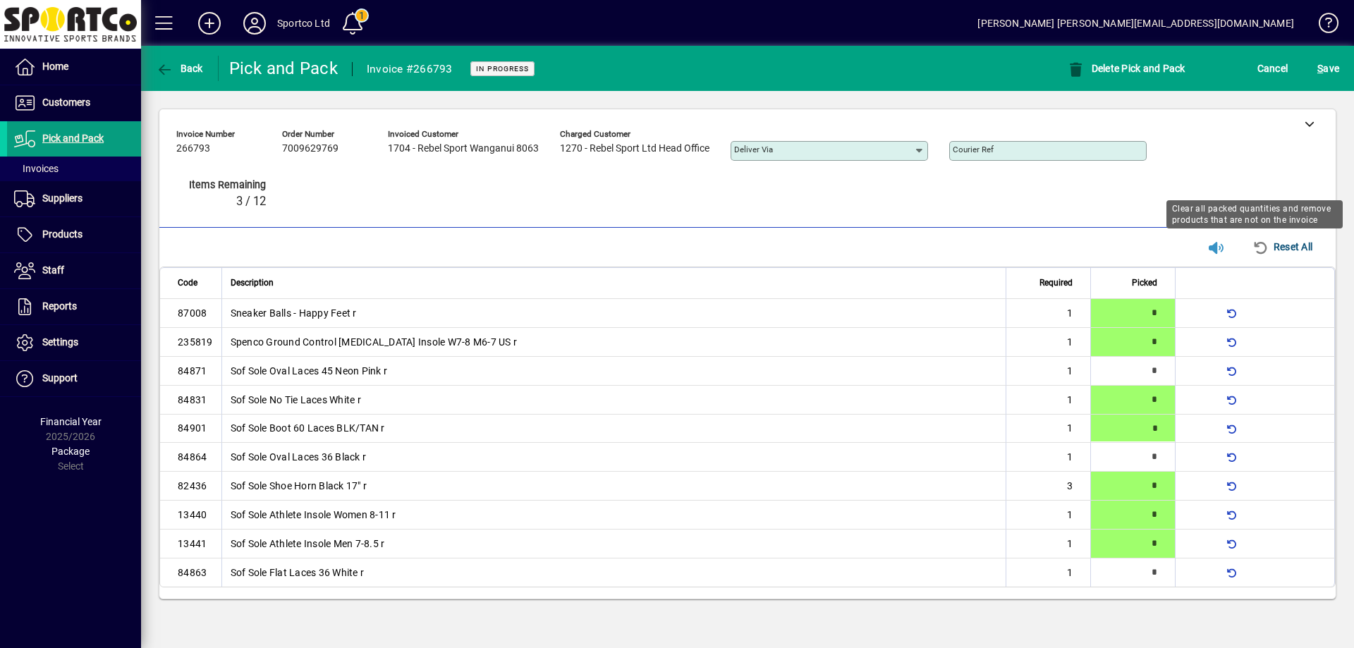
type input "*"
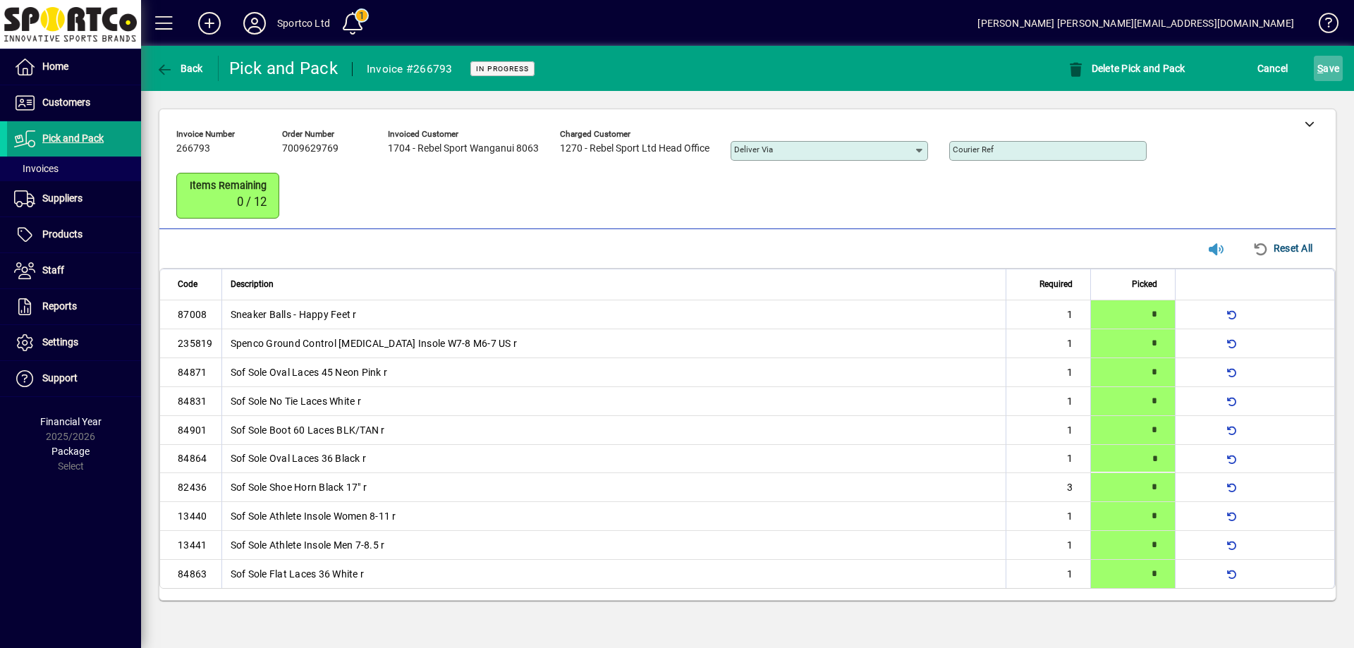
click at [1326, 63] on span "S ave" at bounding box center [1328, 68] width 22 height 23
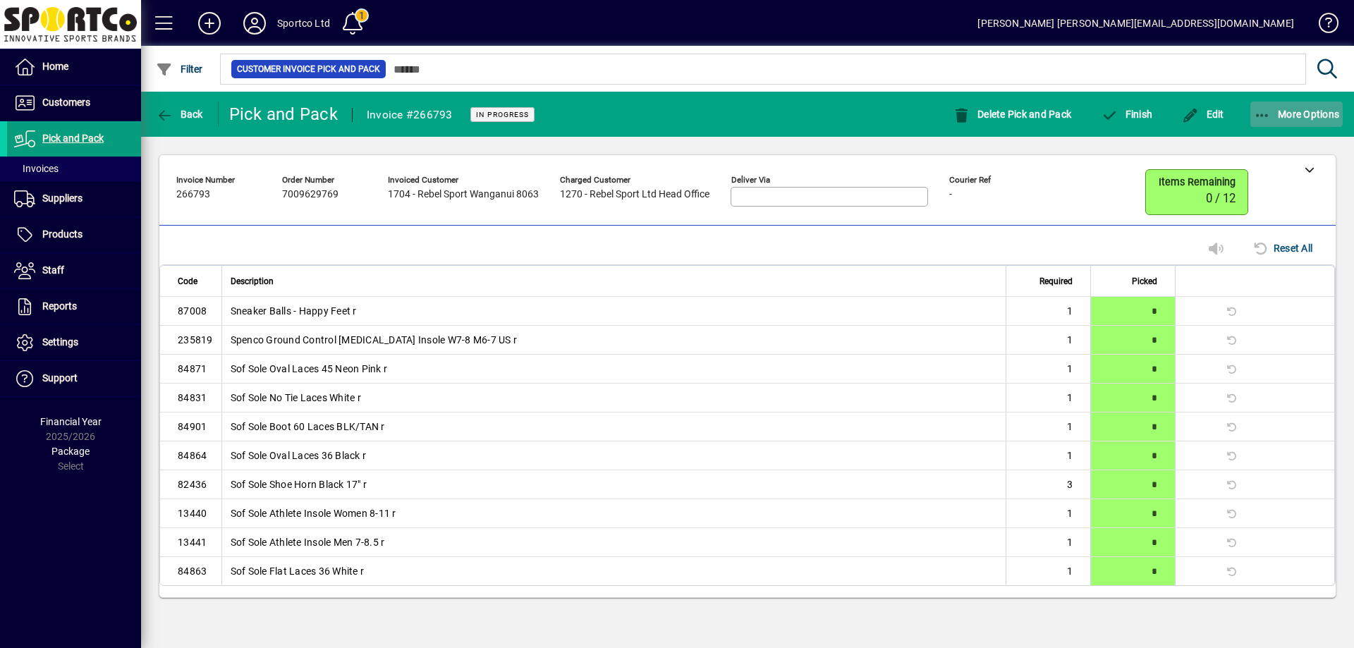
click at [1270, 104] on span "button" at bounding box center [1296, 114] width 93 height 34
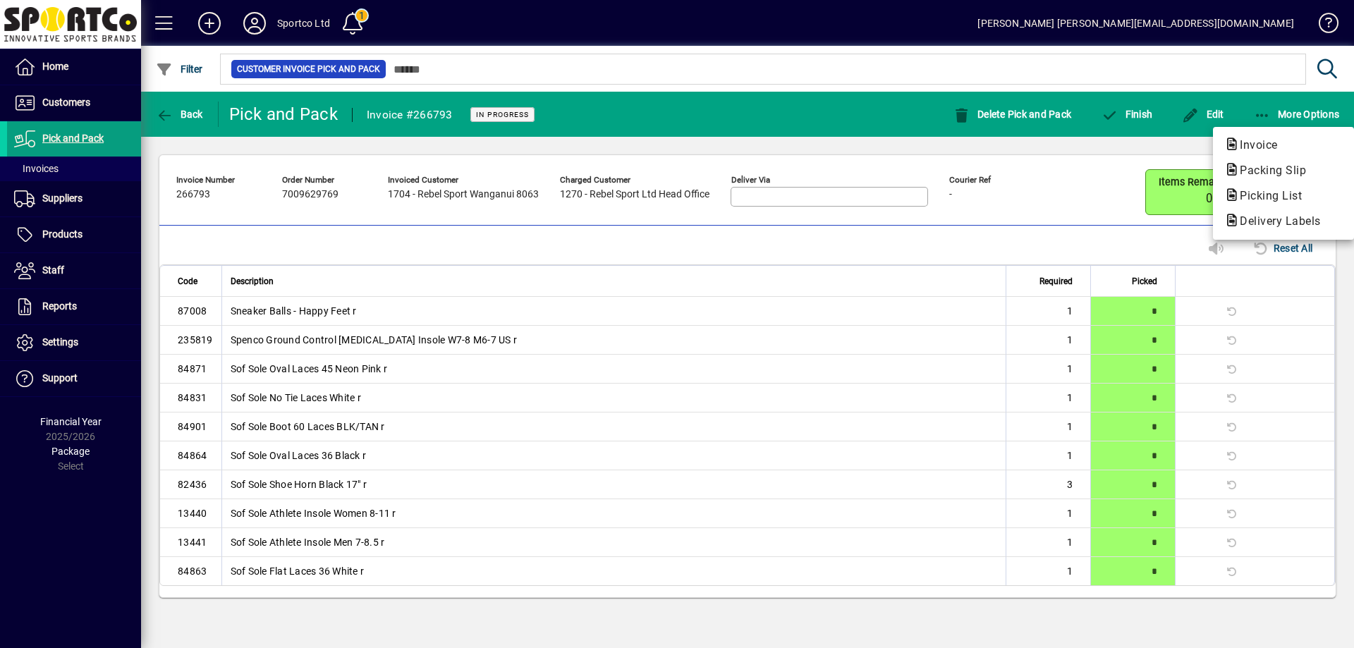
click at [1265, 164] on span "Packing Slip" at bounding box center [1283, 170] width 118 height 17
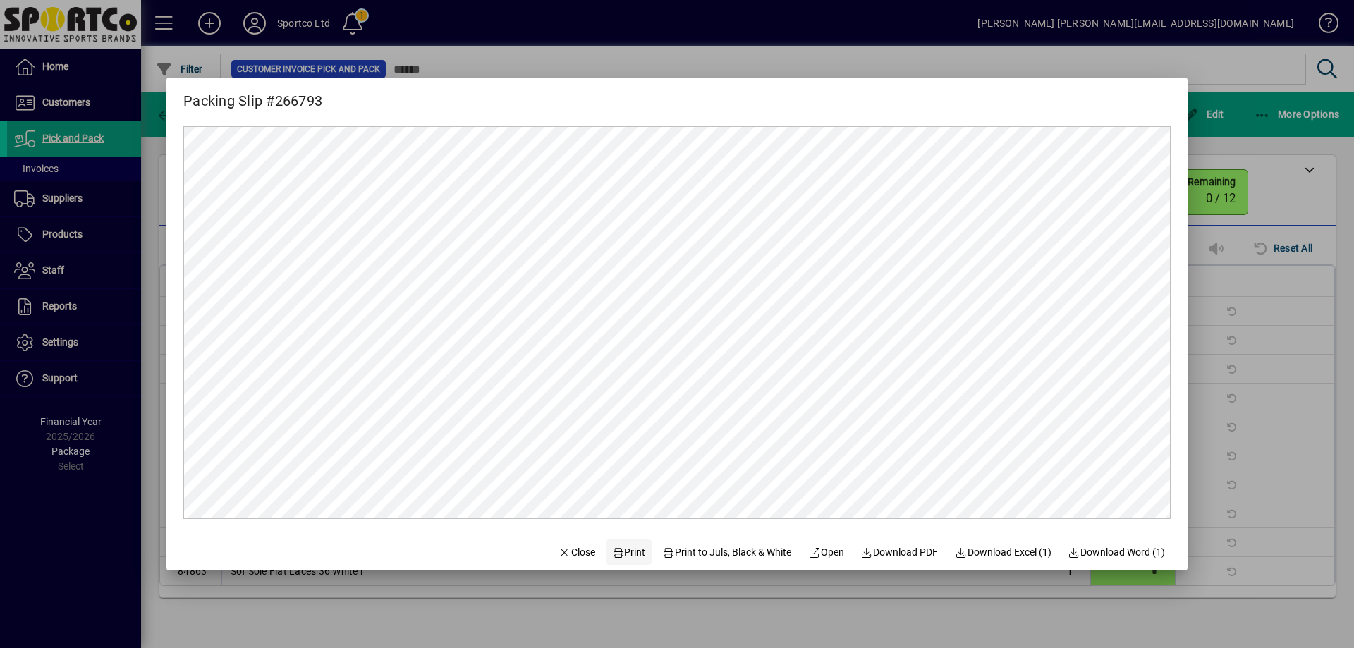
click at [620, 551] on span "Print" at bounding box center [629, 552] width 34 height 15
click at [564, 549] on span "Close" at bounding box center [576, 552] width 37 height 15
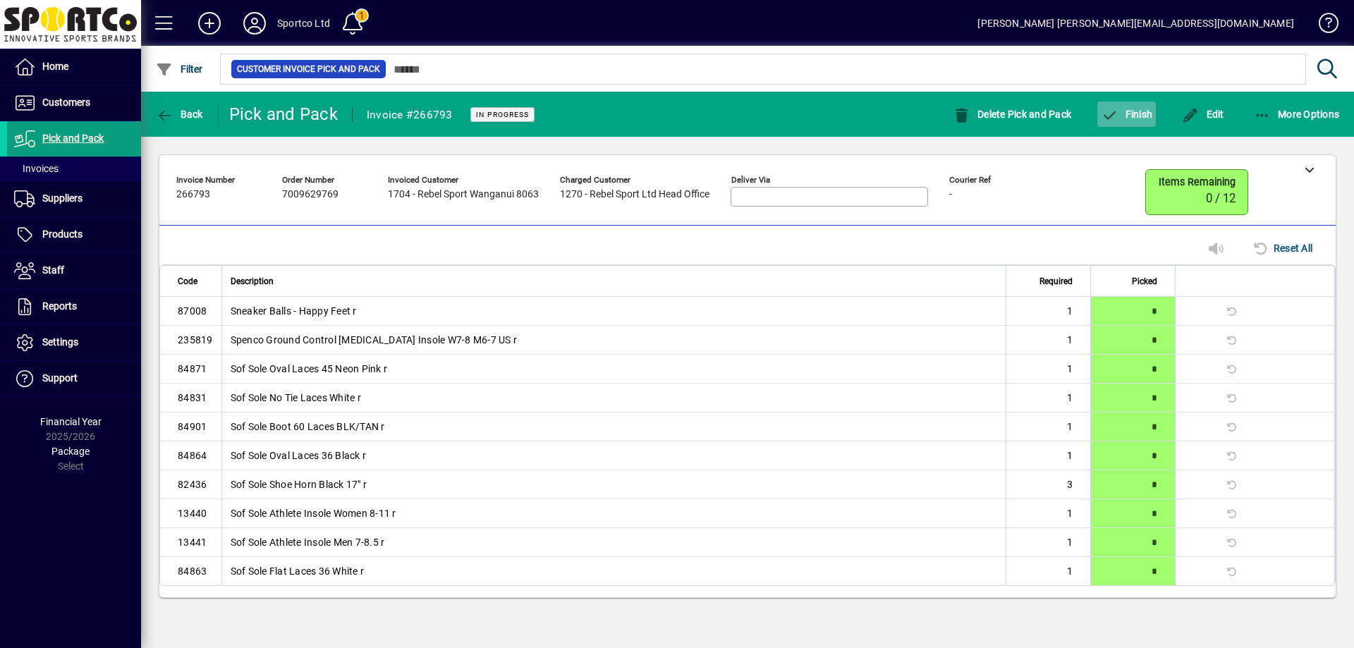
click at [1124, 117] on span "Finish" at bounding box center [1125, 114] width 51 height 11
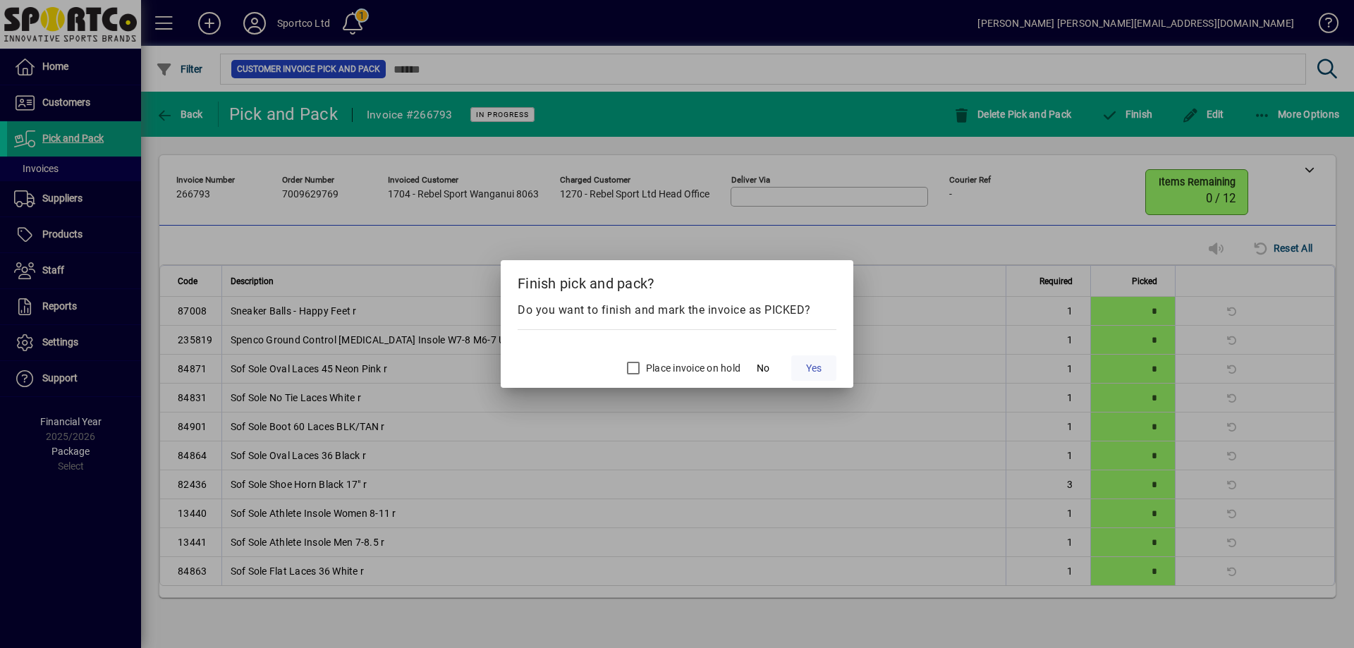
click at [815, 368] on span "Yes" at bounding box center [814, 368] width 16 height 15
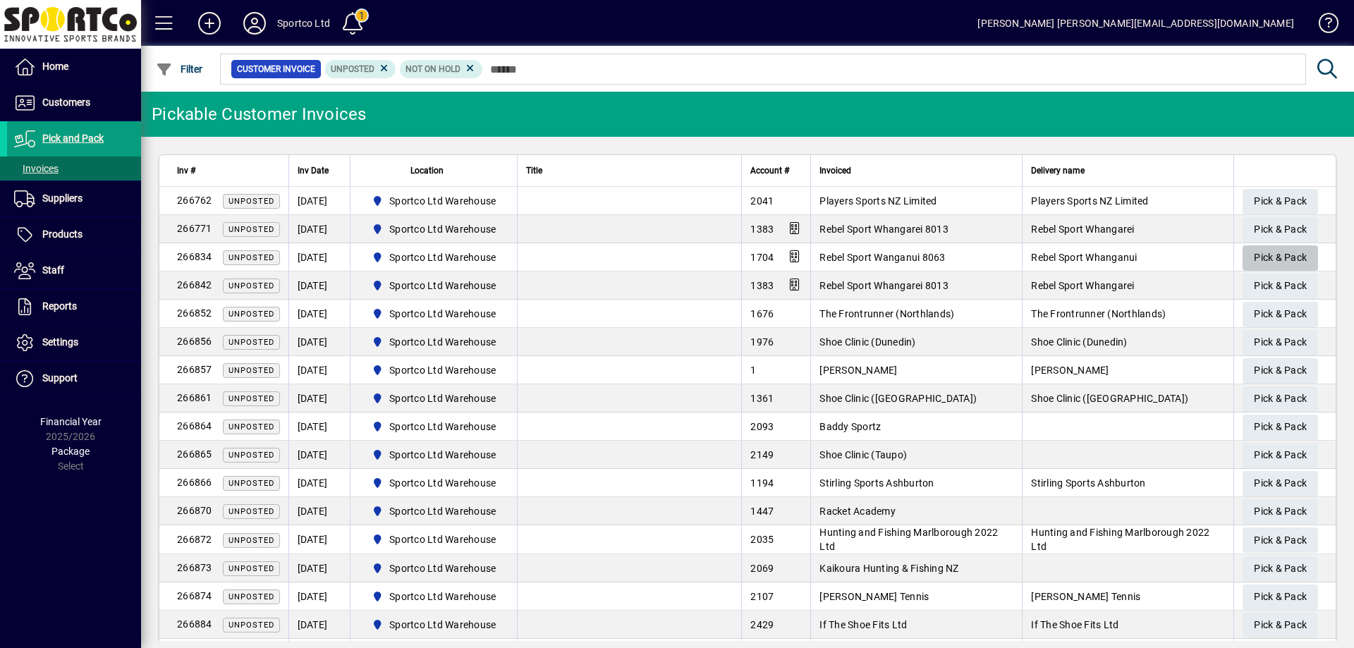
click at [1269, 252] on span "Pick & Pack" at bounding box center [1279, 257] width 53 height 23
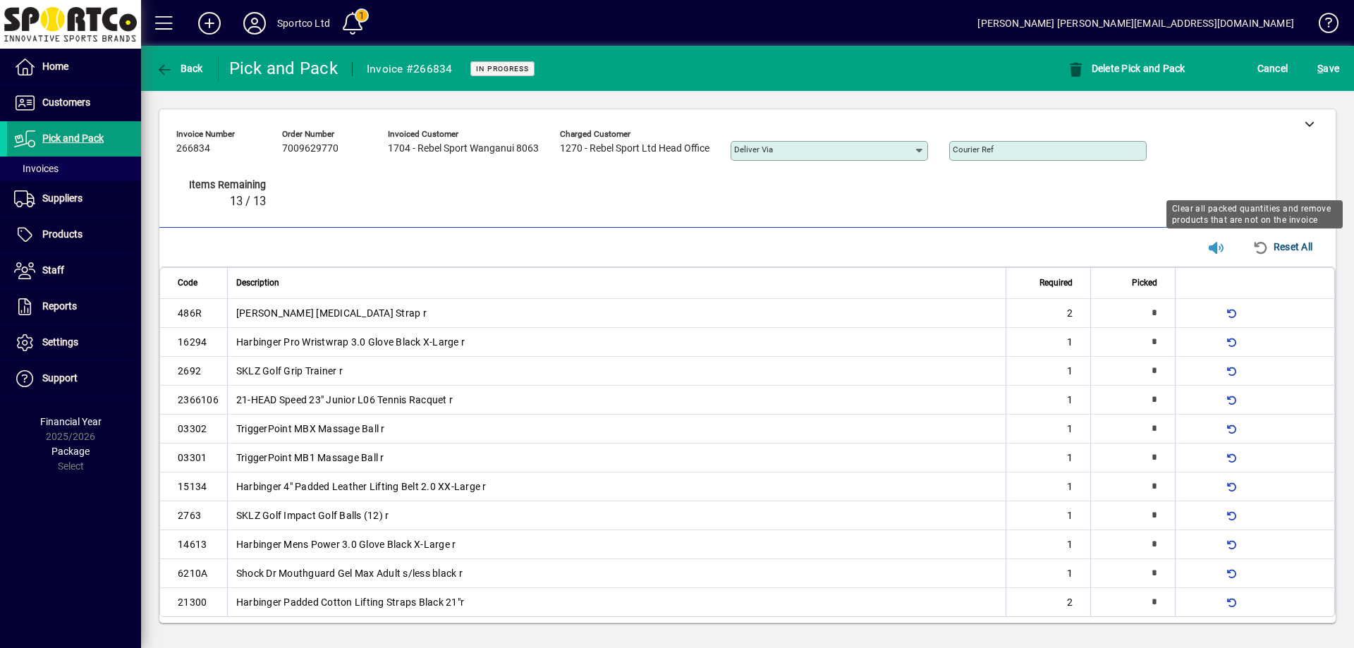
type input "*"
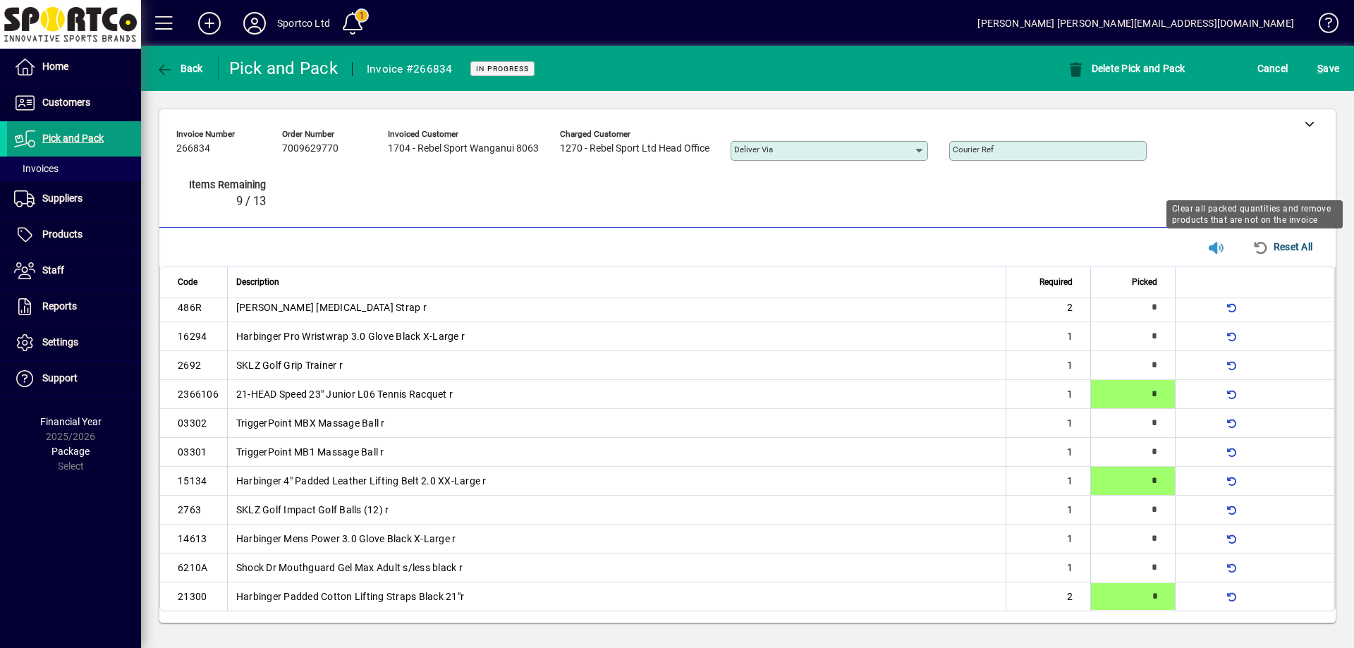
type input "*"
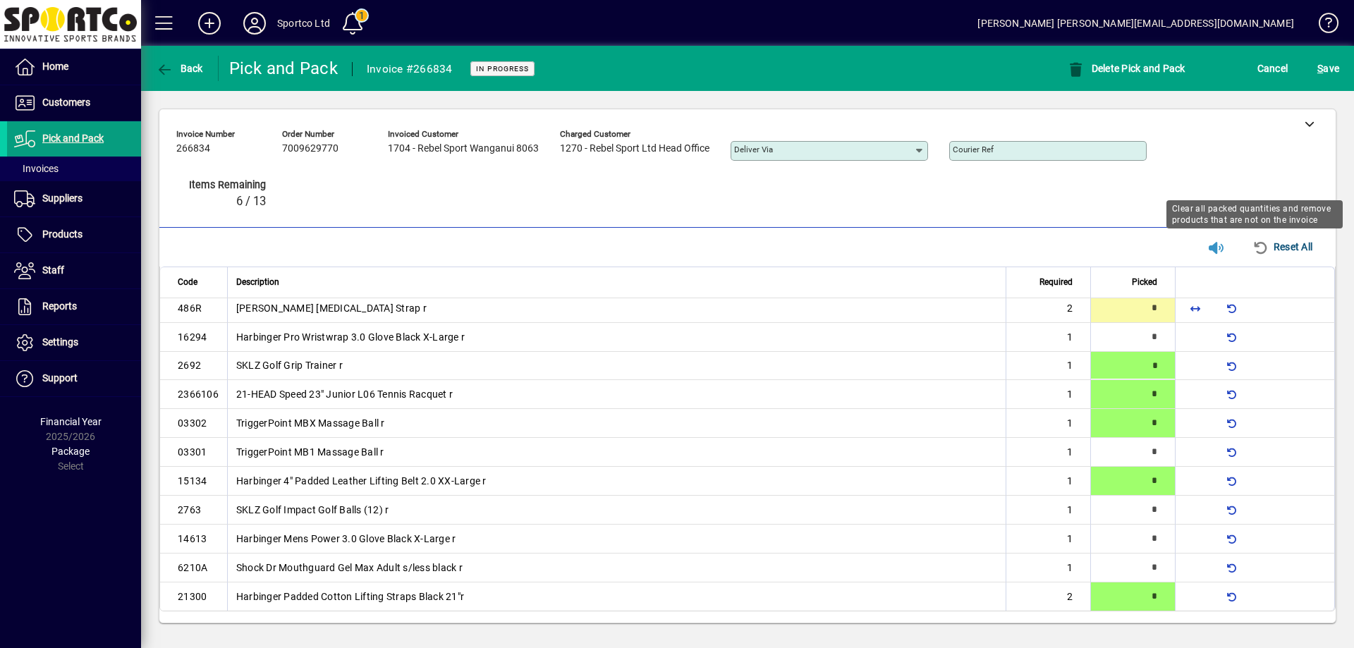
type input "*"
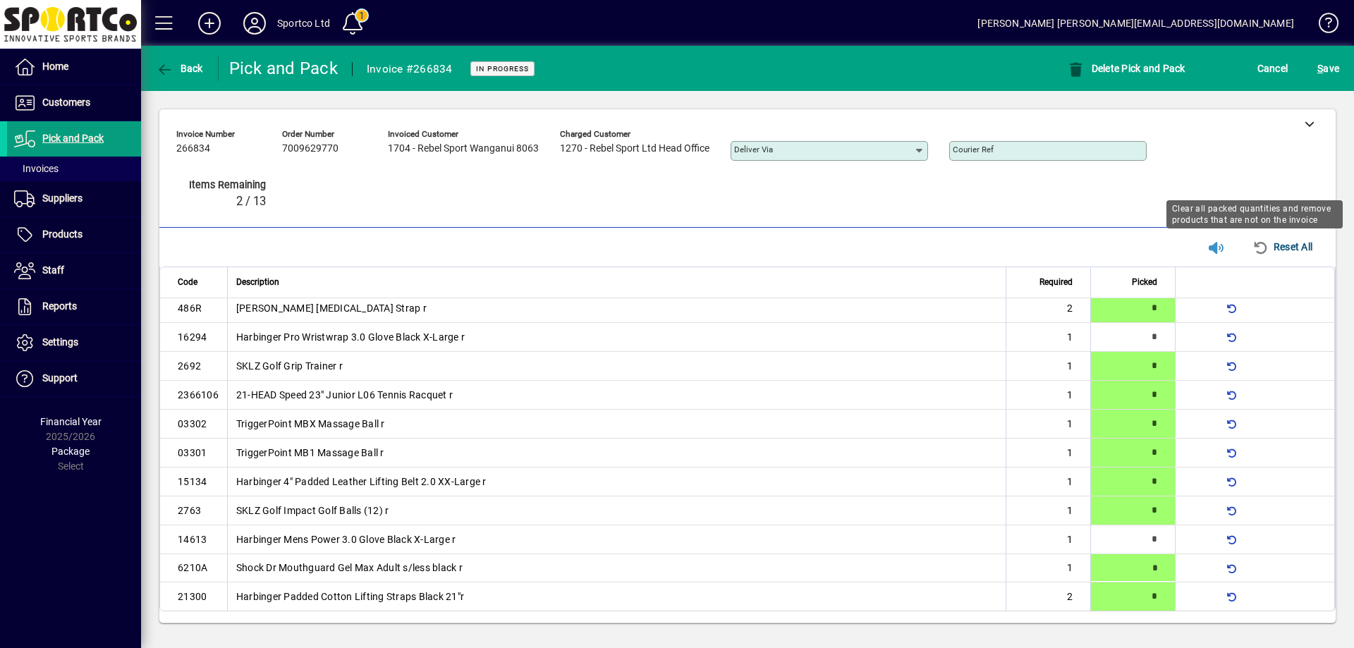
type input "*"
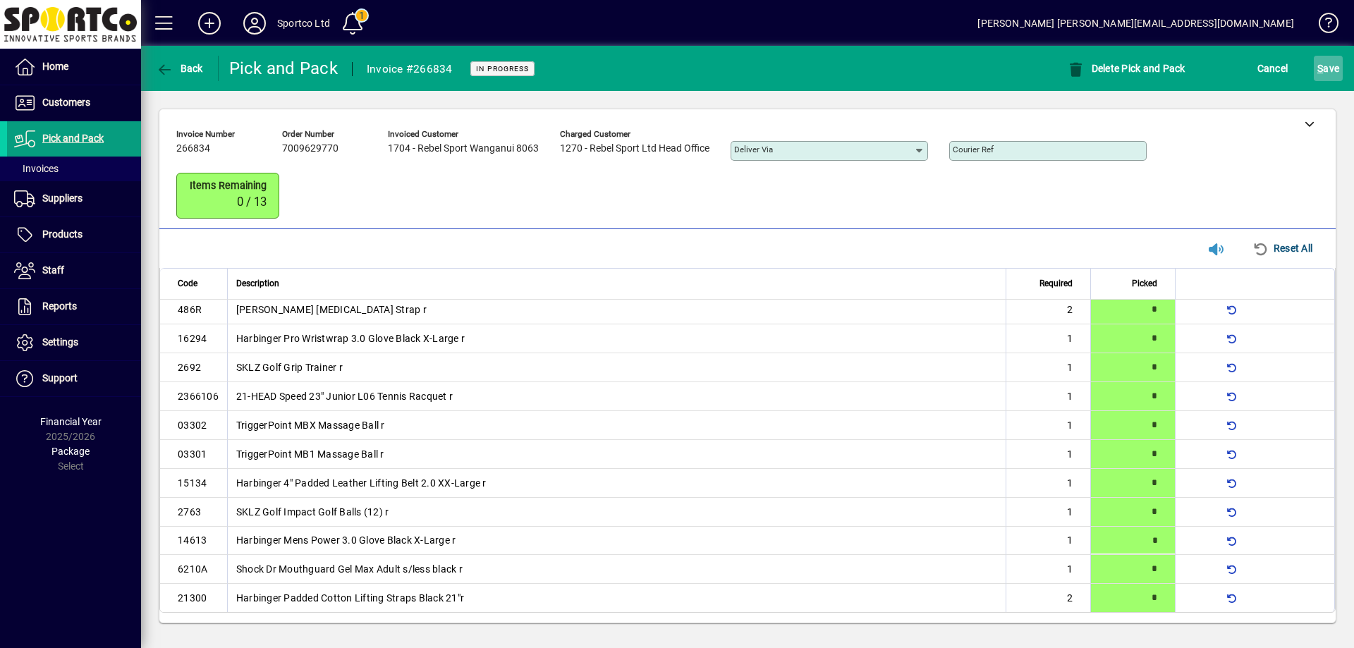
click at [1332, 66] on span "S ave" at bounding box center [1328, 68] width 22 height 23
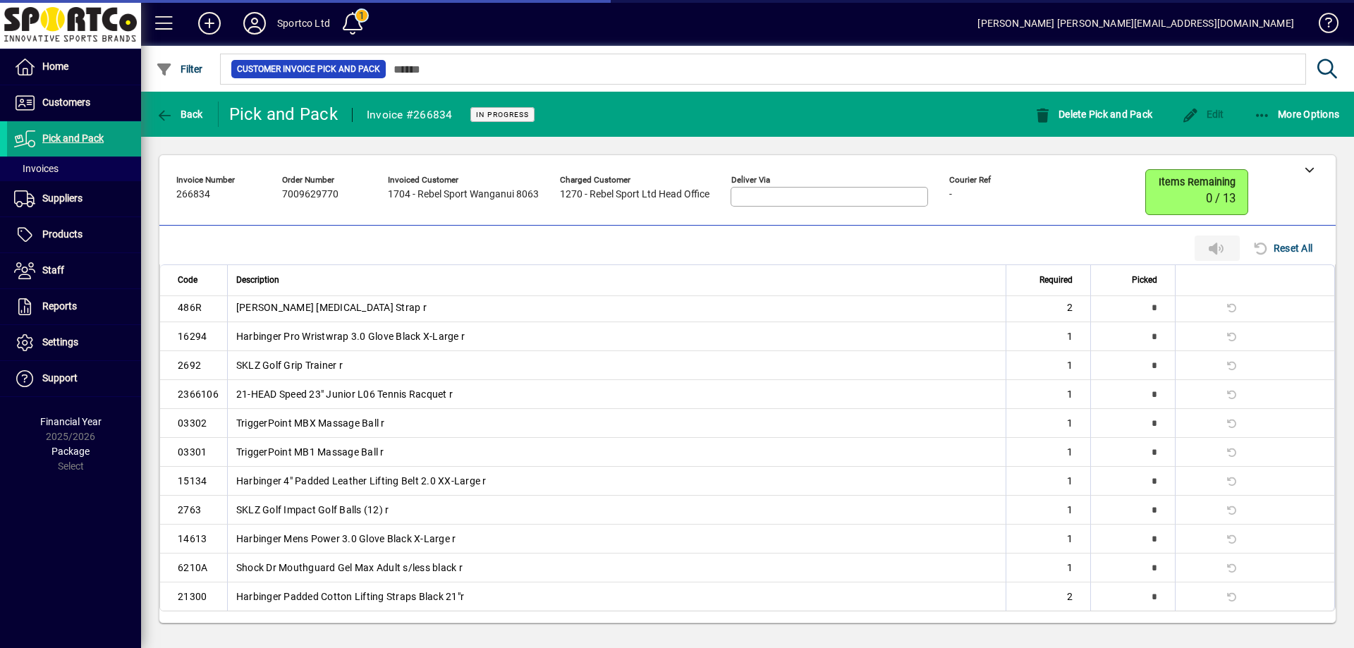
scroll to position [0, 0]
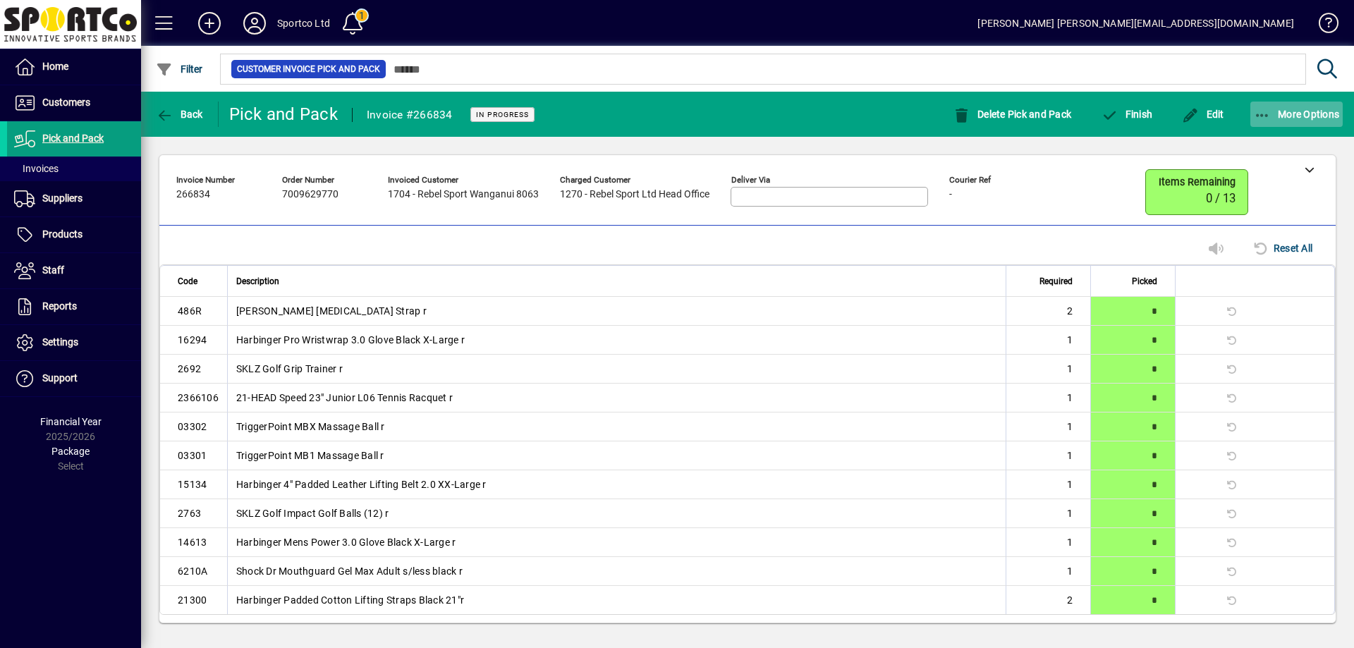
click at [1265, 113] on icon "button" at bounding box center [1262, 116] width 18 height 14
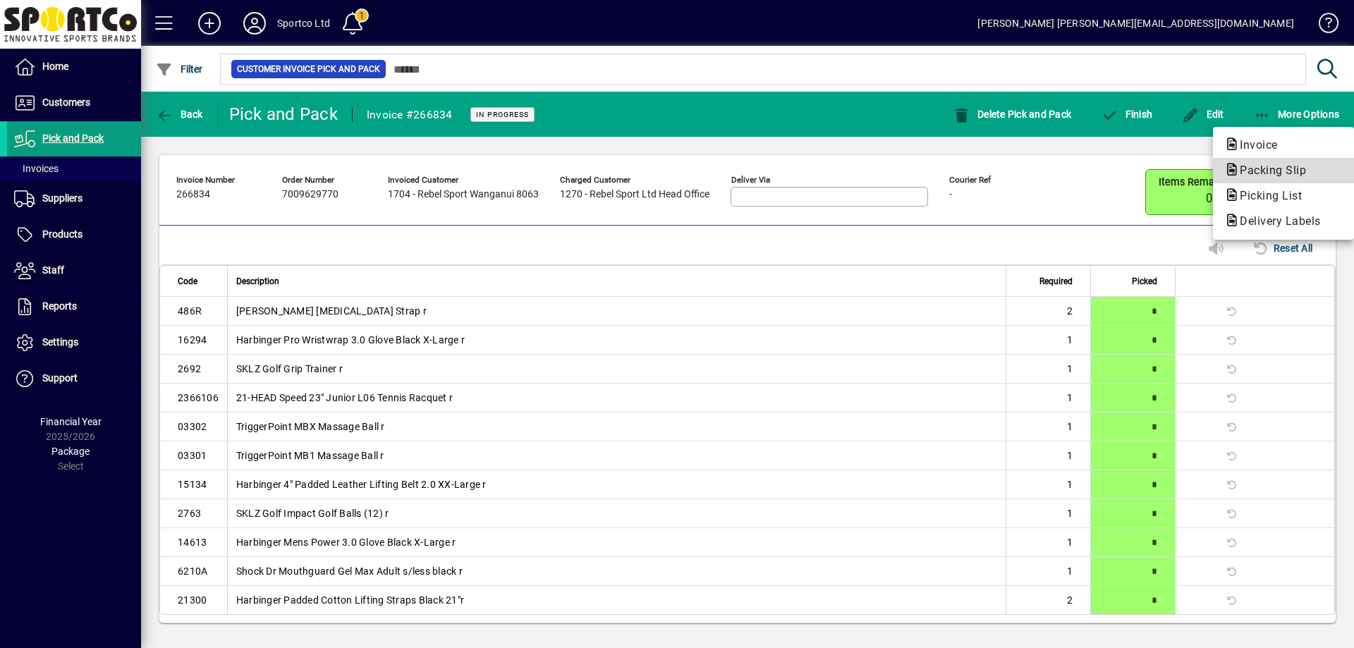
click at [1296, 172] on span "Packing Slip" at bounding box center [1268, 170] width 89 height 13
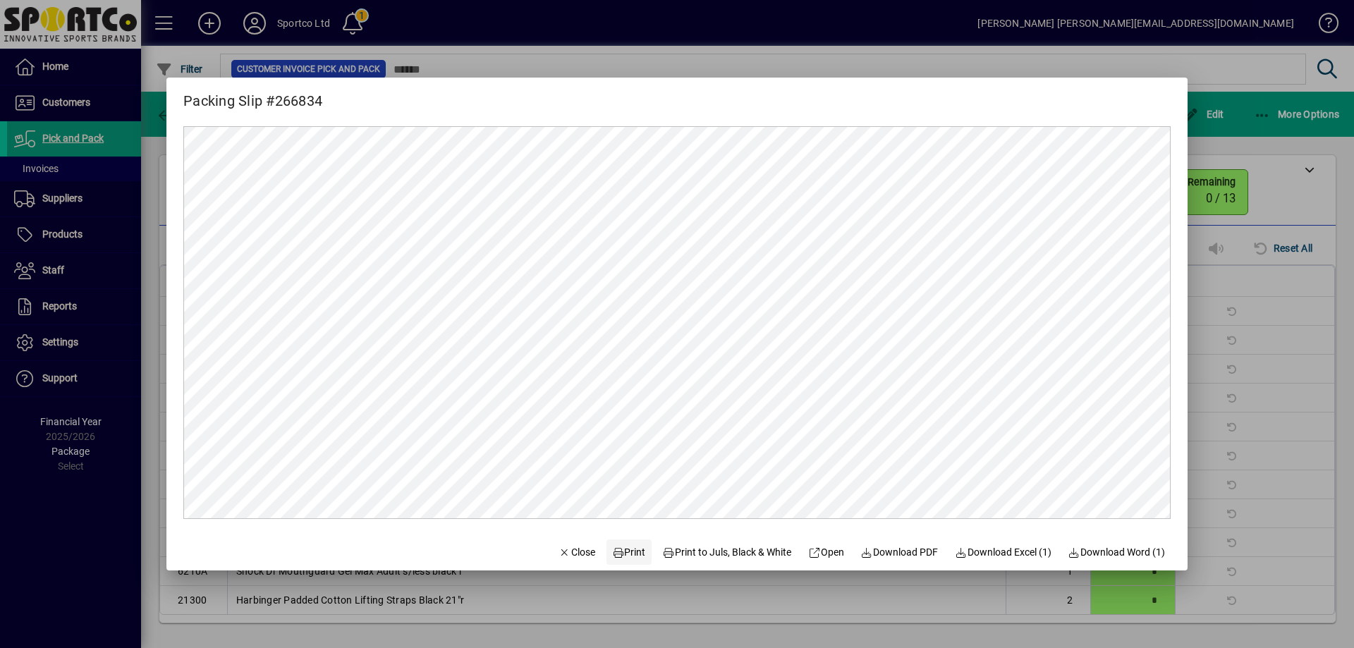
click at [624, 551] on span "Print" at bounding box center [629, 552] width 34 height 15
click at [558, 547] on span "Close" at bounding box center [576, 552] width 37 height 15
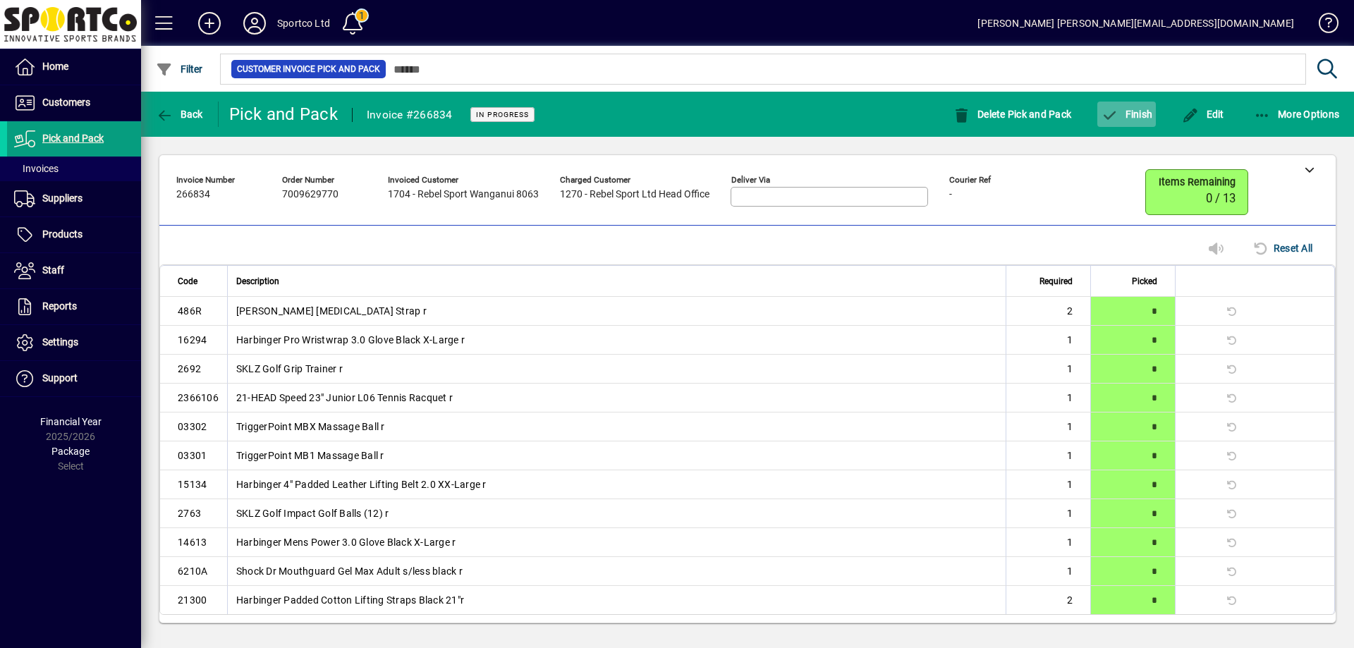
click at [1133, 113] on span "Finish" at bounding box center [1125, 114] width 51 height 11
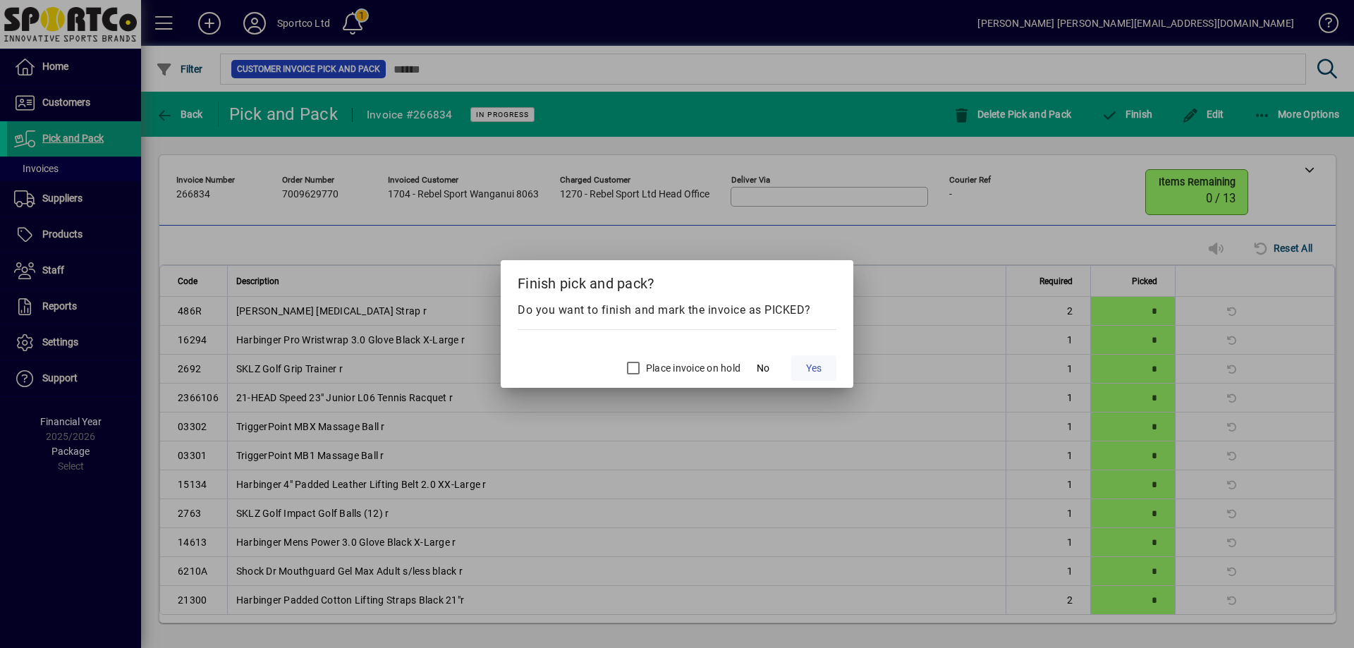
click at [799, 366] on span at bounding box center [813, 368] width 45 height 34
